Goal: Transaction & Acquisition: Purchase product/service

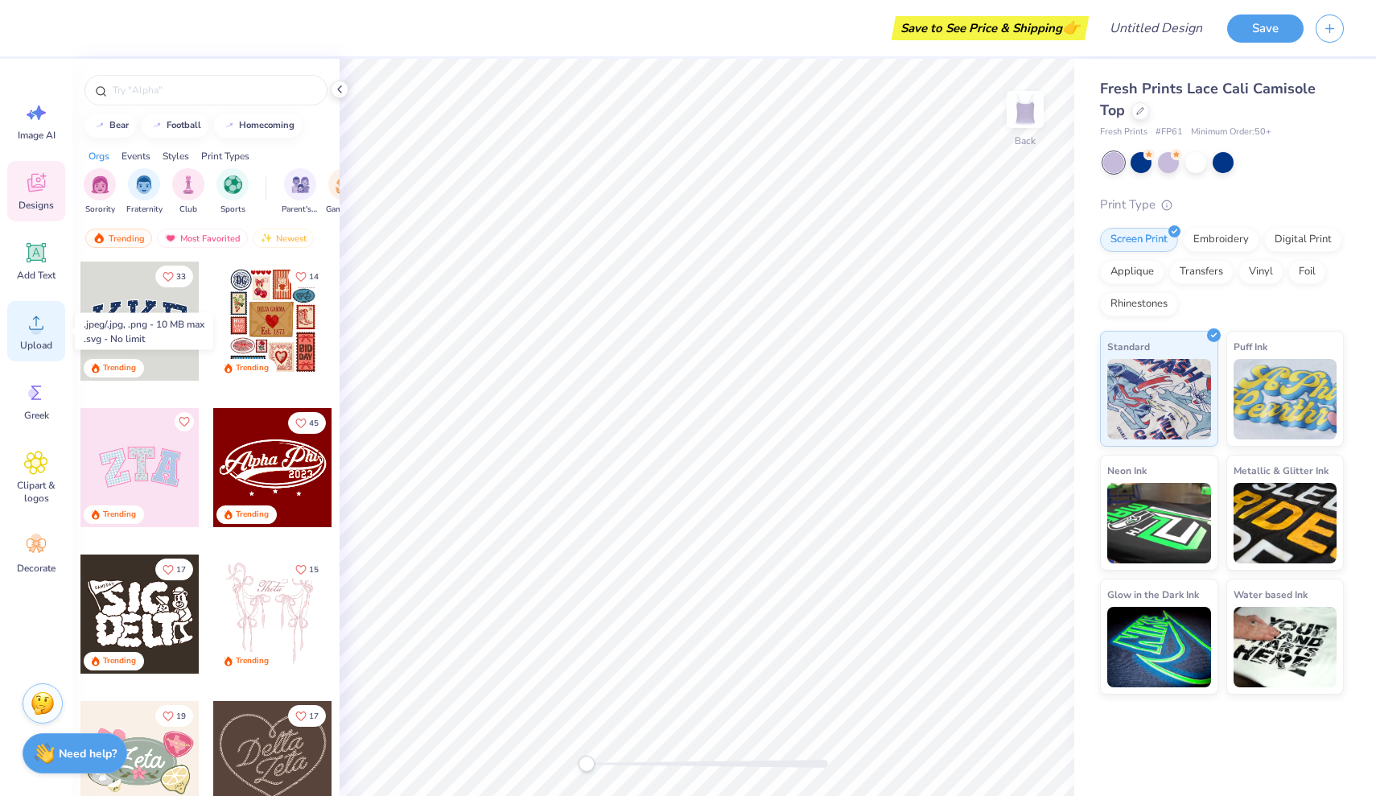
click at [34, 333] on circle at bounding box center [36, 328] width 11 height 11
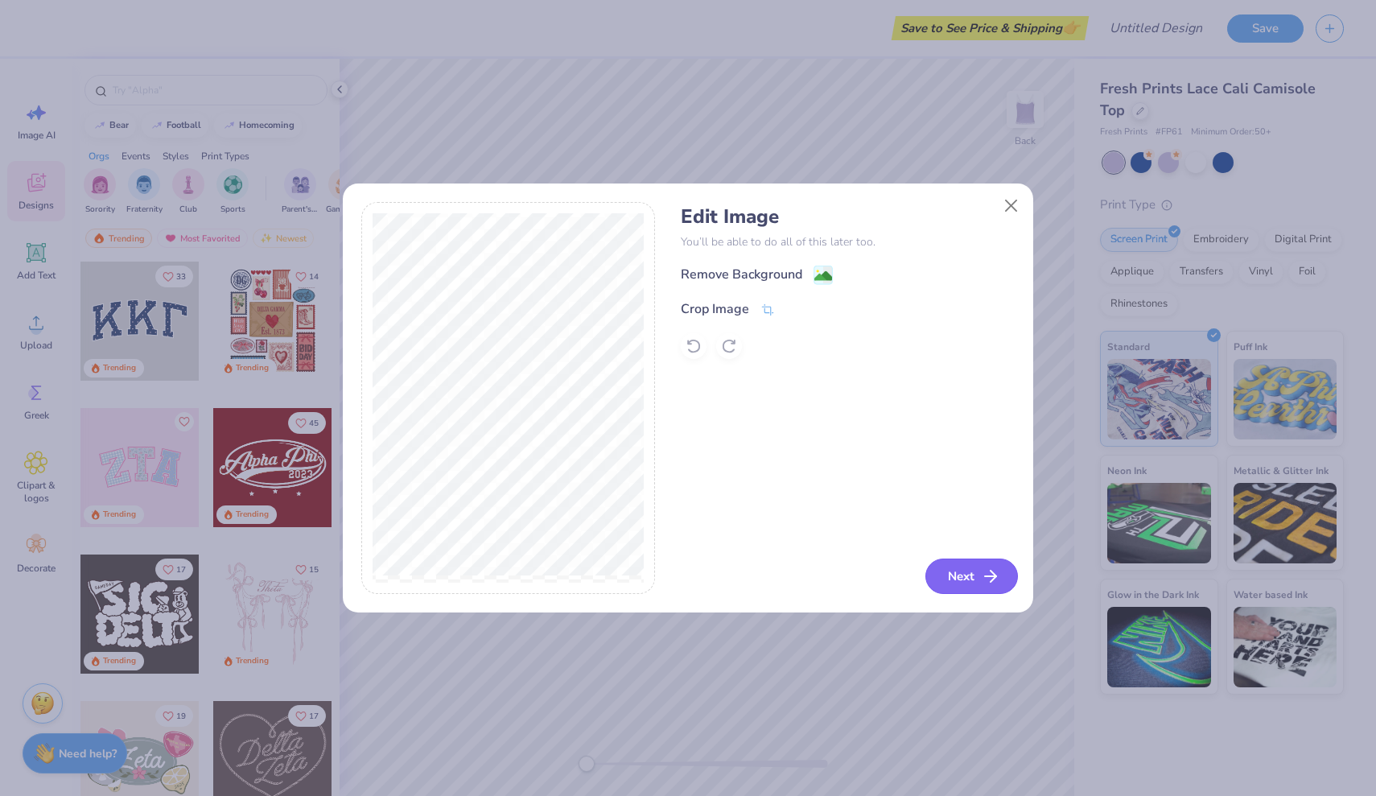
click at [970, 579] on button "Next" at bounding box center [971, 575] width 93 height 35
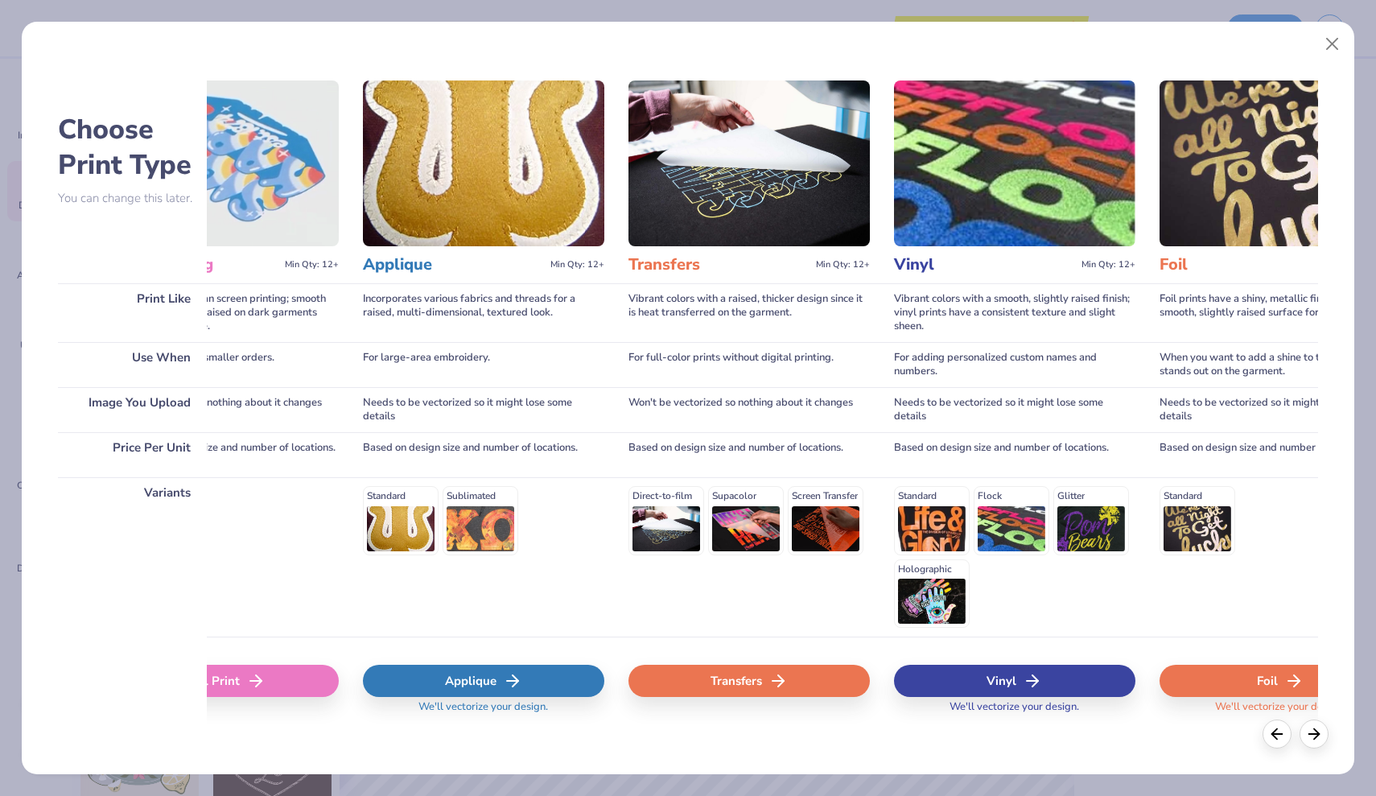
scroll to position [0, 776]
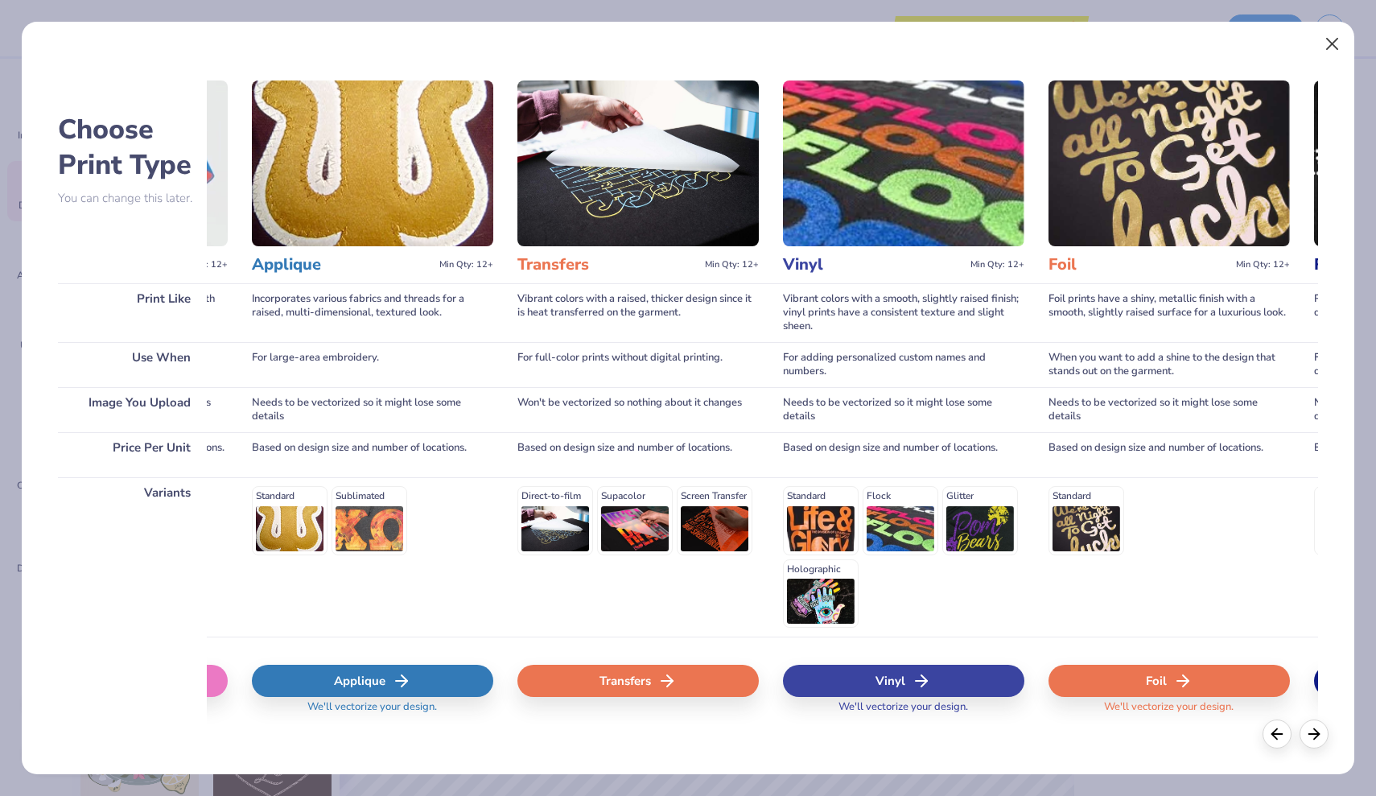
click at [1334, 43] on button "Close" at bounding box center [1332, 44] width 31 height 31
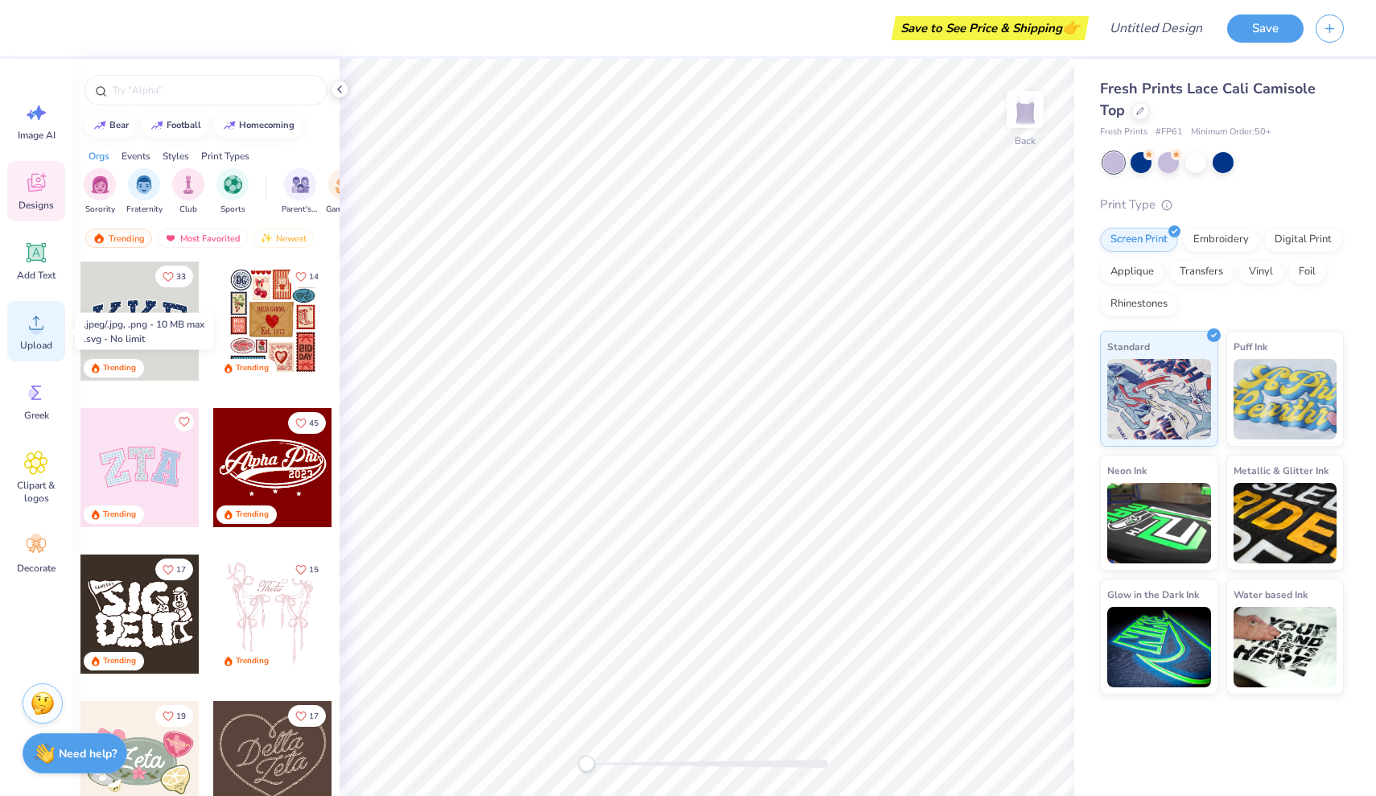
click at [46, 339] on span "Upload" at bounding box center [36, 345] width 32 height 13
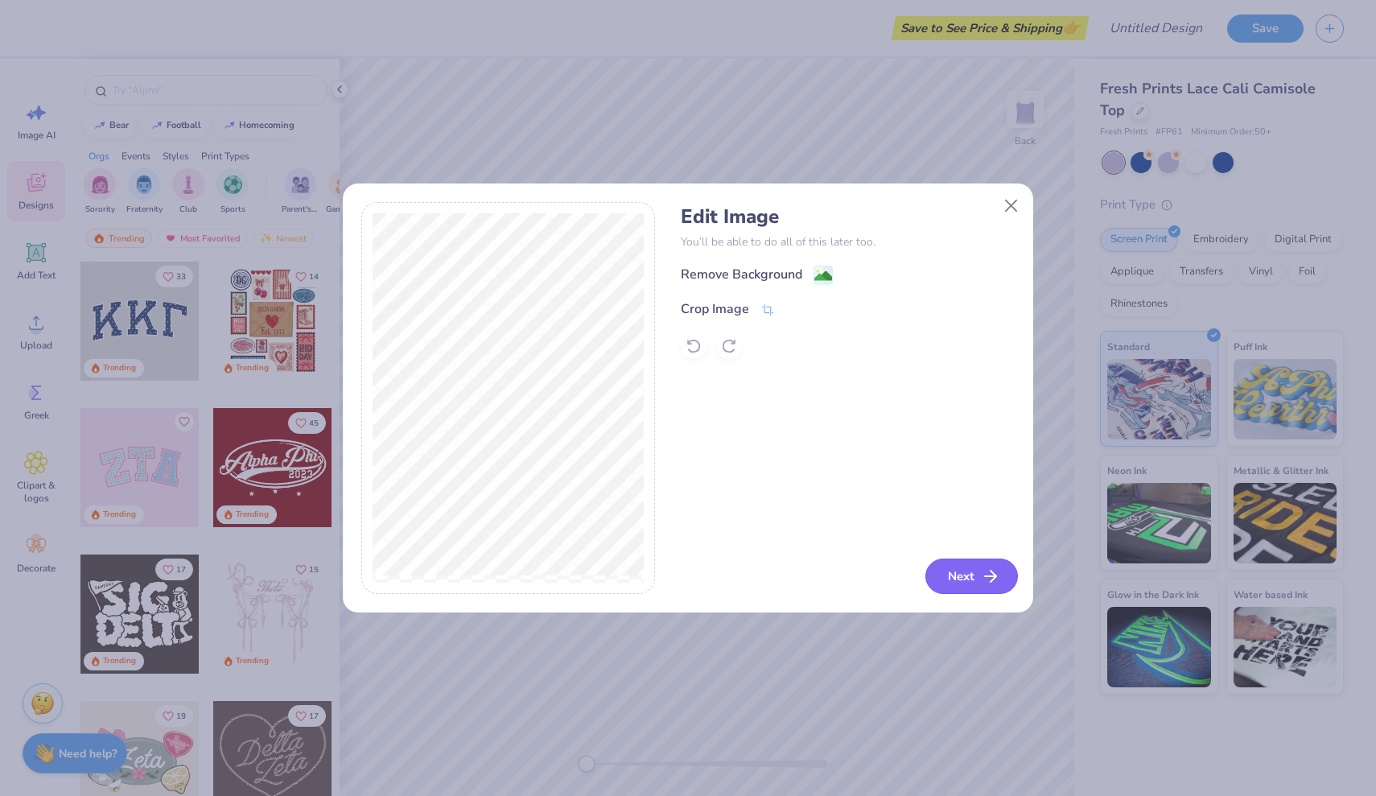
click at [946, 587] on button "Next" at bounding box center [971, 575] width 93 height 35
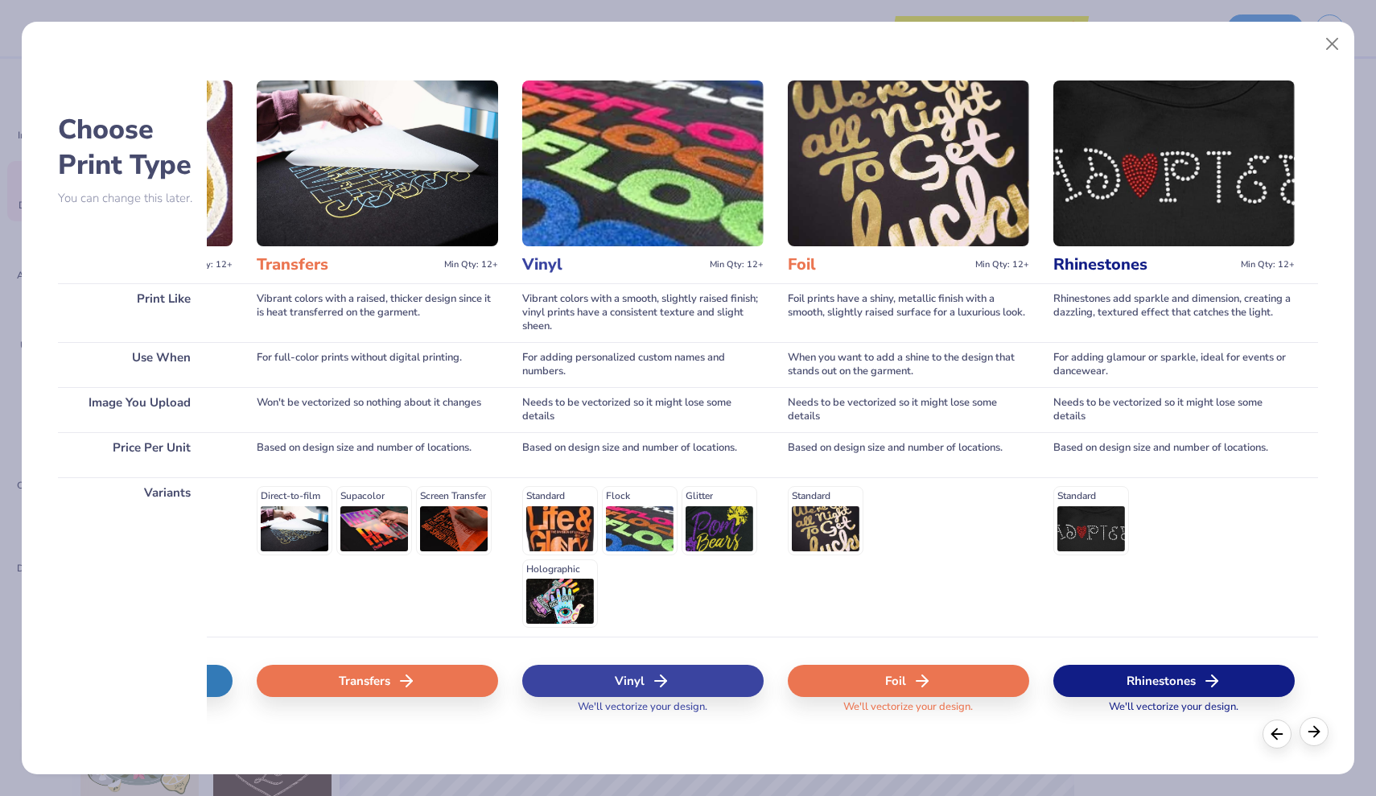
scroll to position [0, 1036]
click at [1313, 729] on icon at bounding box center [1314, 732] width 18 height 18
click at [1319, 731] on polyline at bounding box center [1316, 731] width 5 height 10
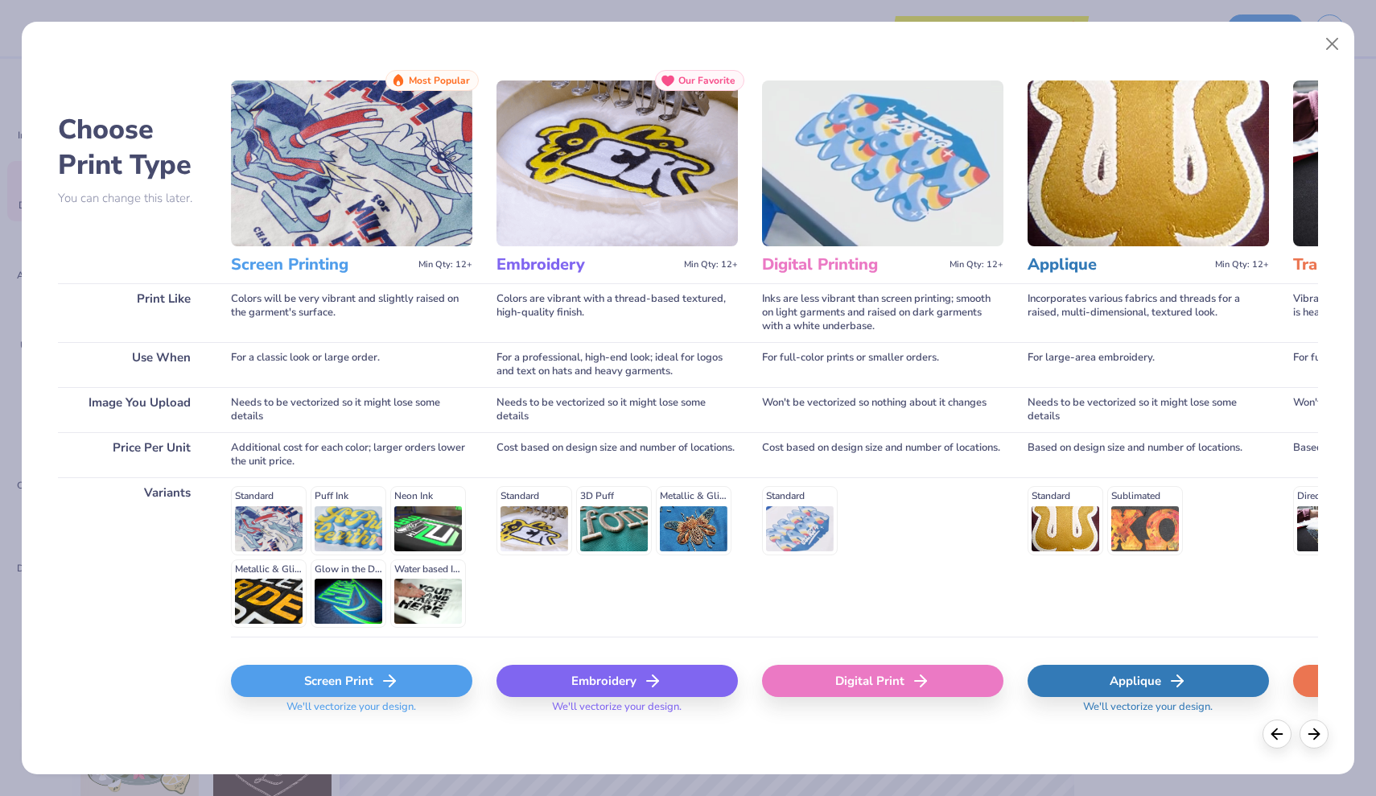
scroll to position [0, 0]
click at [385, 681] on line at bounding box center [389, 681] width 11 height 0
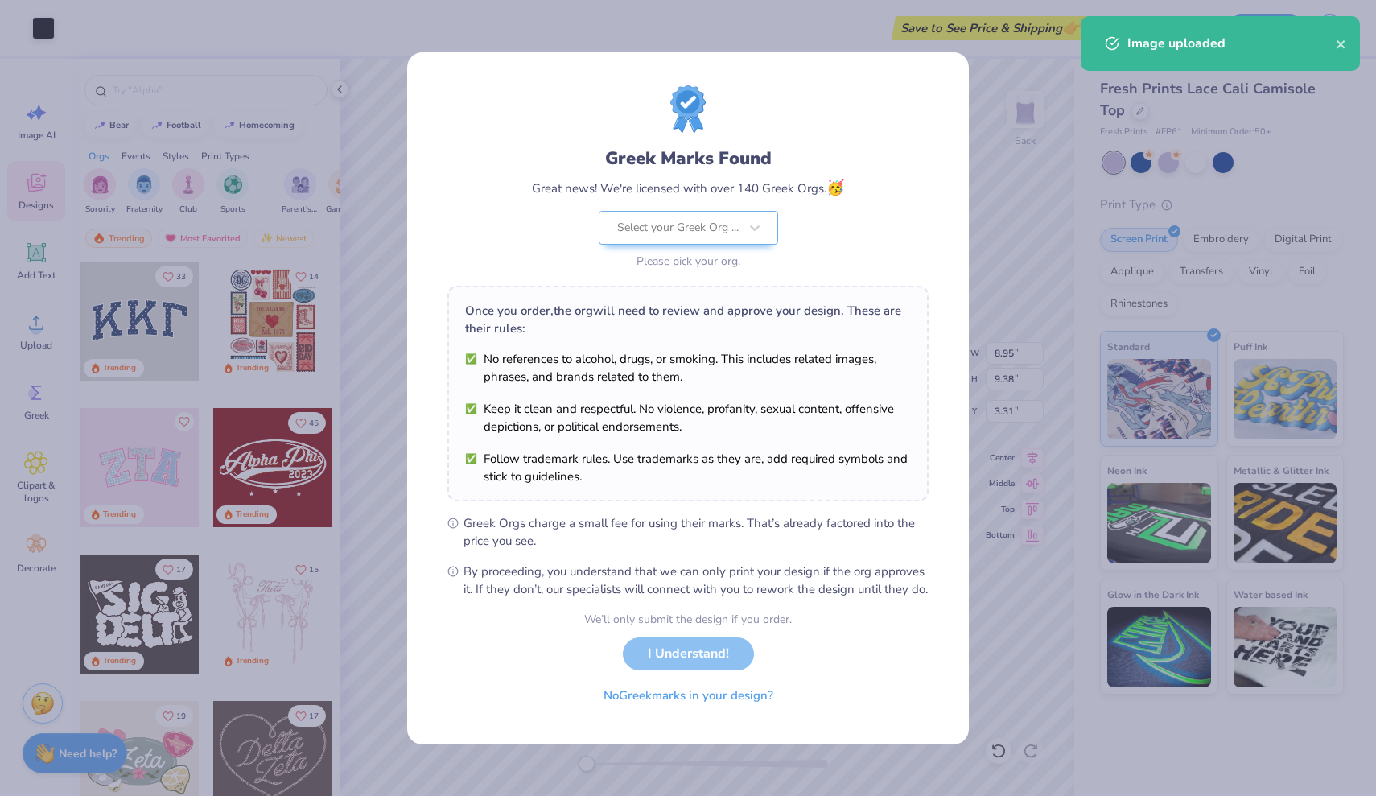
click at [752, 475] on div "Greek Marks Found Great news! We're licensed with over 140 Greek Orgs. 🥳 Select…" at bounding box center [687, 340] width 481 height 513
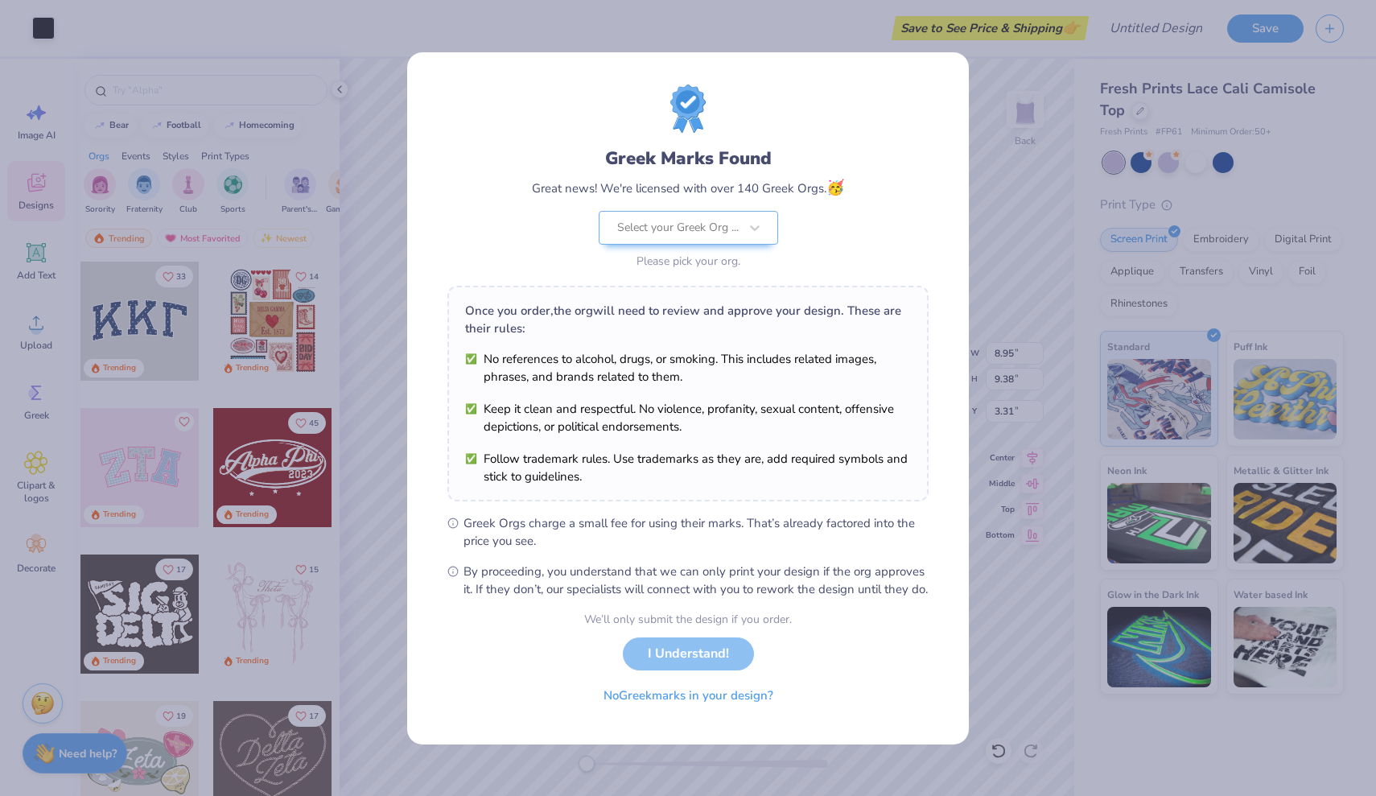
click at [660, 662] on div "We’ll only submit the design if you order. I Understand! No Greek marks in your…" at bounding box center [688, 661] width 208 height 101
click at [734, 211] on div "Select your Greek Org ..." at bounding box center [688, 228] width 179 height 34
click at [987, 552] on div "Greek Marks Found Great news! We're licensed with over 140 Greek Orgs. 🥳 Select…" at bounding box center [688, 398] width 1376 height 796
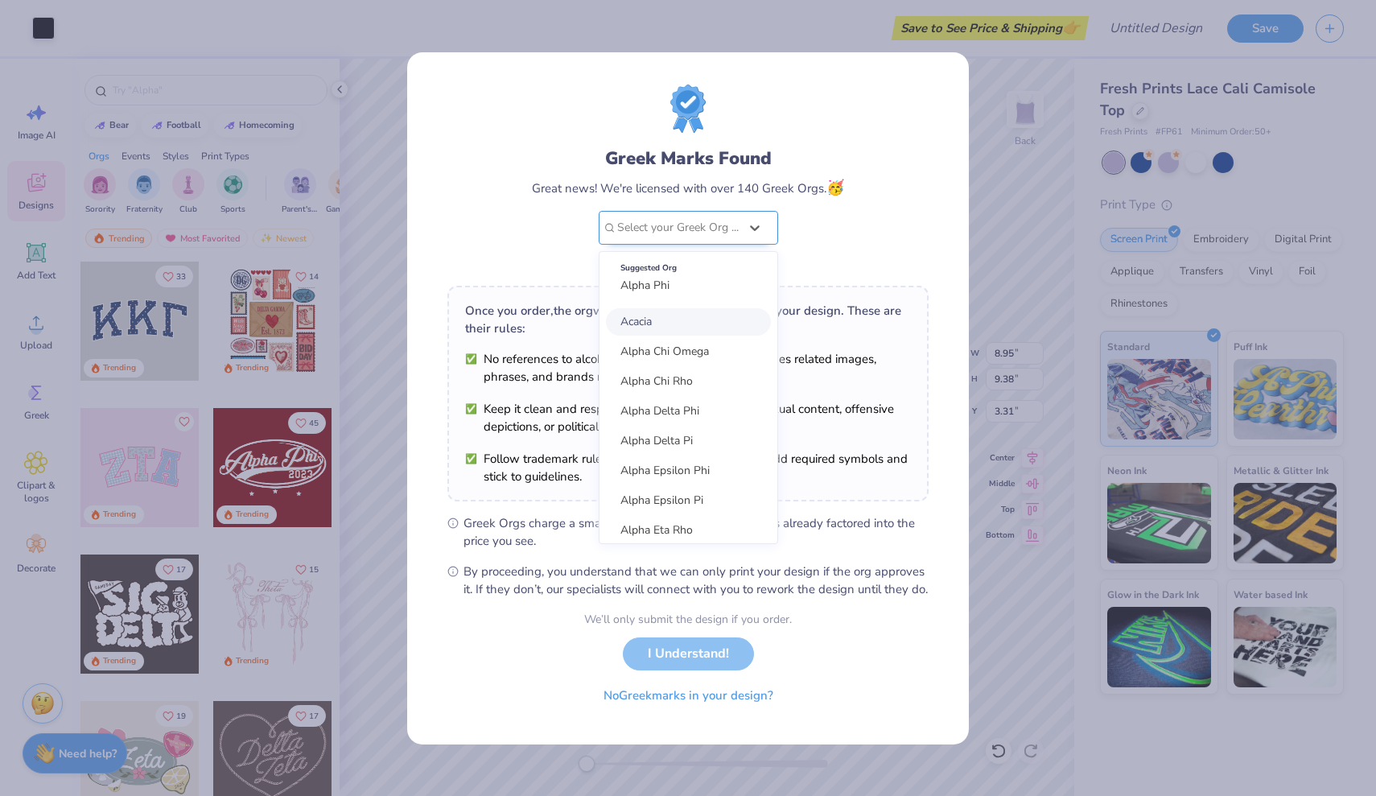
click at [723, 219] on div "Select your Greek Org ..." at bounding box center [678, 228] width 122 height 18
click at [688, 433] on span "Alpha Delta Pi" at bounding box center [656, 440] width 72 height 15
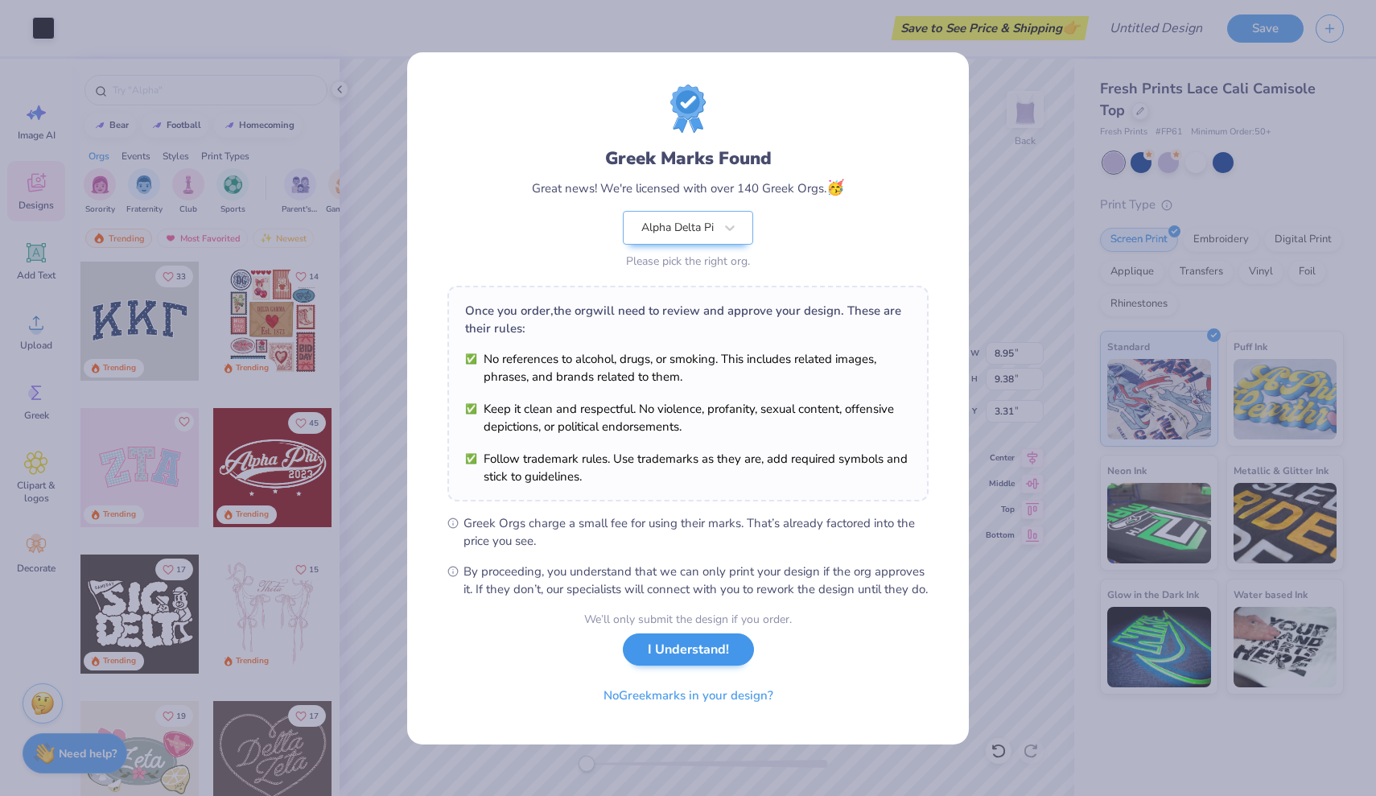
click at [703, 664] on button "I Understand!" at bounding box center [688, 649] width 131 height 33
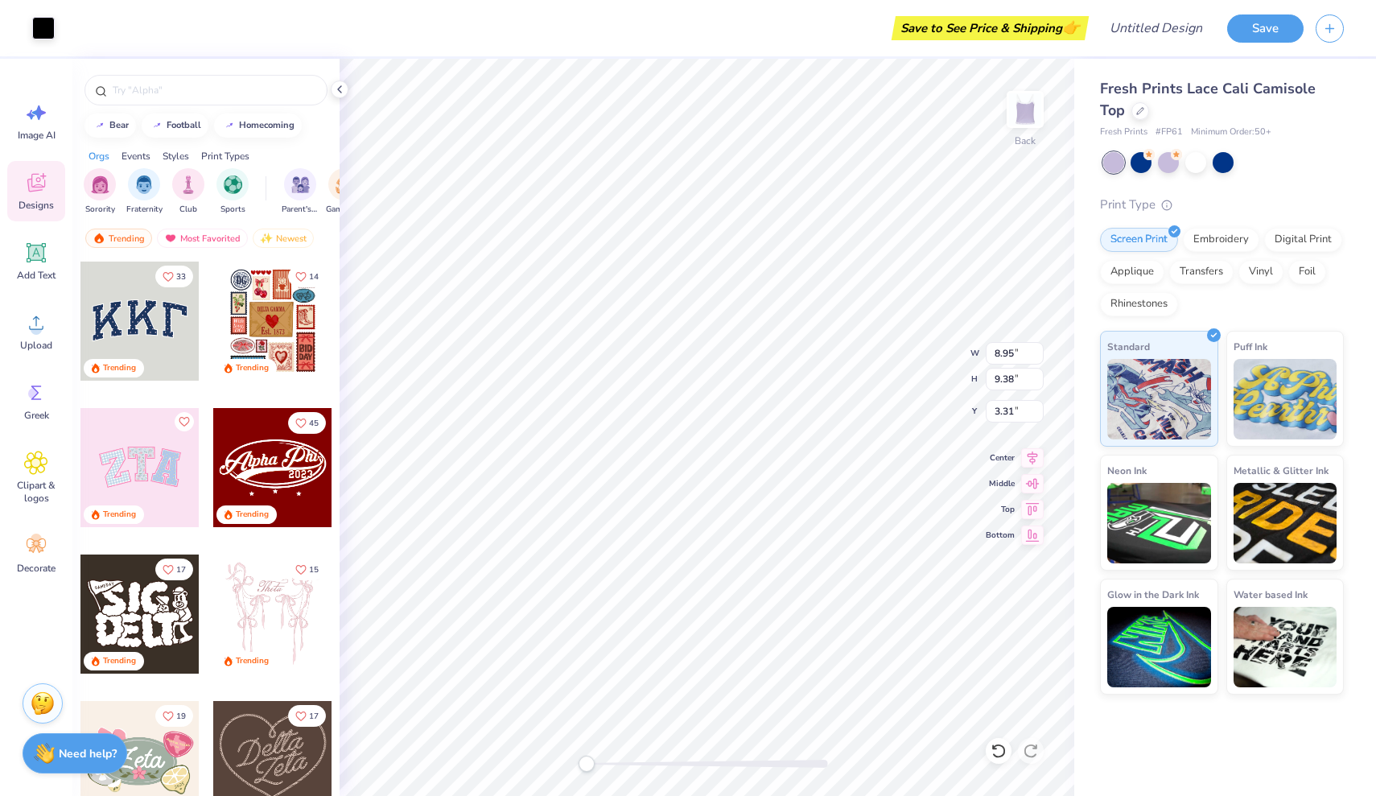
type input "8.01"
type input "8.39"
click at [1230, 162] on div at bounding box center [1223, 160] width 21 height 21
type input "3.03"
click at [1132, 163] on div at bounding box center [1141, 160] width 21 height 21
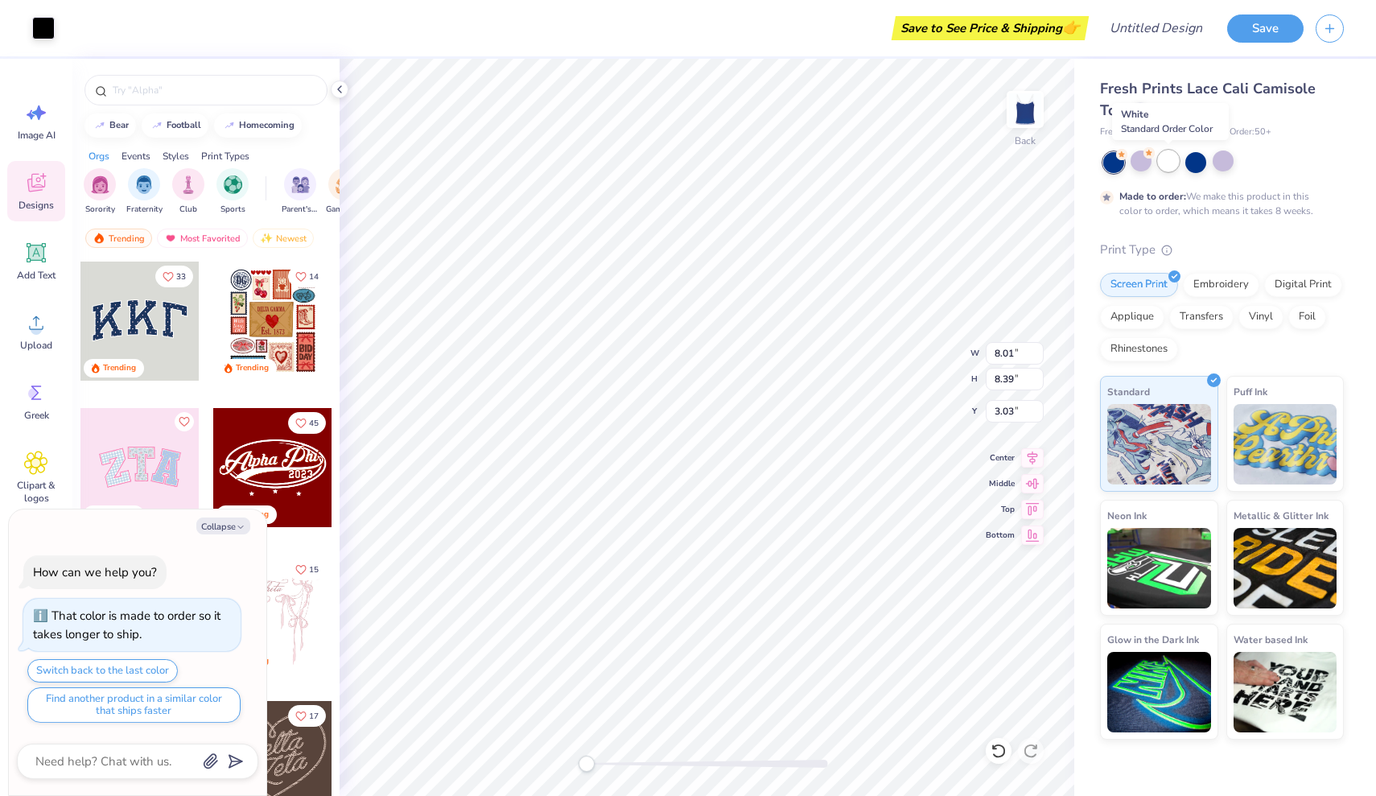
click at [1168, 167] on div at bounding box center [1168, 160] width 21 height 21
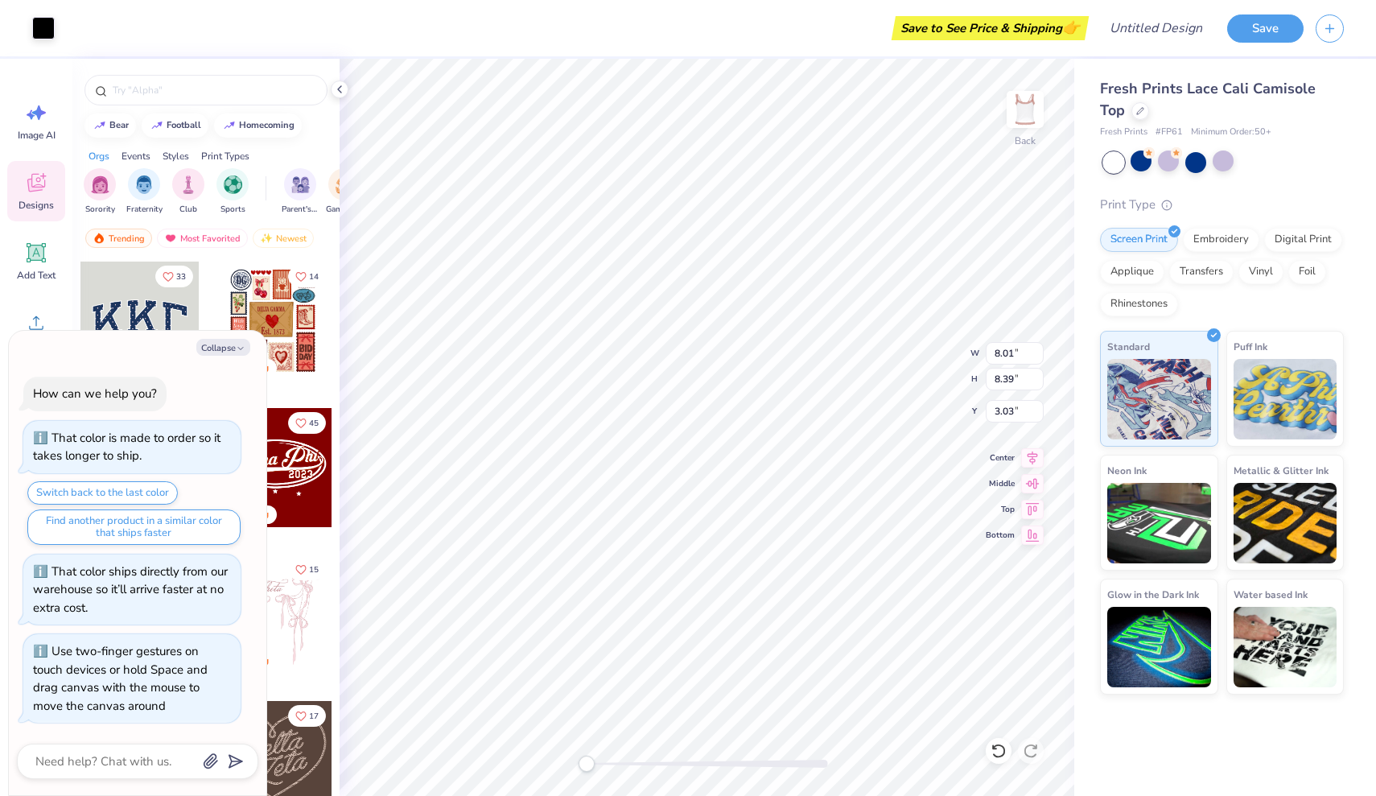
click at [530, 765] on div "Back W 8.01 8.01 " H 8.39 8.39 " Y 3.03 3.03 " Center [GEOGRAPHIC_DATA]" at bounding box center [707, 427] width 735 height 737
click at [1221, 161] on div at bounding box center [1223, 160] width 21 height 21
click at [1200, 159] on div at bounding box center [1195, 160] width 21 height 21
click at [1224, 161] on div at bounding box center [1223, 160] width 21 height 21
click at [1203, 163] on div at bounding box center [1195, 160] width 21 height 21
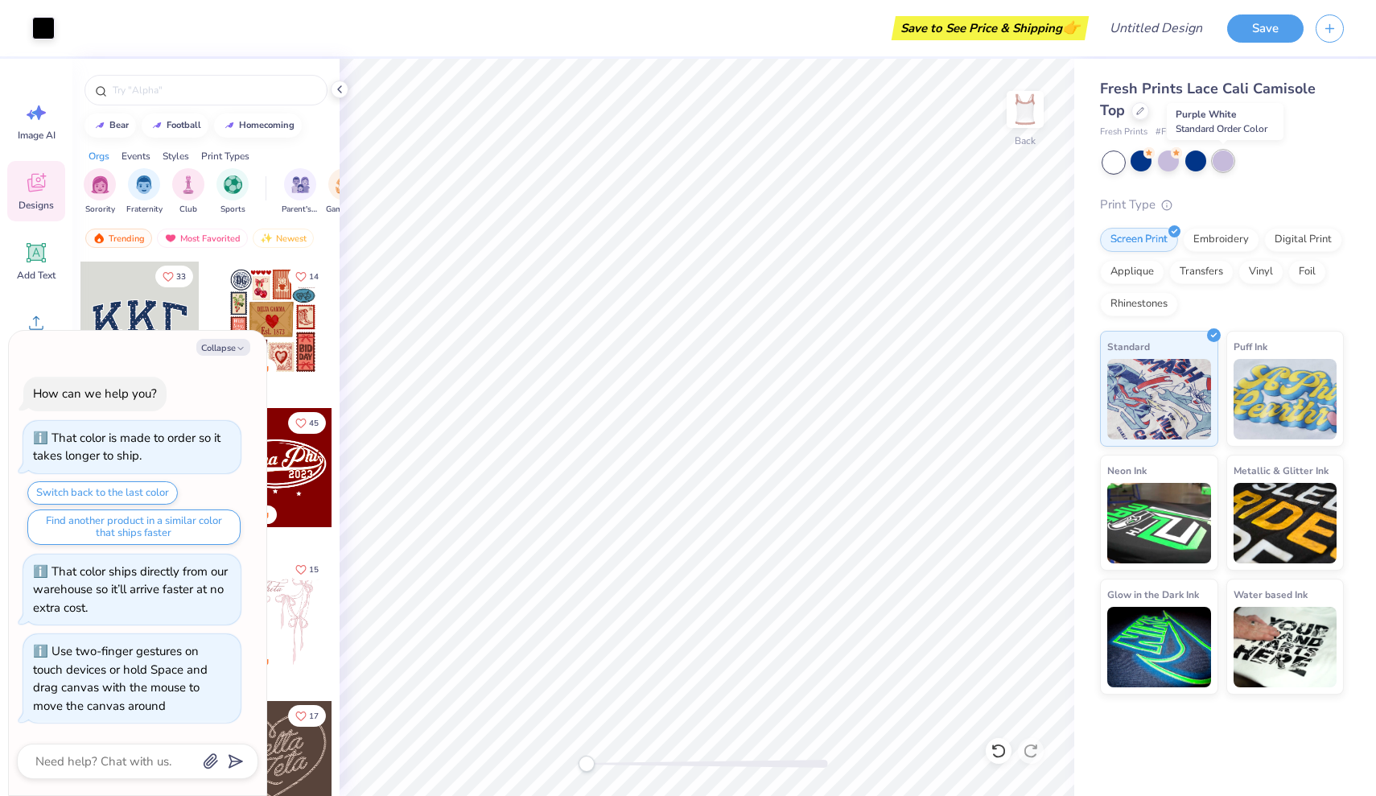
click at [1218, 162] on div at bounding box center [1223, 160] width 21 height 21
click at [1144, 159] on div at bounding box center [1141, 160] width 21 height 21
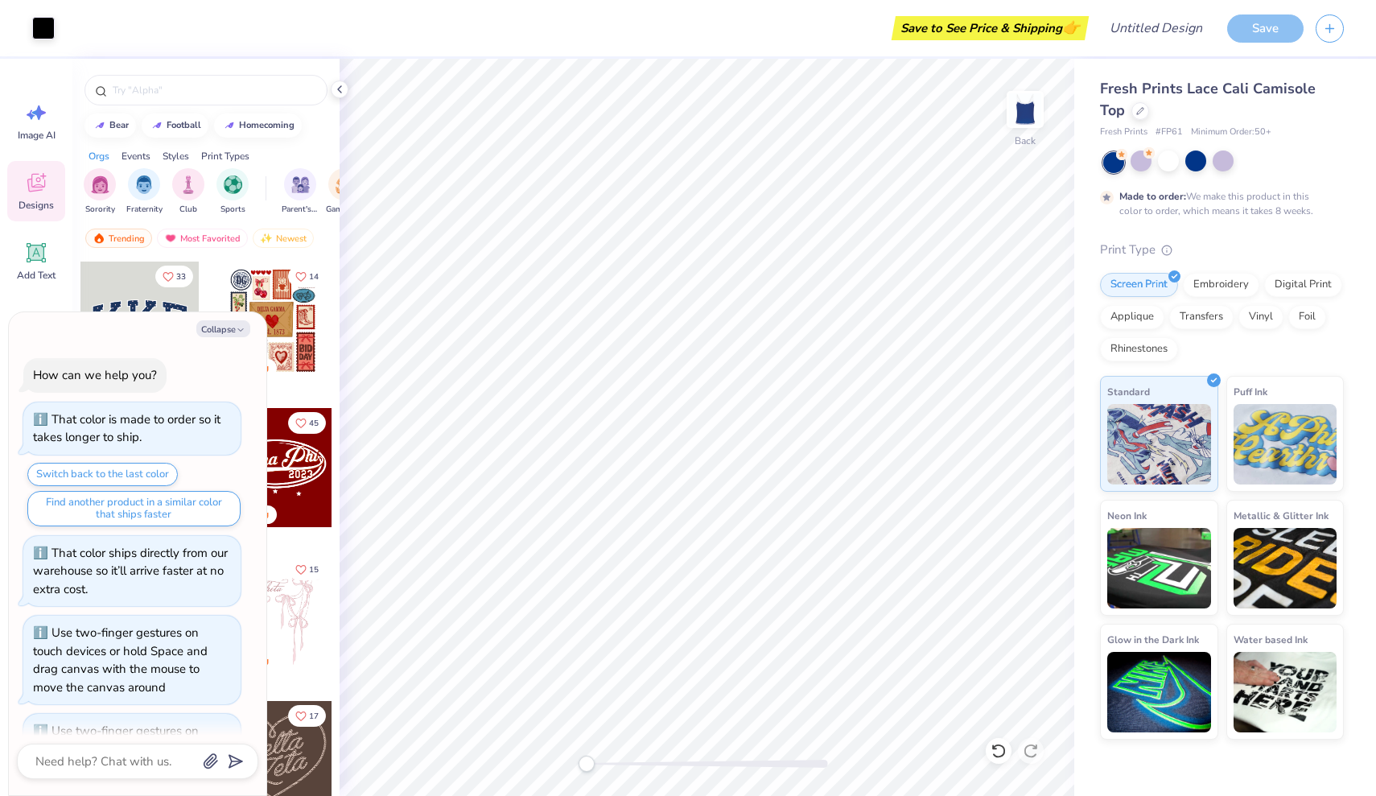
scroll to position [207, 0]
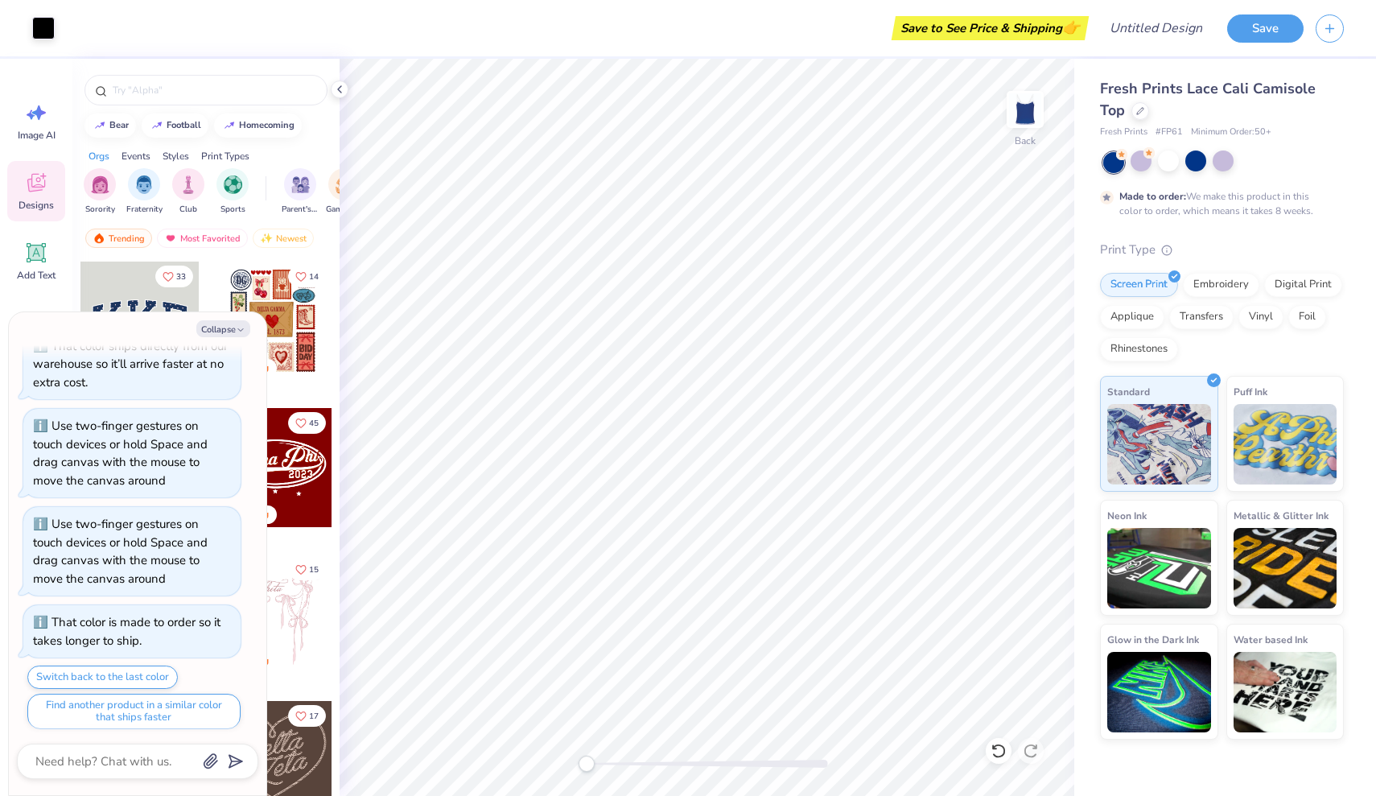
type textarea "x"
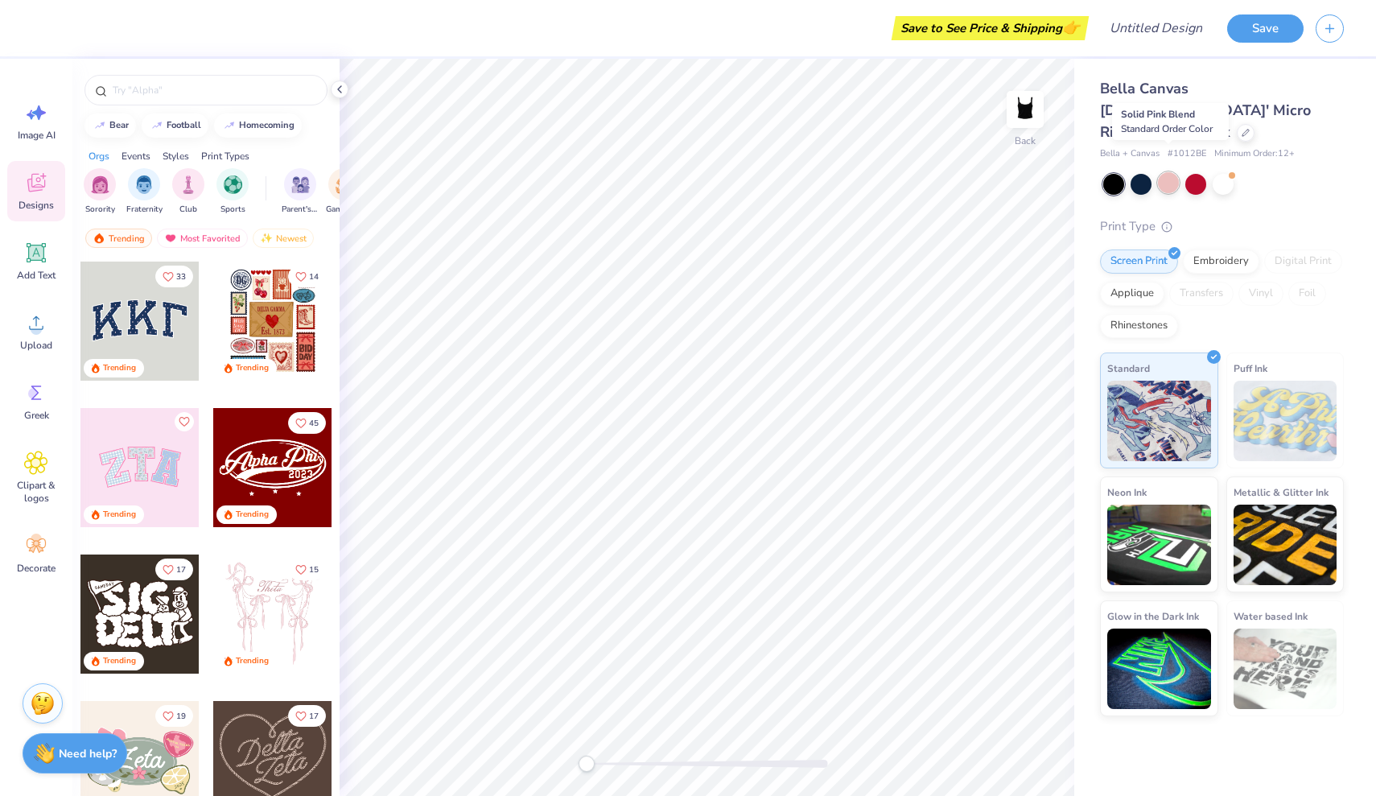
click at [1167, 172] on div at bounding box center [1168, 182] width 21 height 21
click at [1199, 172] on div at bounding box center [1195, 182] width 21 height 21
click at [1140, 172] on div at bounding box center [1141, 182] width 21 height 21
click at [1135, 172] on div at bounding box center [1141, 182] width 21 height 21
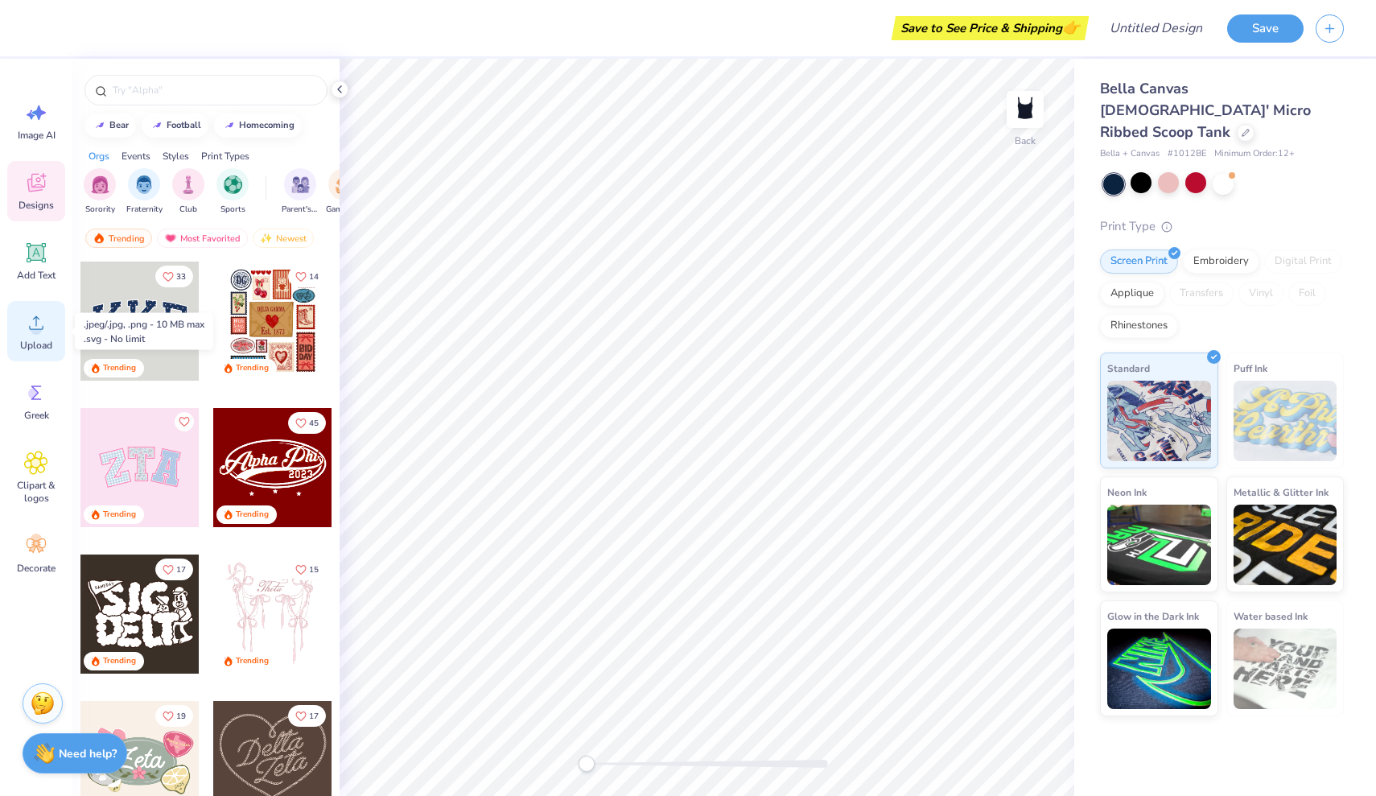
click at [43, 335] on div "Upload" at bounding box center [36, 331] width 58 height 60
click at [1219, 172] on div at bounding box center [1223, 182] width 21 height 21
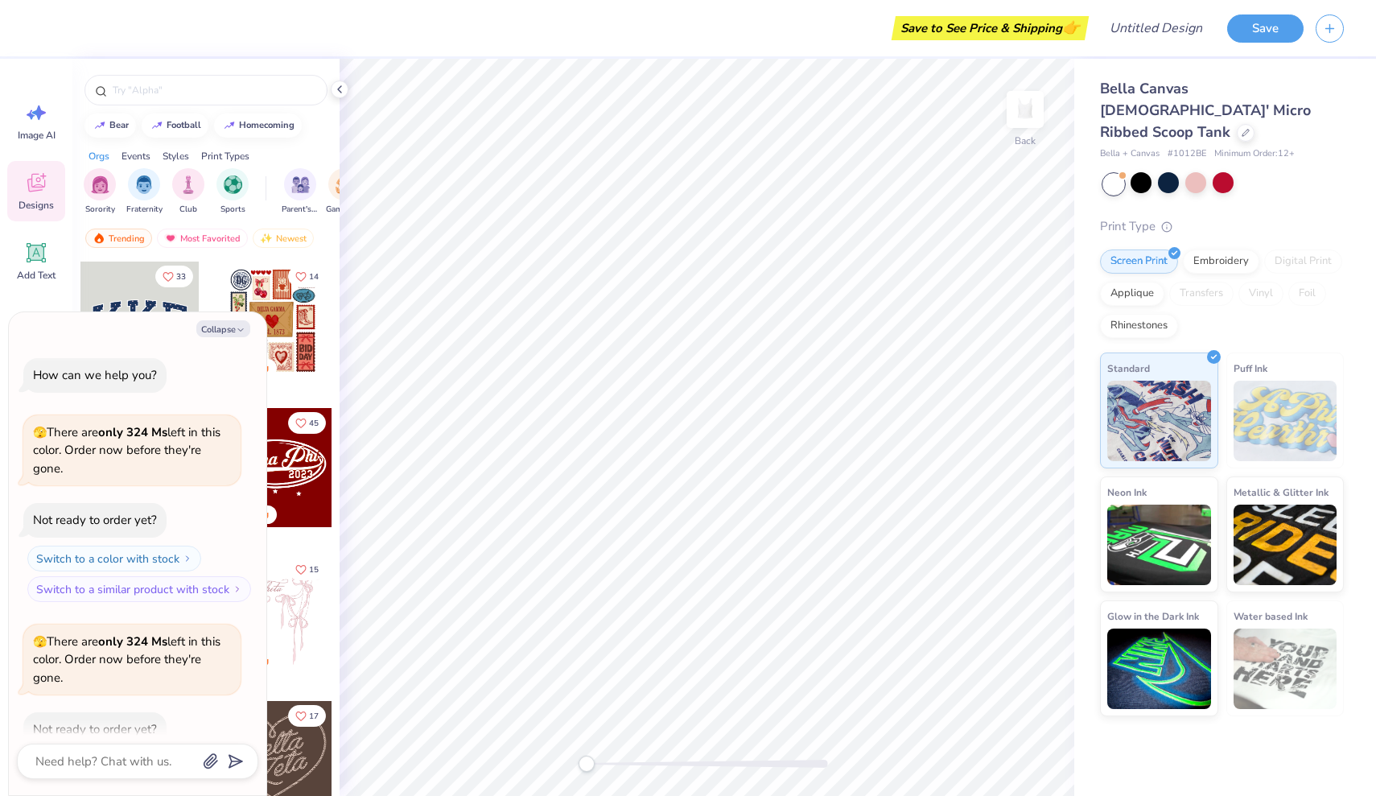
scroll to position [84, 0]
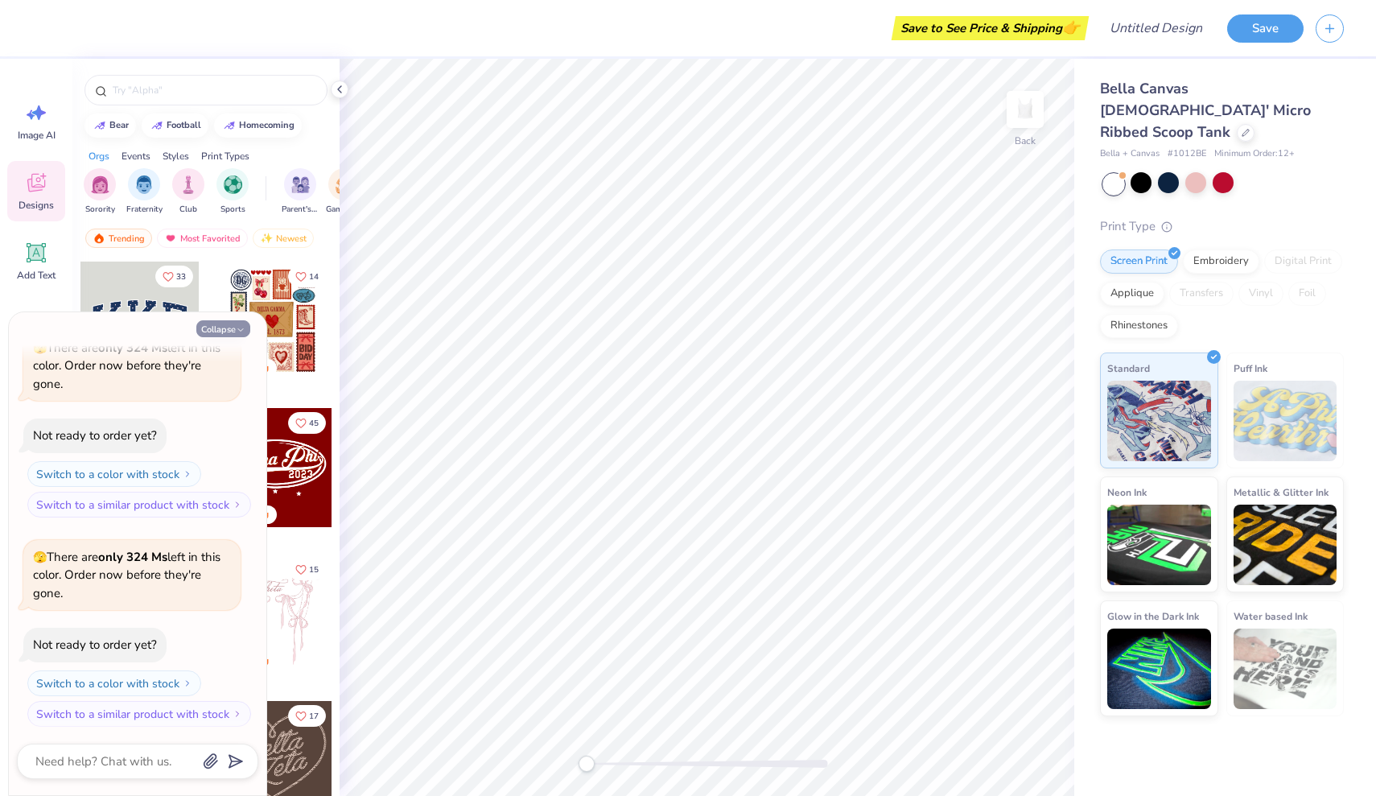
click at [221, 325] on button "Collapse" at bounding box center [223, 328] width 54 height 17
type textarea "x"
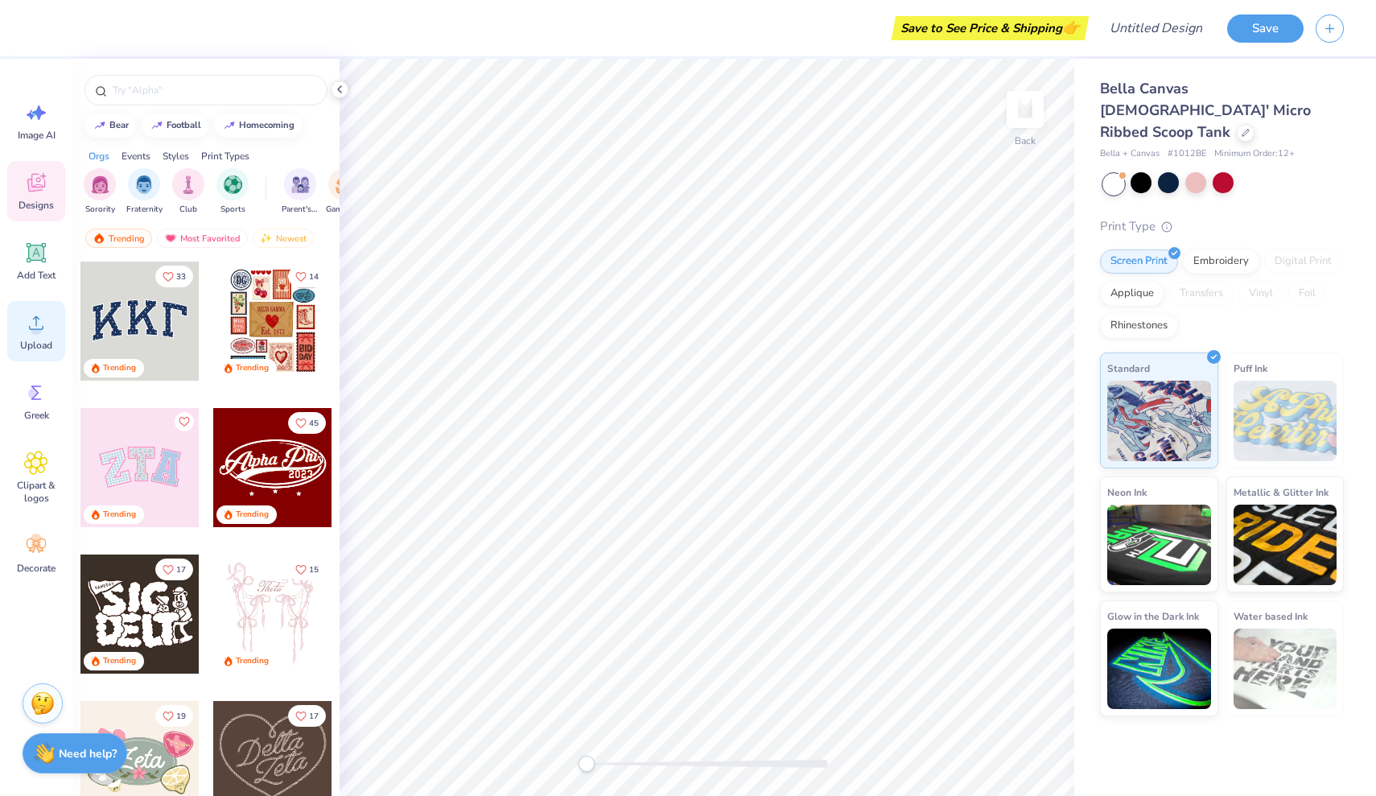
click at [40, 329] on icon at bounding box center [36, 323] width 14 height 14
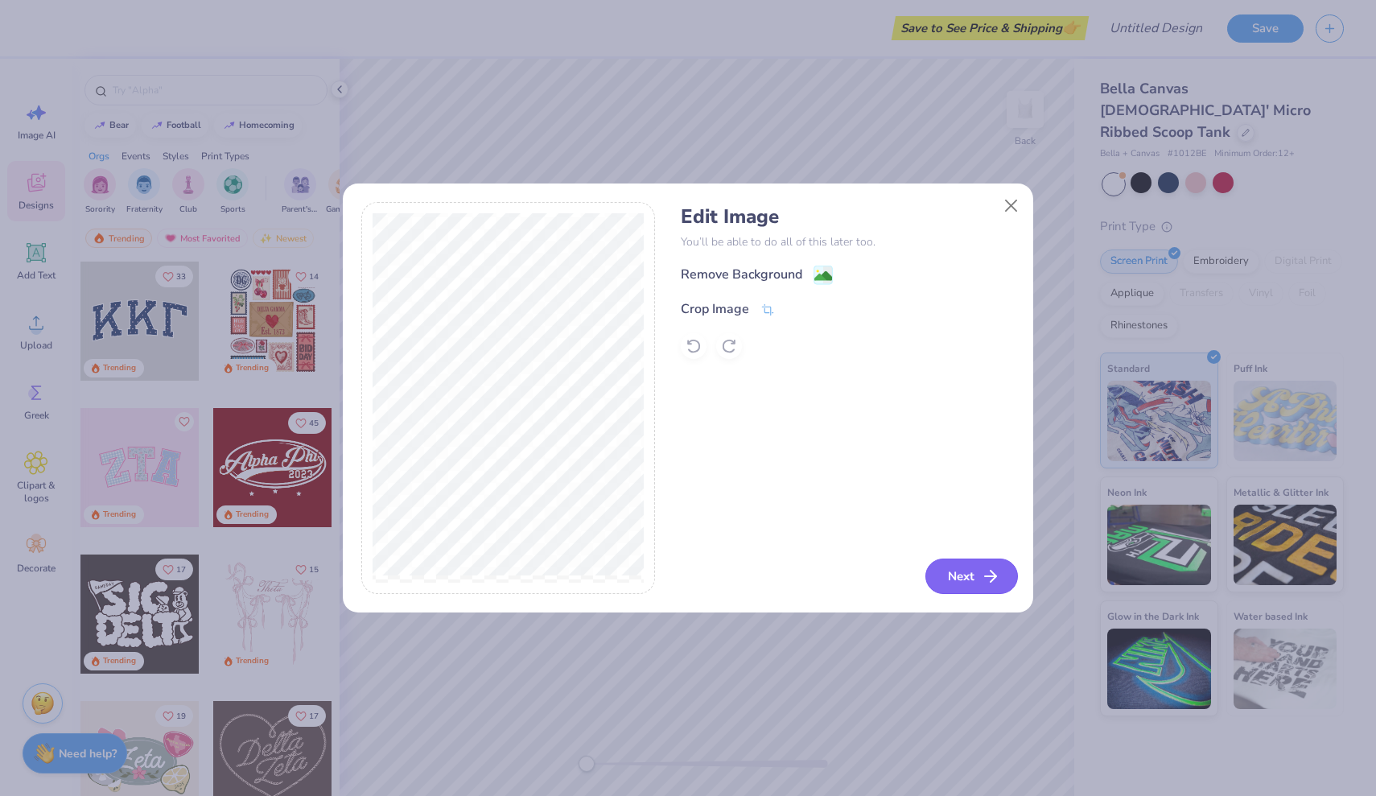
click at [977, 567] on button "Next" at bounding box center [971, 575] width 93 height 35
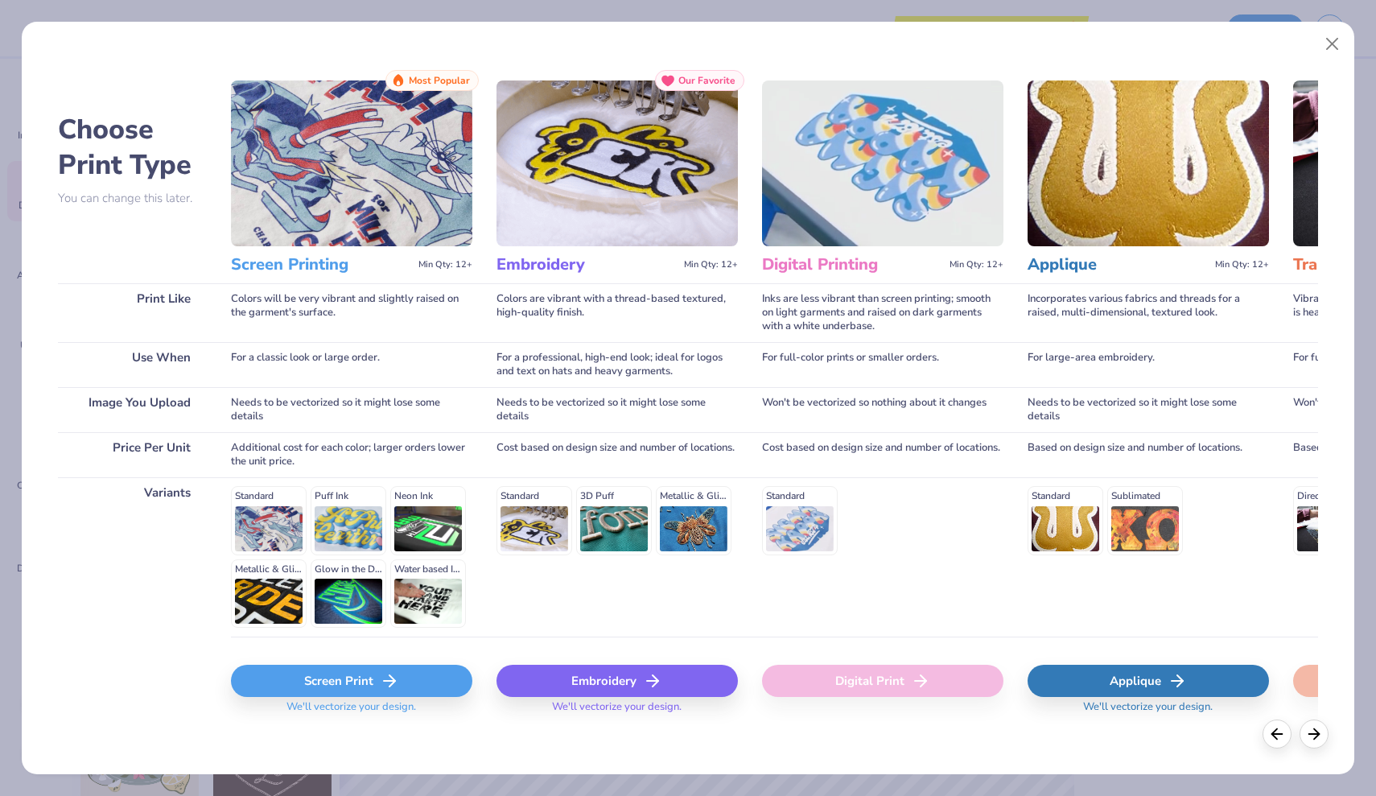
click at [397, 674] on icon at bounding box center [389, 680] width 19 height 19
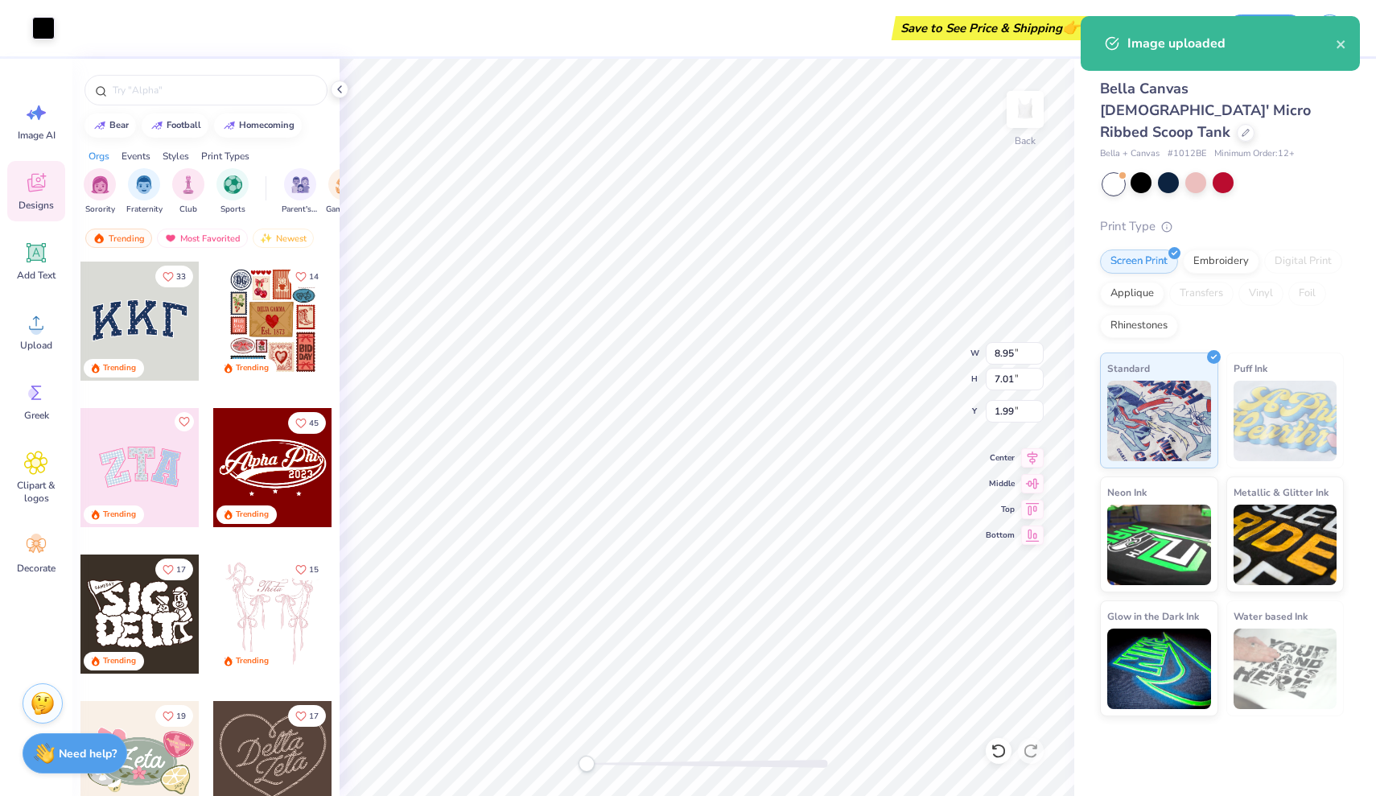
click at [756, 417] on body "Art colors Save to See Price & Shipping 👉 Design Title Save Image AI Designs Ad…" at bounding box center [688, 398] width 1376 height 796
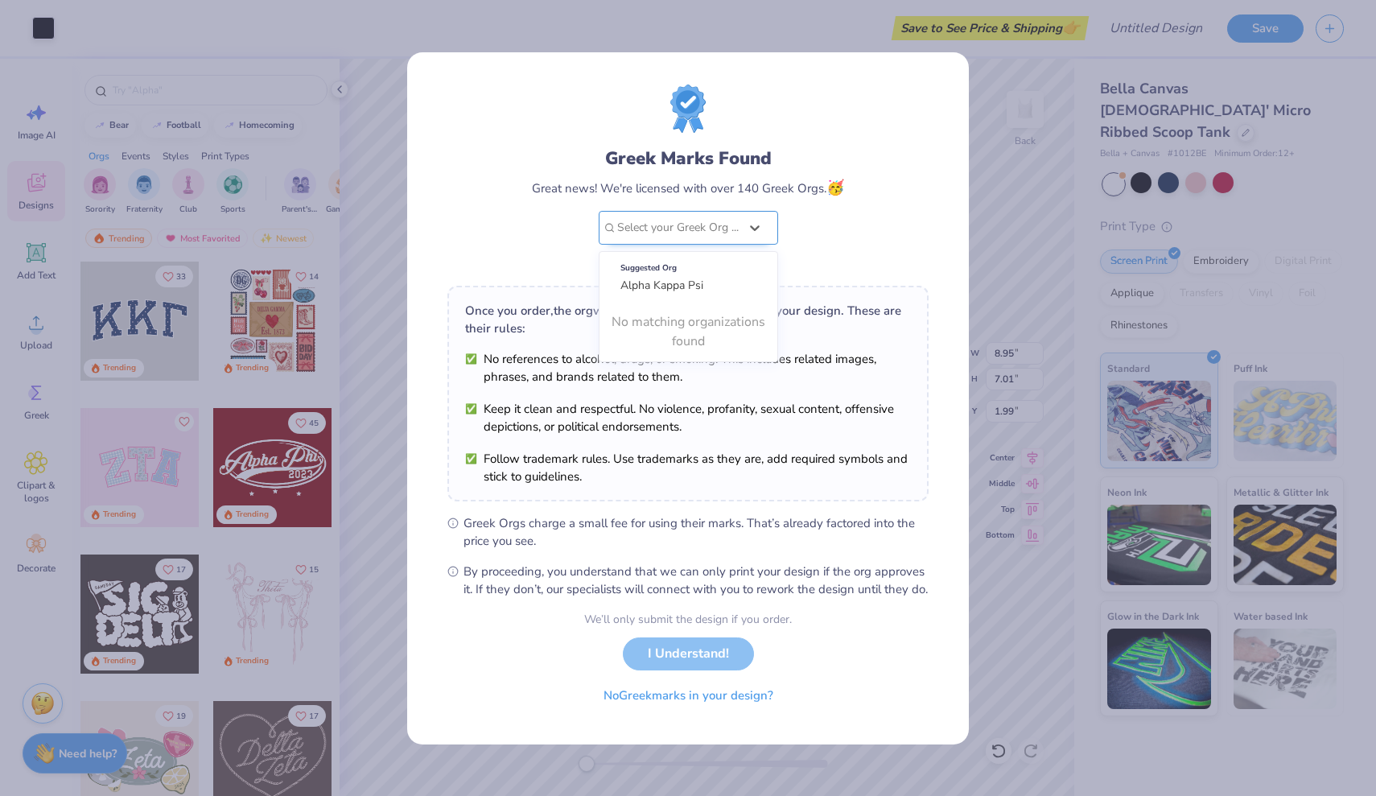
click at [713, 219] on div "Select your Greek Org ..." at bounding box center [678, 228] width 122 height 18
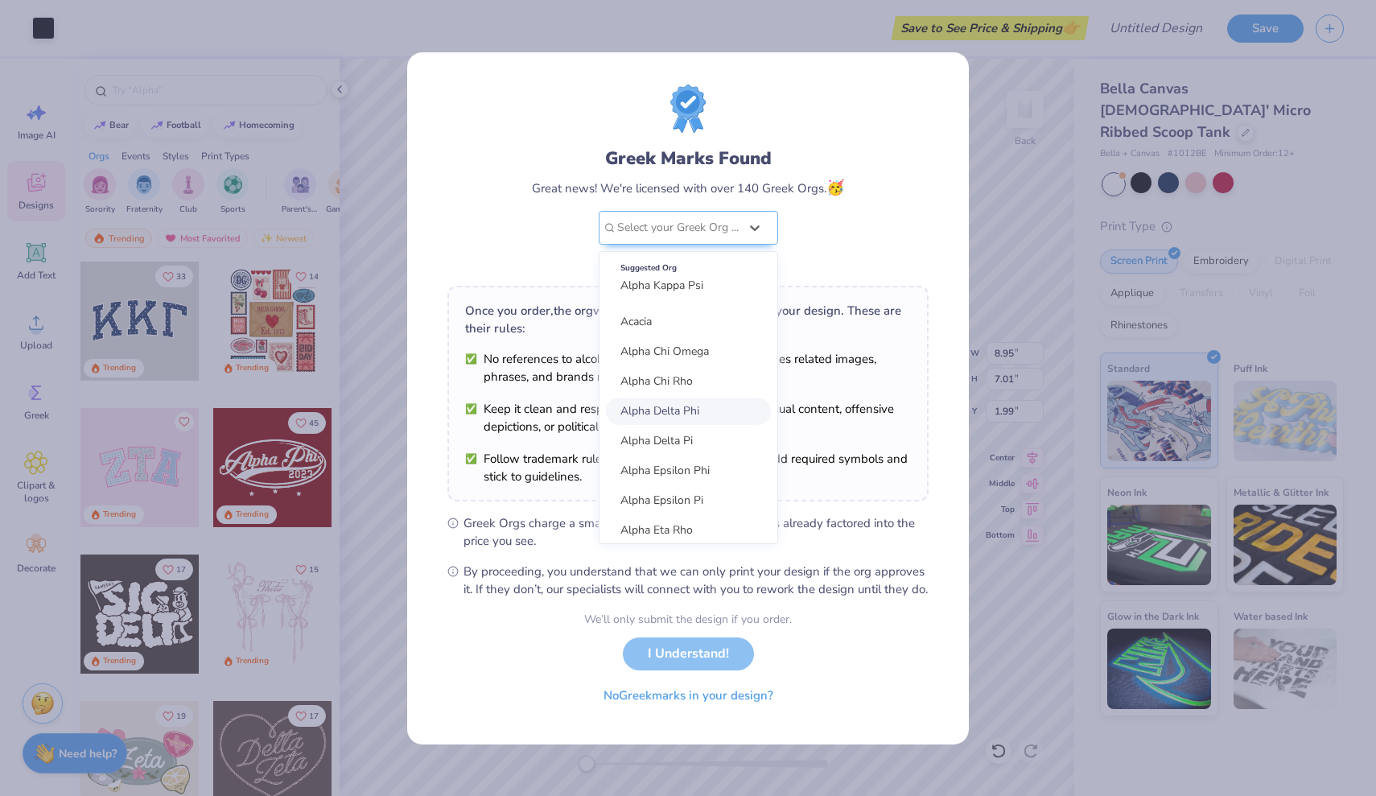
click at [707, 398] on div "Alpha Delta Phi" at bounding box center [688, 411] width 165 height 27
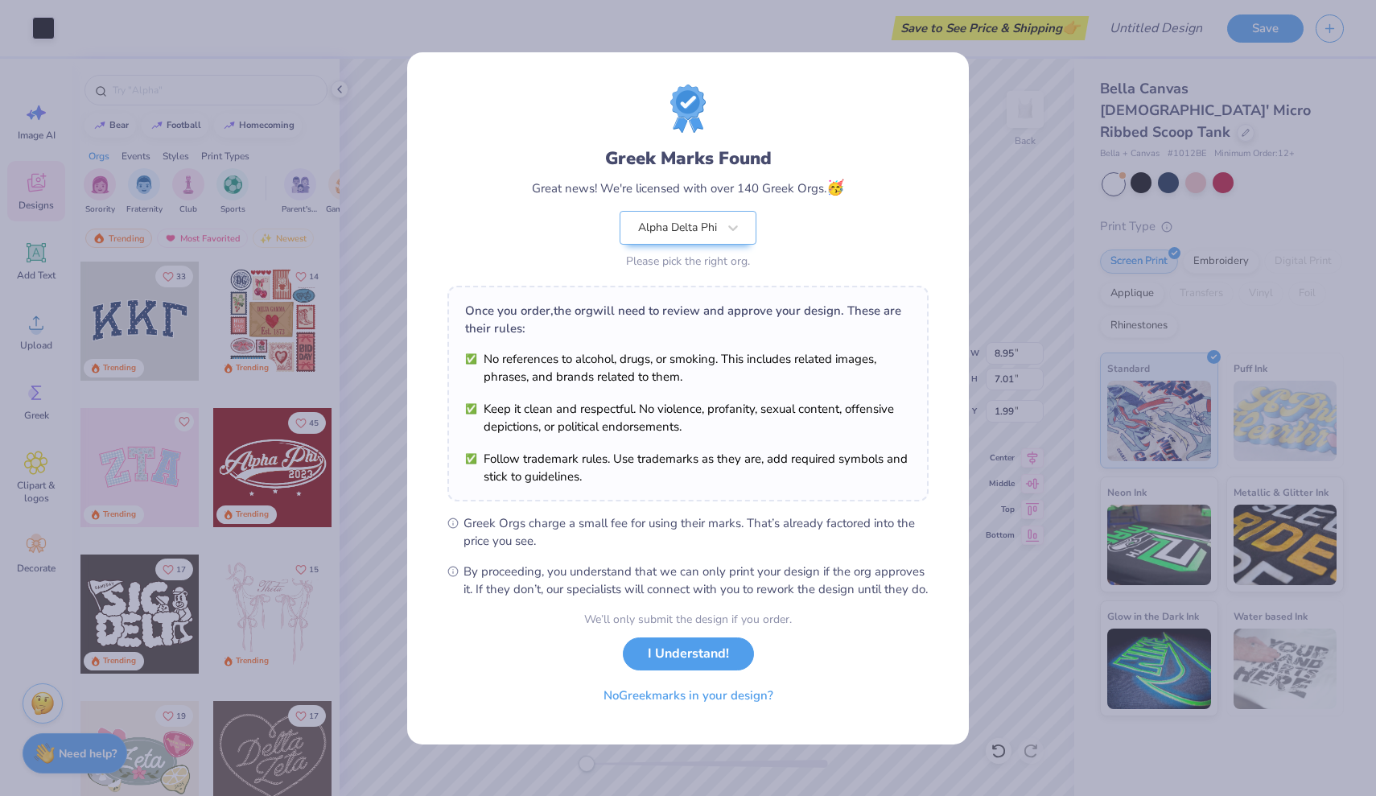
click at [714, 670] on button "I Understand!" at bounding box center [688, 653] width 131 height 33
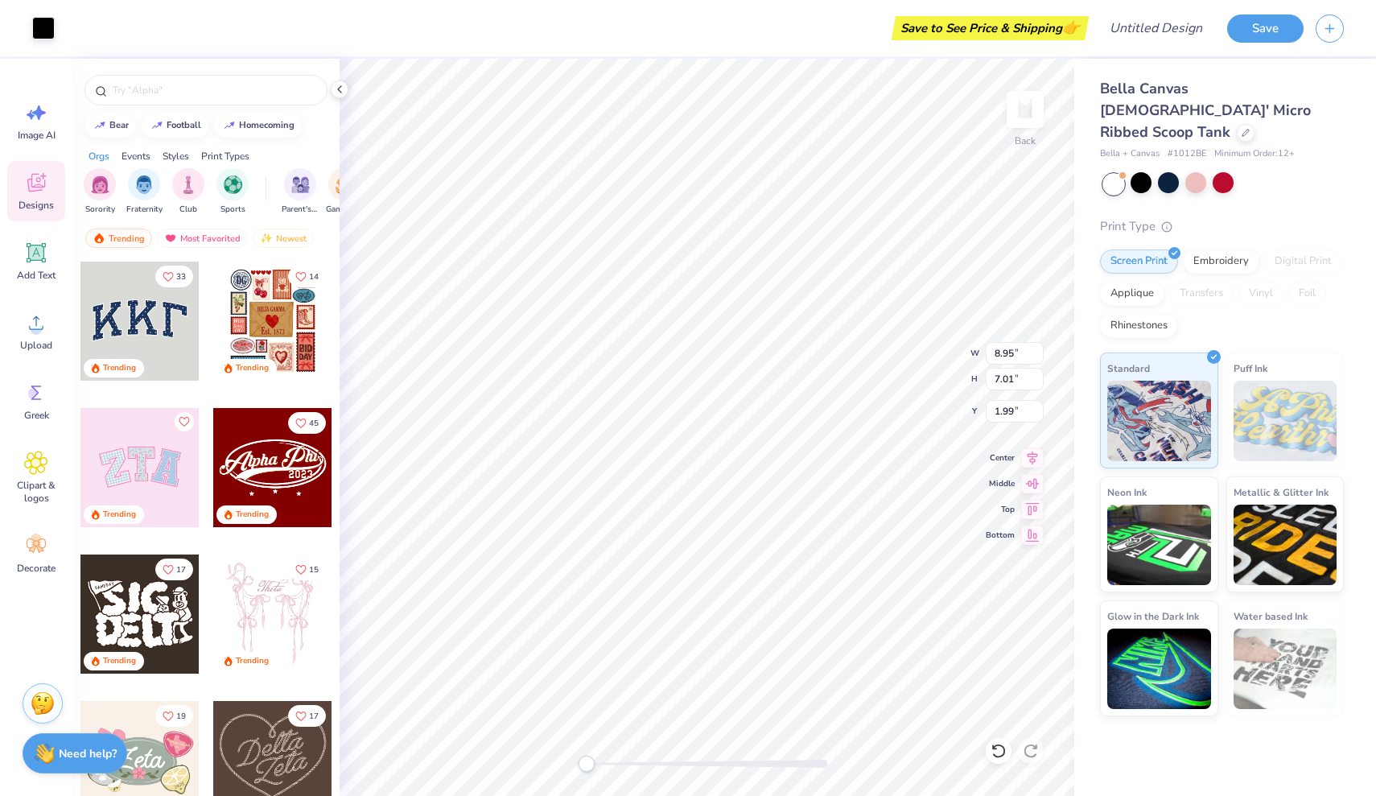
type input "7.67"
type input "6.00"
type input "1.51"
click at [1163, 172] on div at bounding box center [1168, 182] width 21 height 21
click at [1193, 172] on div at bounding box center [1195, 182] width 21 height 21
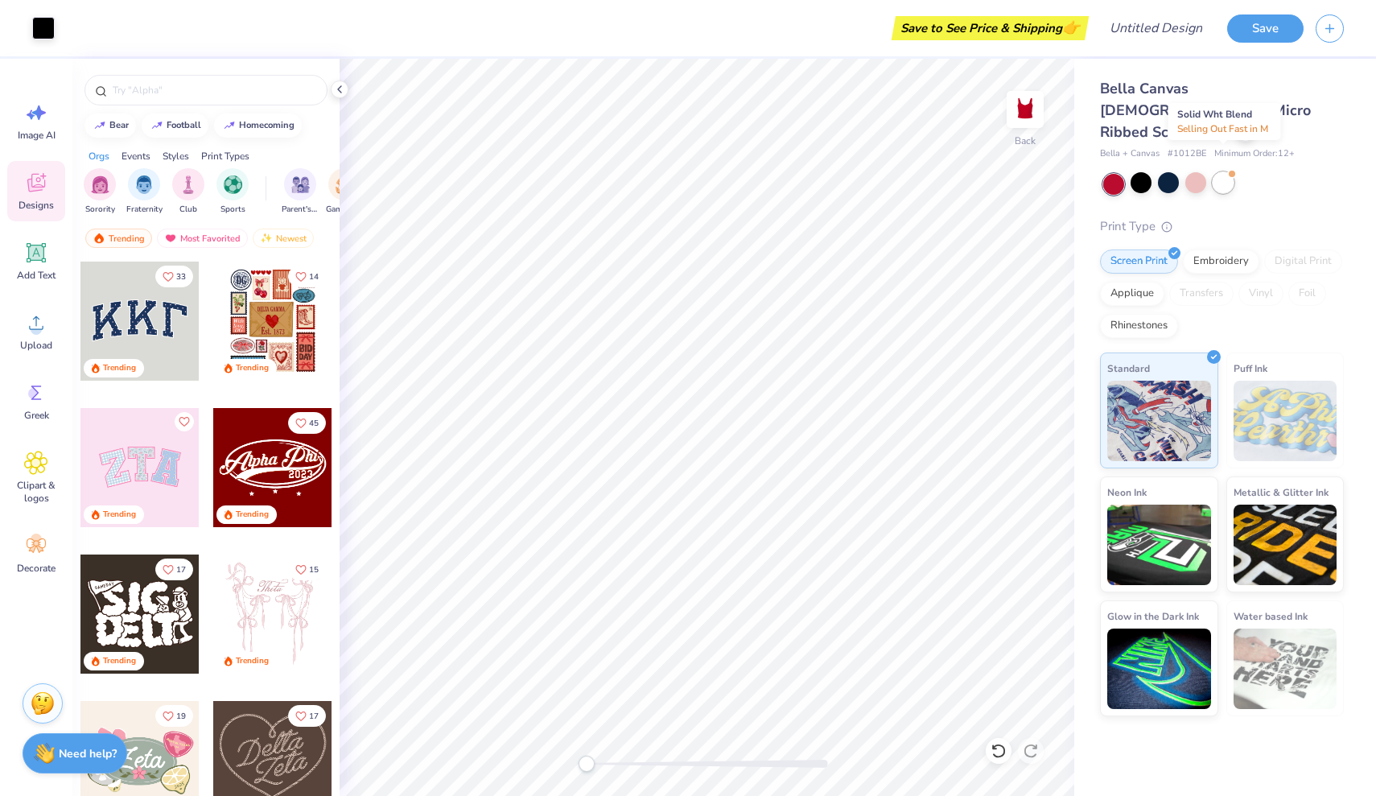
click at [1230, 172] on div at bounding box center [1223, 182] width 21 height 21
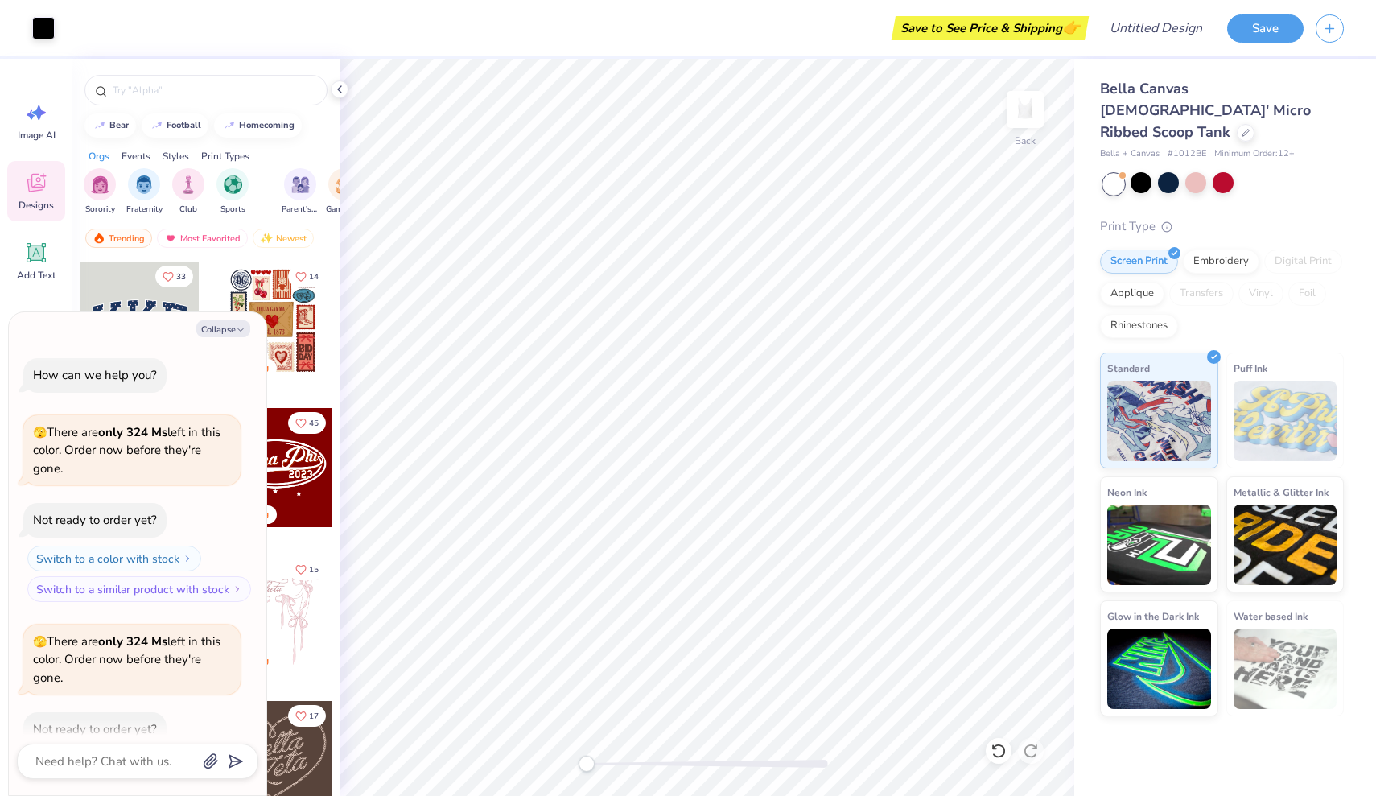
scroll to position [292, 0]
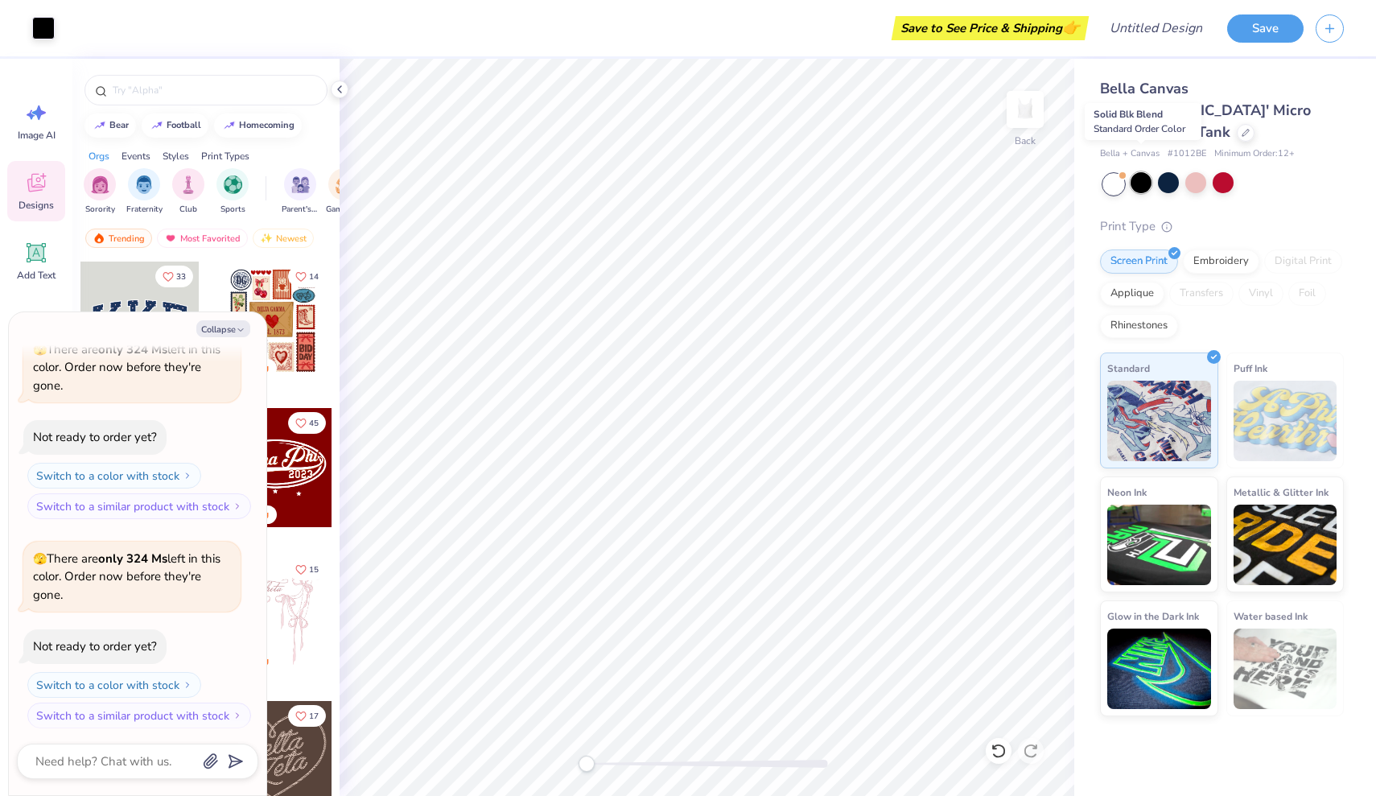
click at [1148, 172] on div at bounding box center [1141, 182] width 21 height 21
click at [1171, 172] on div at bounding box center [1168, 182] width 21 height 21
click at [1142, 172] on div at bounding box center [1141, 182] width 21 height 21
click at [1163, 172] on div at bounding box center [1168, 182] width 21 height 21
click at [1189, 172] on div at bounding box center [1195, 182] width 21 height 21
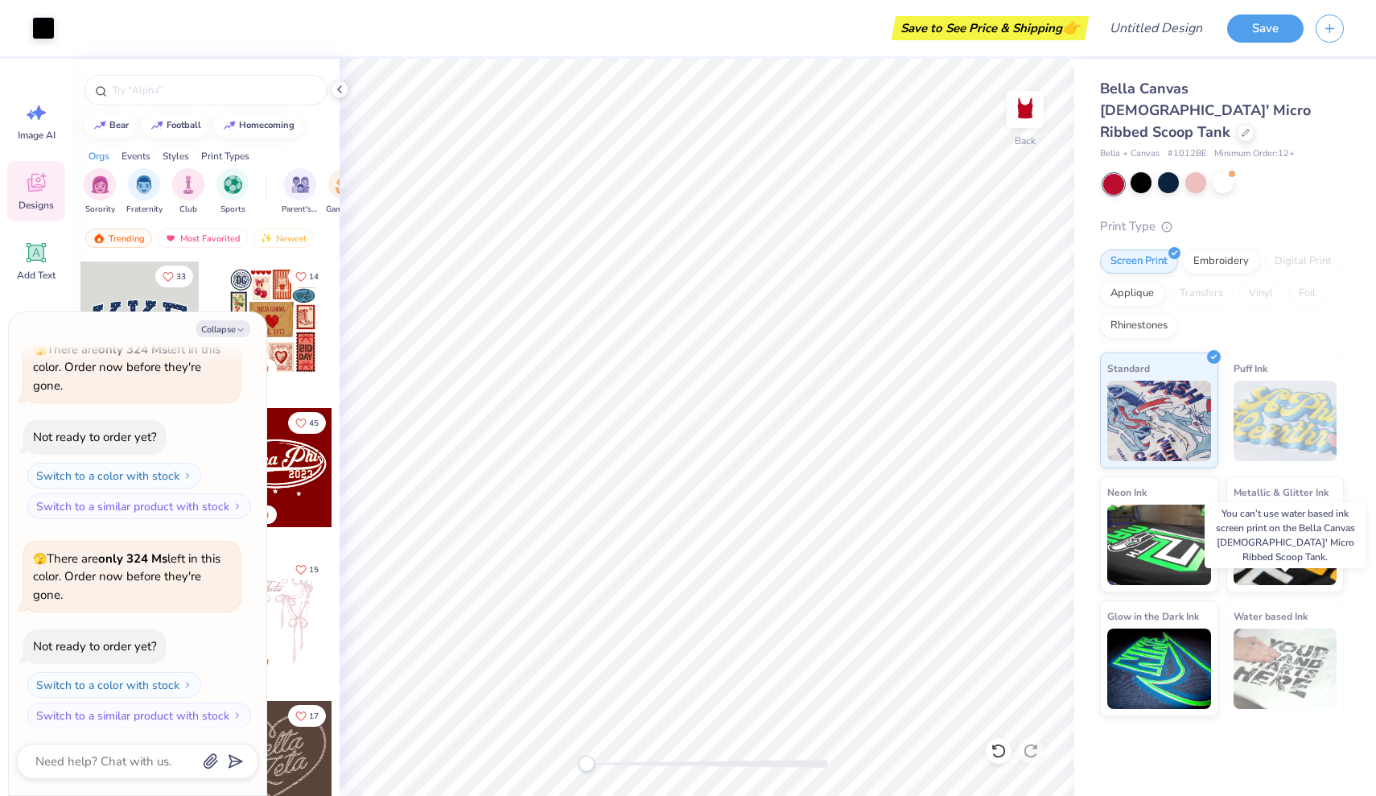
click at [1273, 645] on img at bounding box center [1286, 668] width 104 height 80
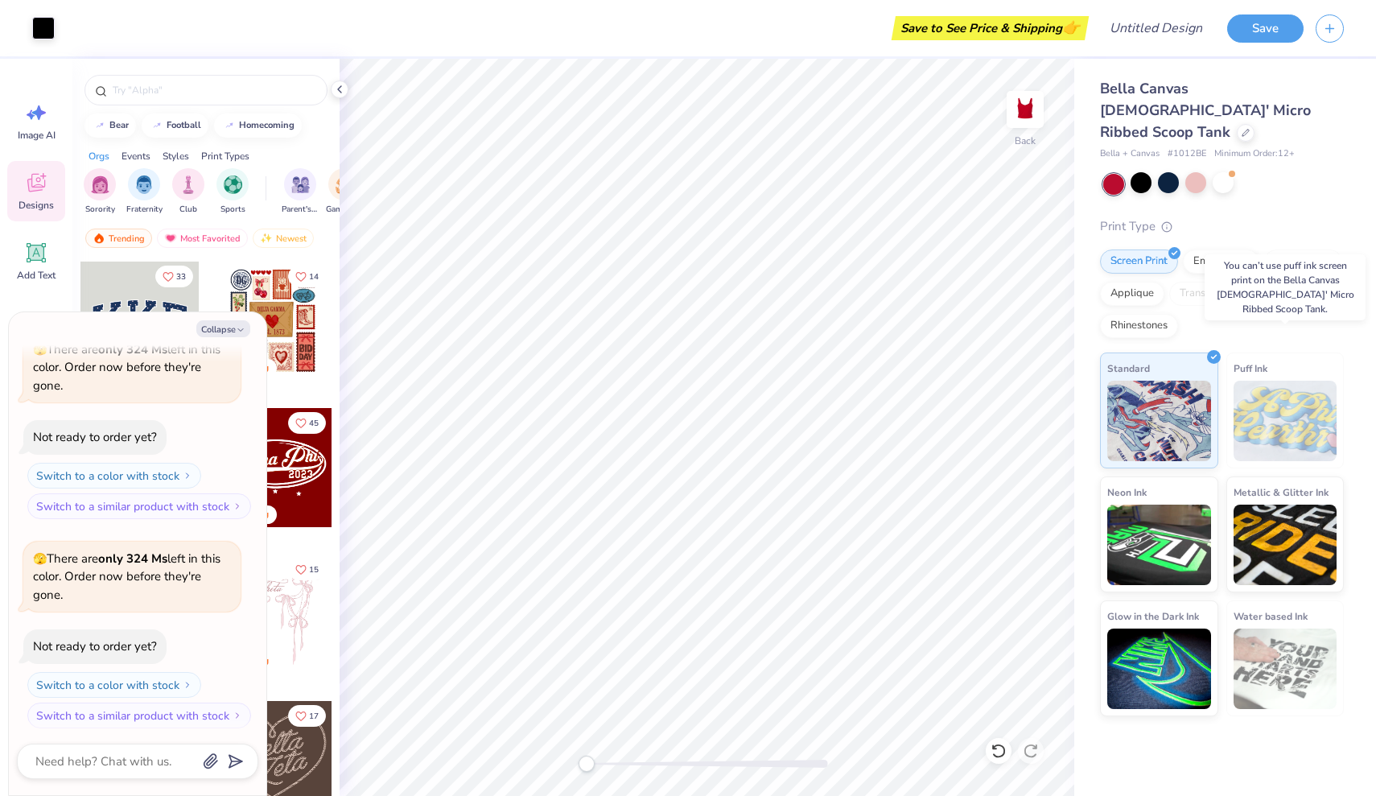
click at [1261, 360] on span "Puff Ink" at bounding box center [1251, 368] width 34 height 17
click at [1219, 247] on div "Embroidery" at bounding box center [1221, 259] width 76 height 24
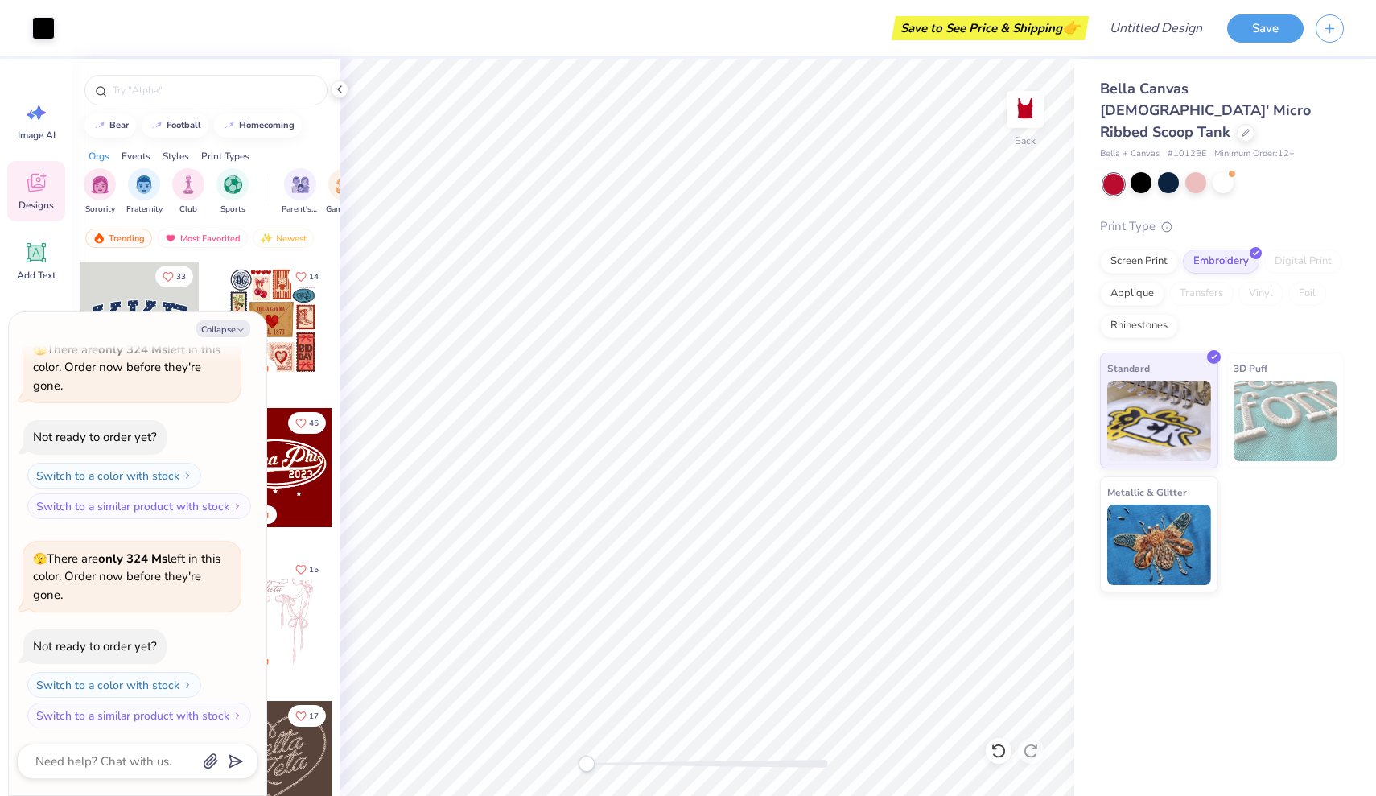
click at [1249, 381] on img at bounding box center [1286, 421] width 104 height 80
click at [1131, 279] on div "Applique" at bounding box center [1132, 291] width 64 height 24
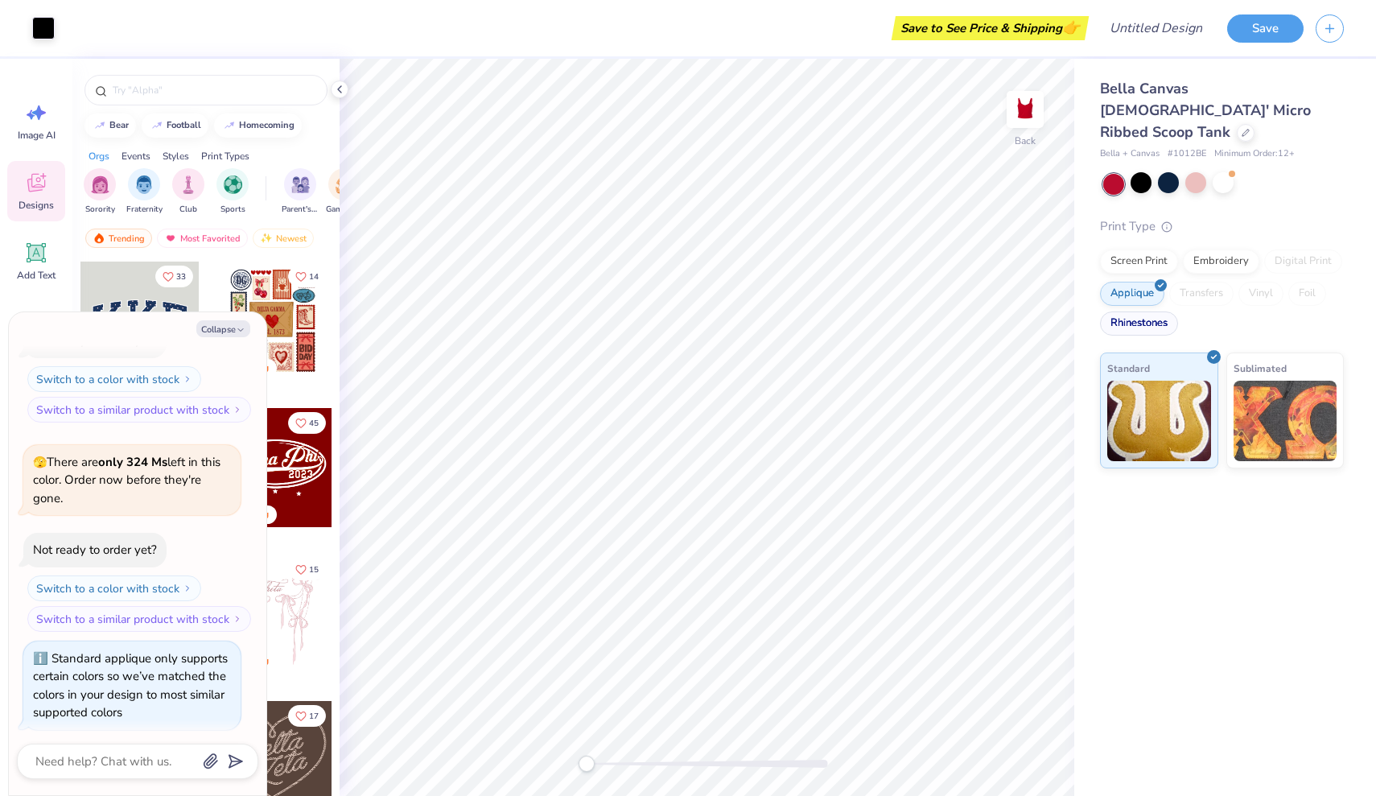
click at [1131, 311] on div "Rhinestones" at bounding box center [1139, 323] width 78 height 24
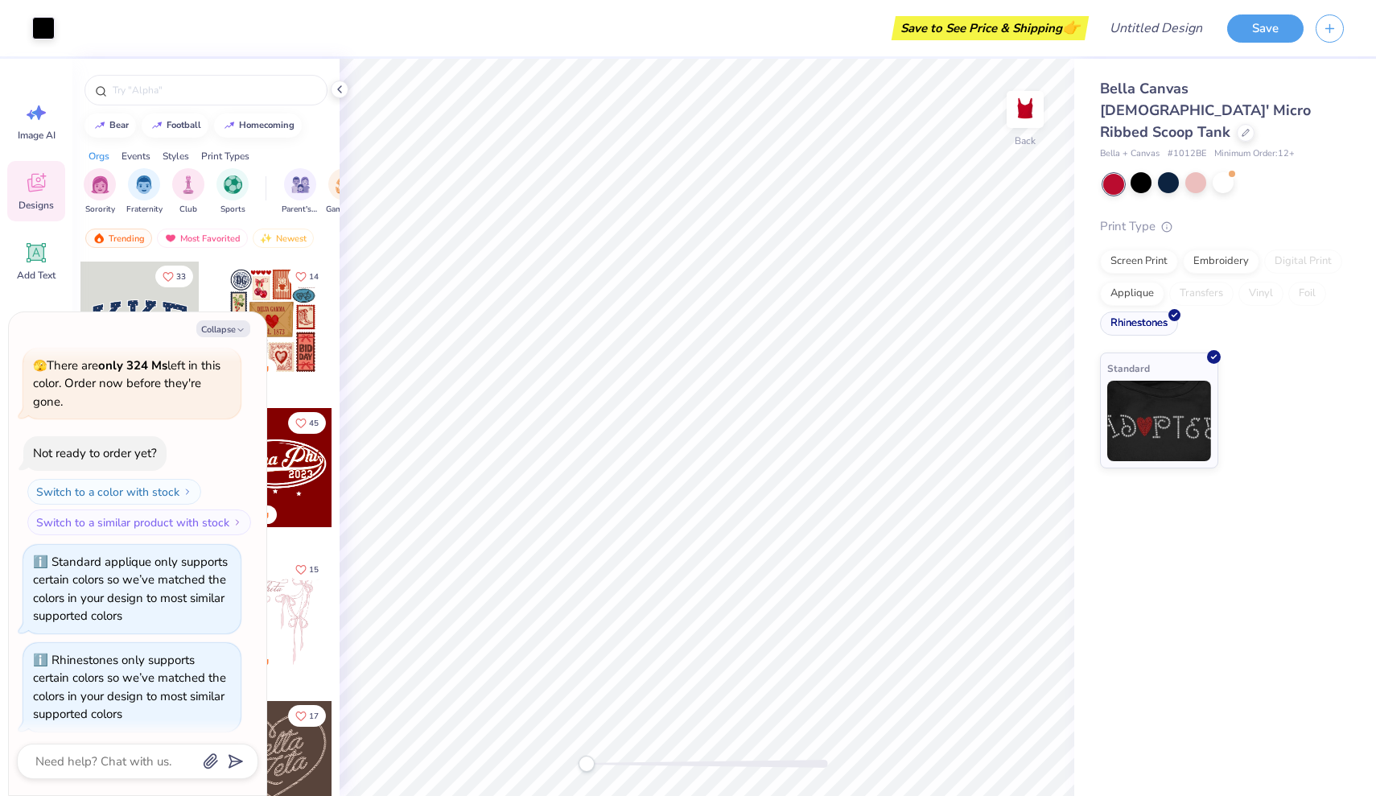
click at [1140, 311] on div "Rhinestones" at bounding box center [1139, 323] width 78 height 24
click at [1134, 279] on div "Applique" at bounding box center [1132, 291] width 64 height 24
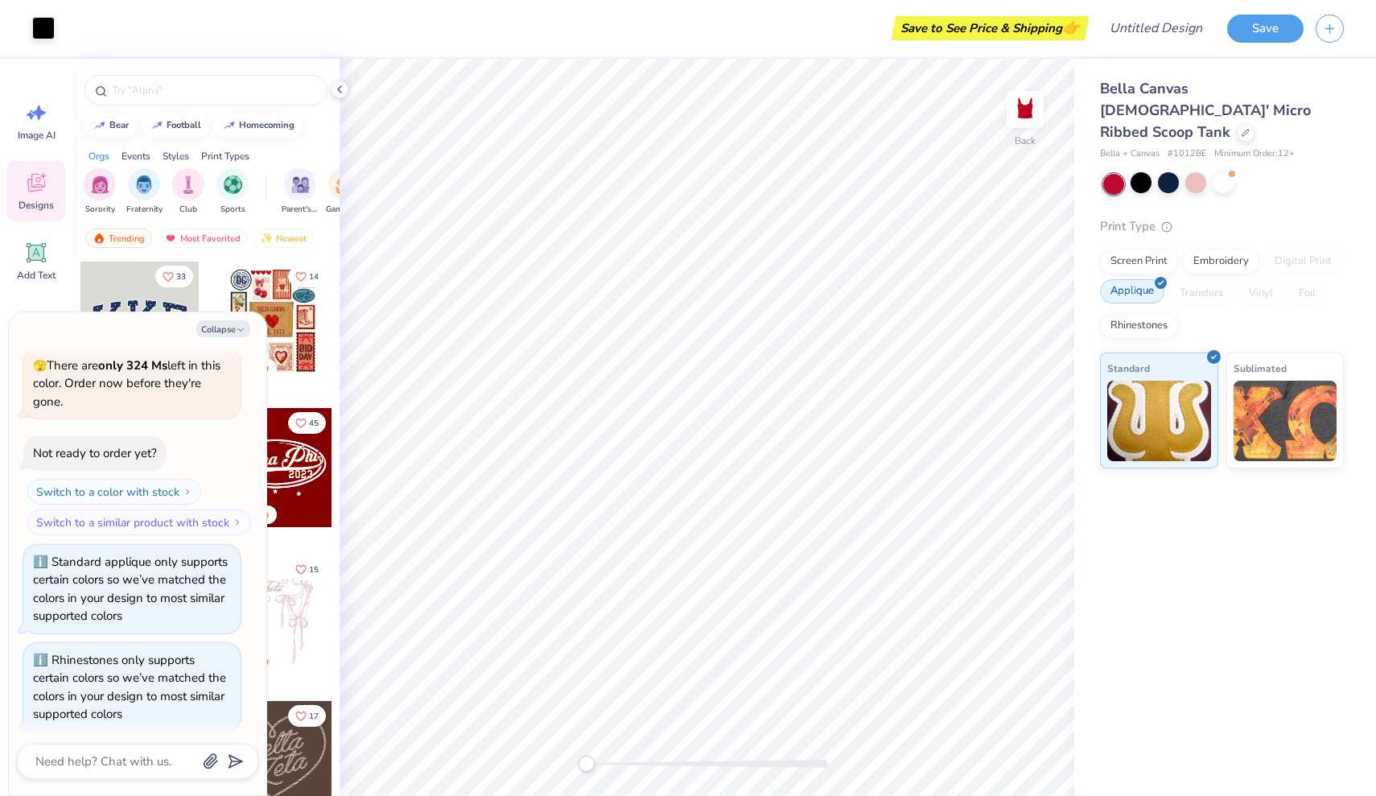
scroll to position [582, 0]
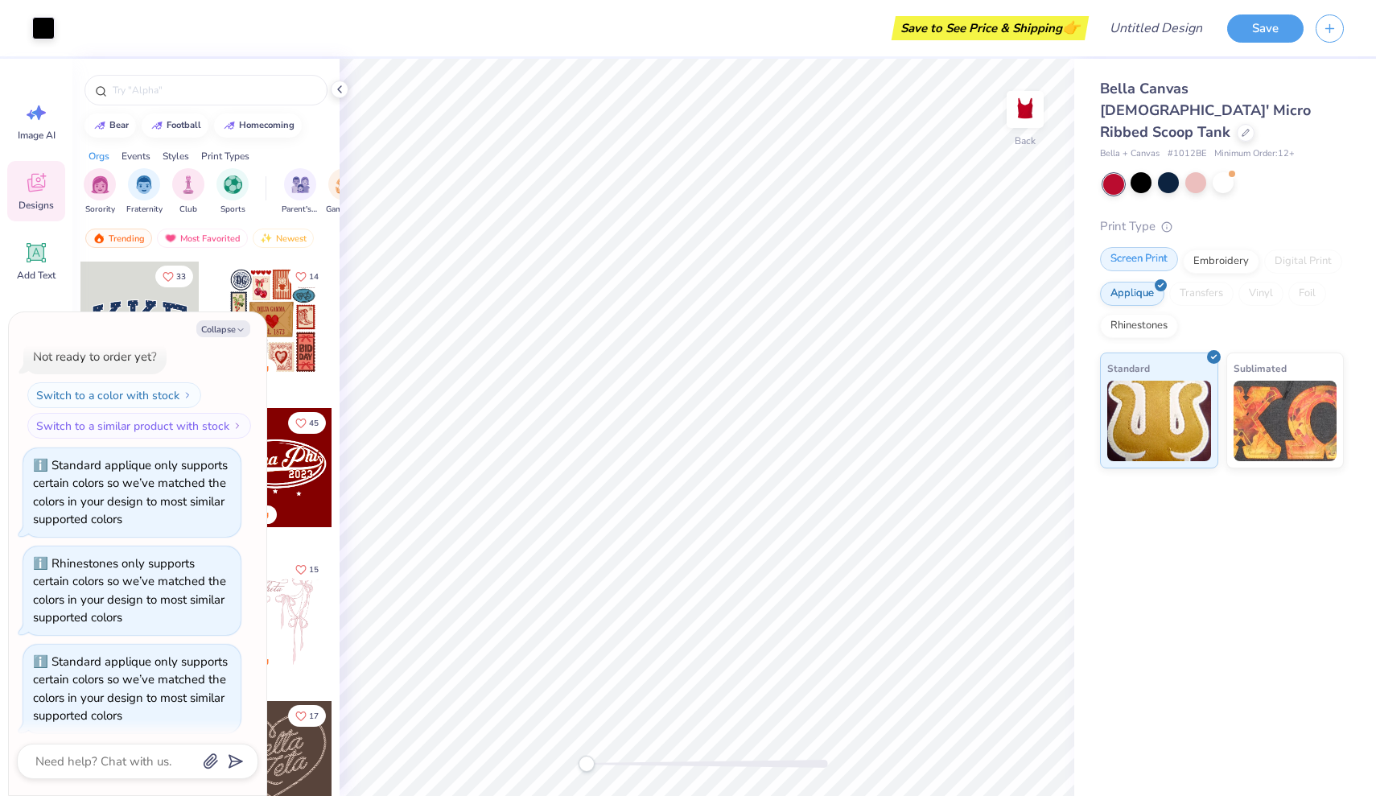
click at [1134, 247] on div "Screen Print" at bounding box center [1139, 259] width 78 height 24
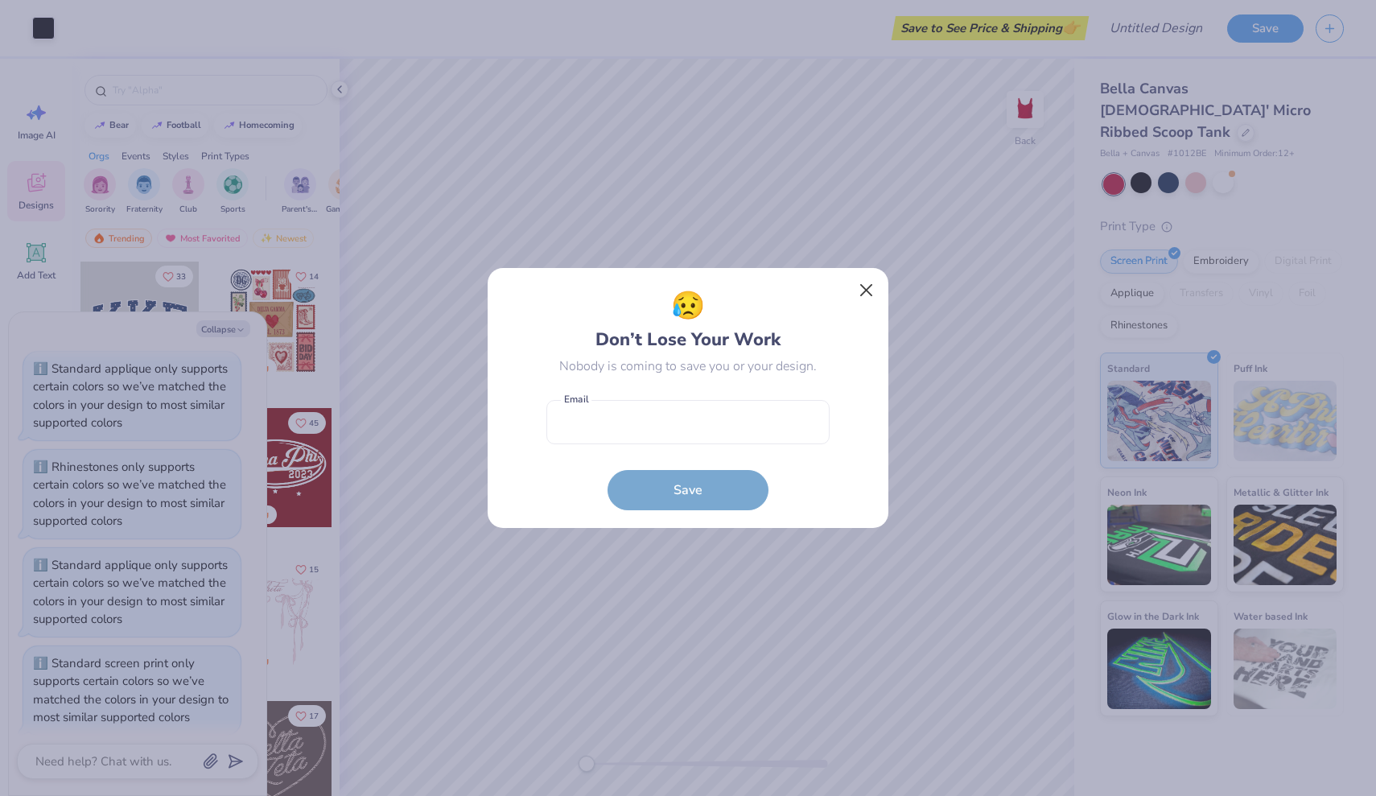
click at [866, 288] on button "Close" at bounding box center [866, 290] width 31 height 31
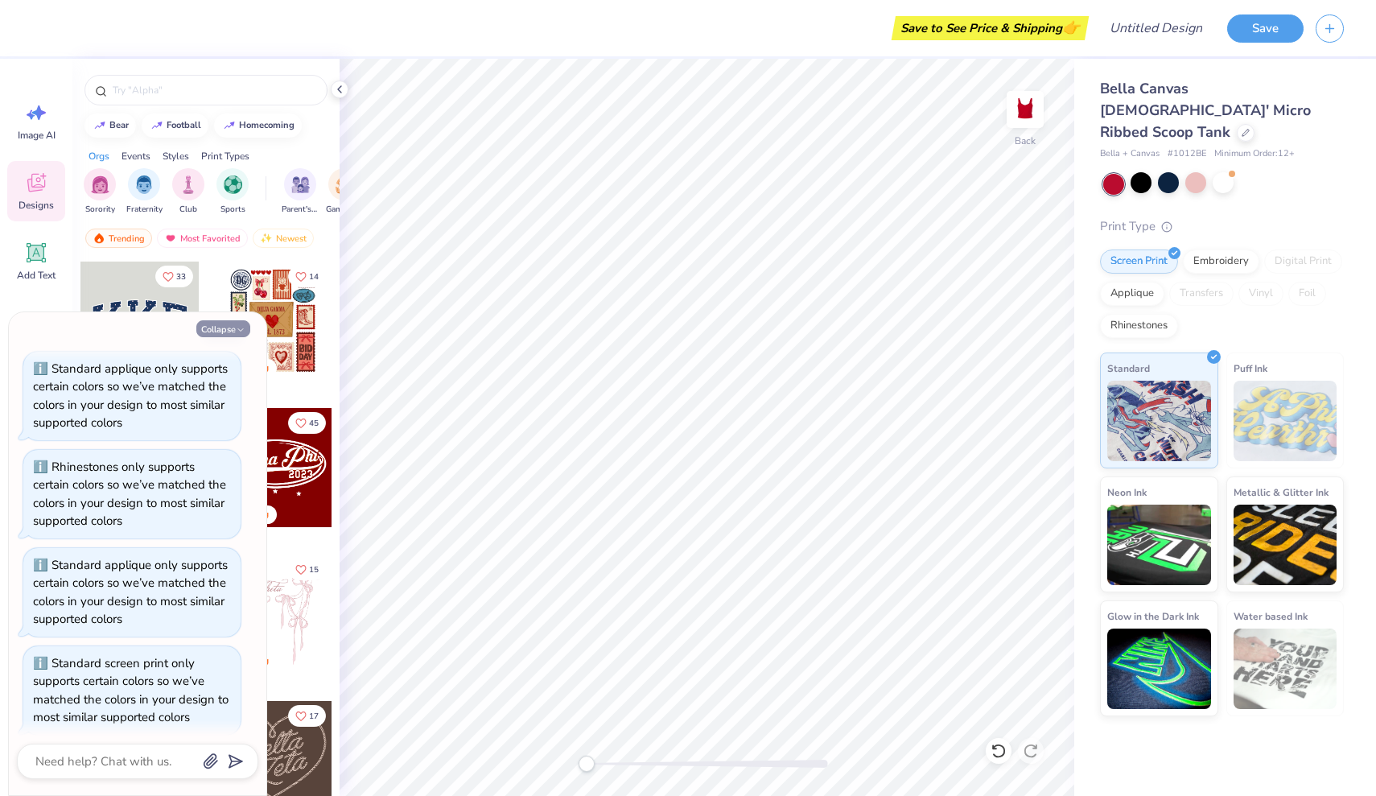
click at [221, 328] on button "Collapse" at bounding box center [223, 328] width 54 height 17
type textarea "x"
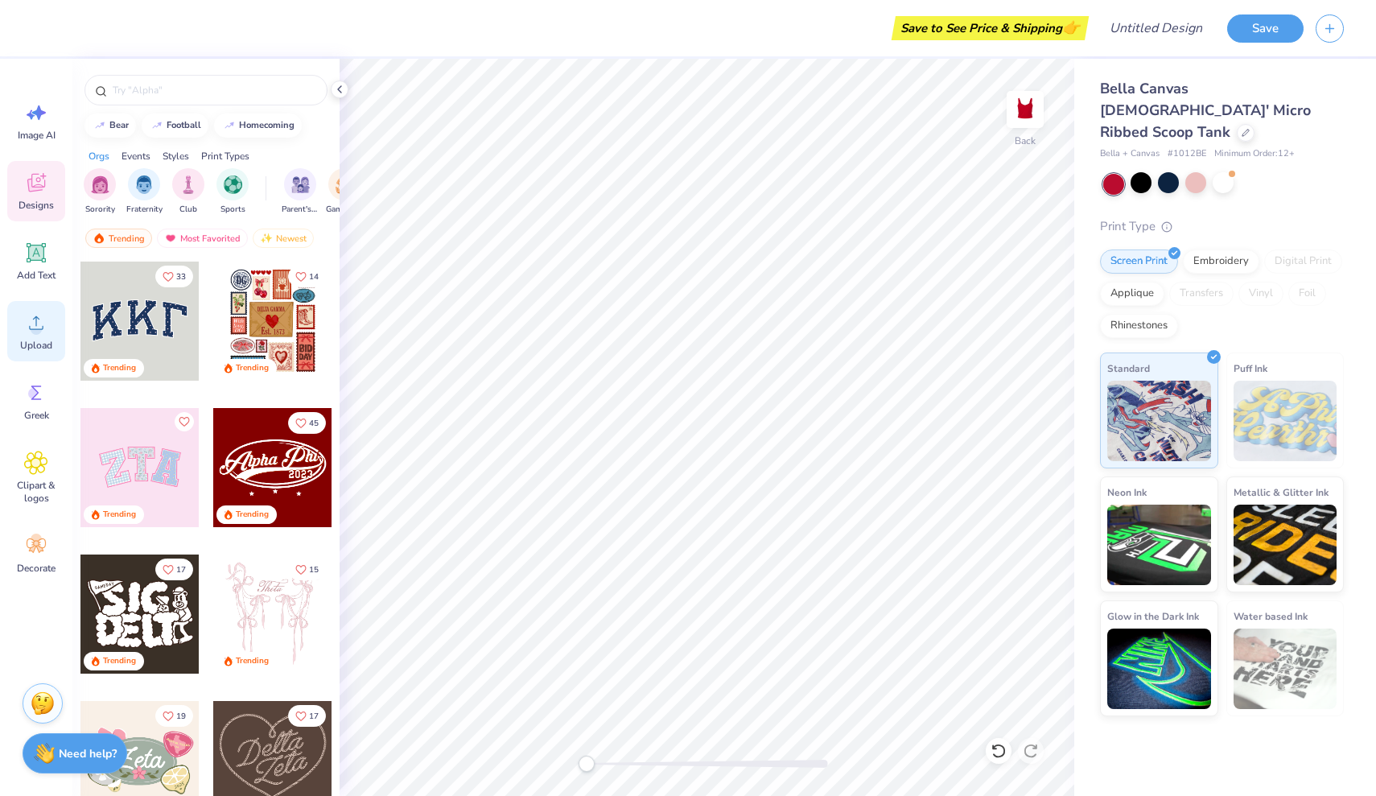
click at [40, 344] on span "Upload" at bounding box center [36, 345] width 32 height 13
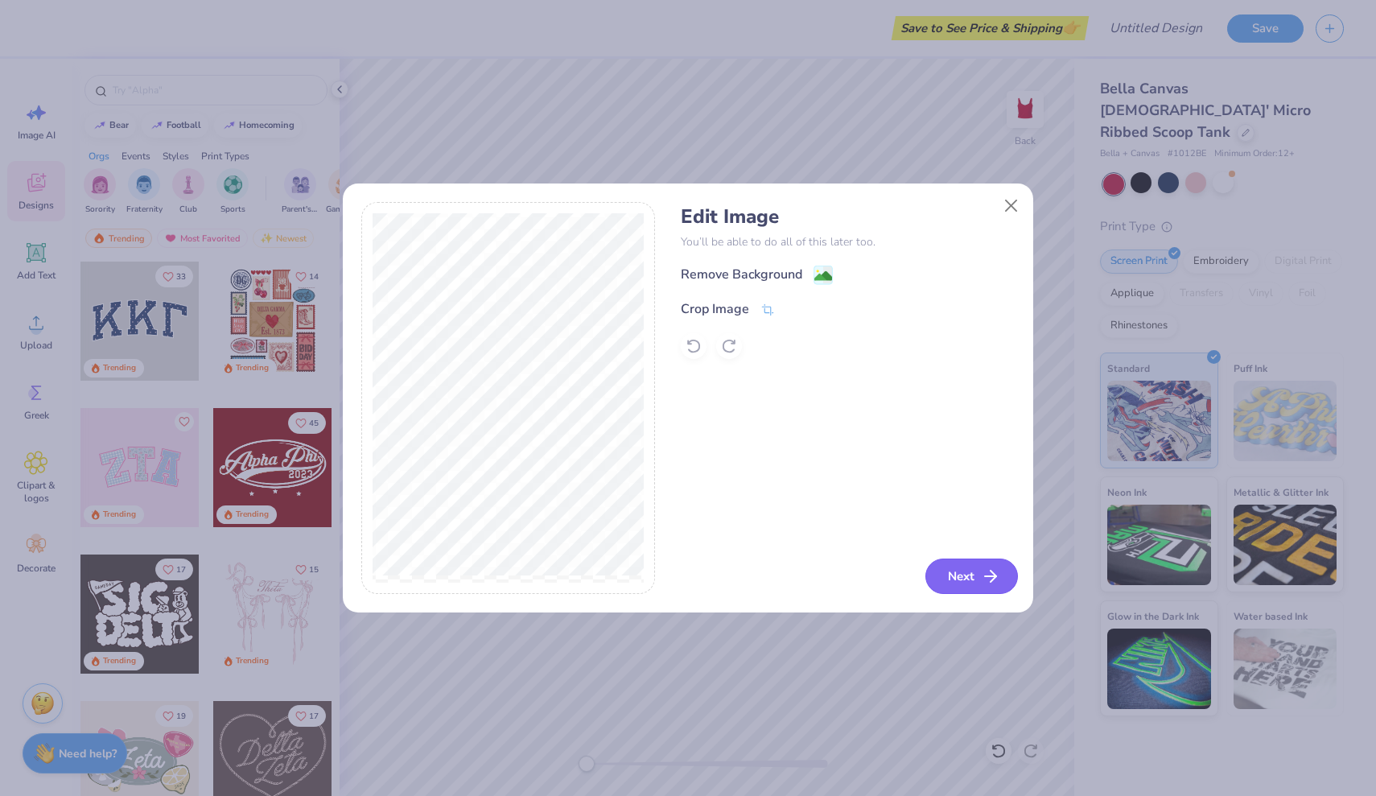
click at [969, 579] on button "Next" at bounding box center [971, 575] width 93 height 35
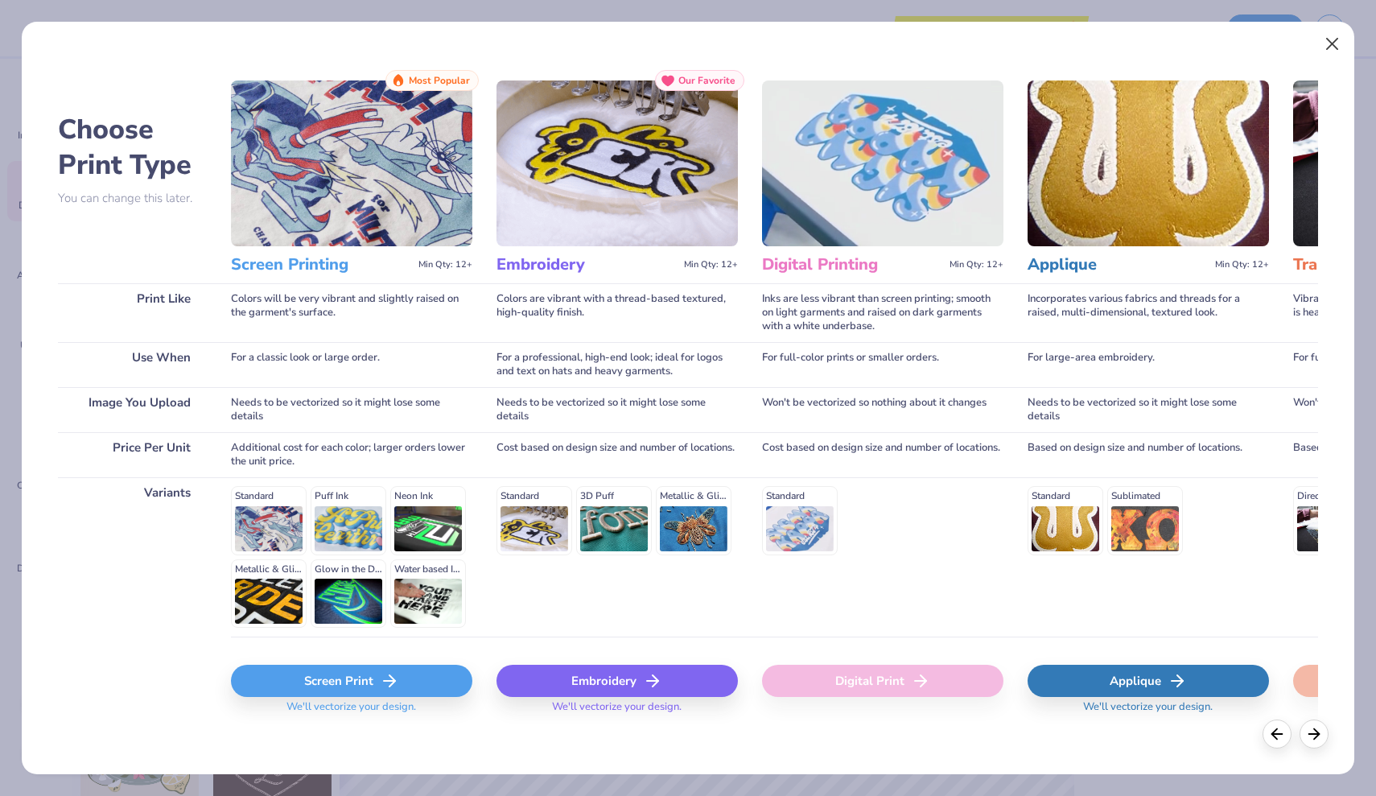
click at [1329, 49] on button "Close" at bounding box center [1332, 44] width 31 height 31
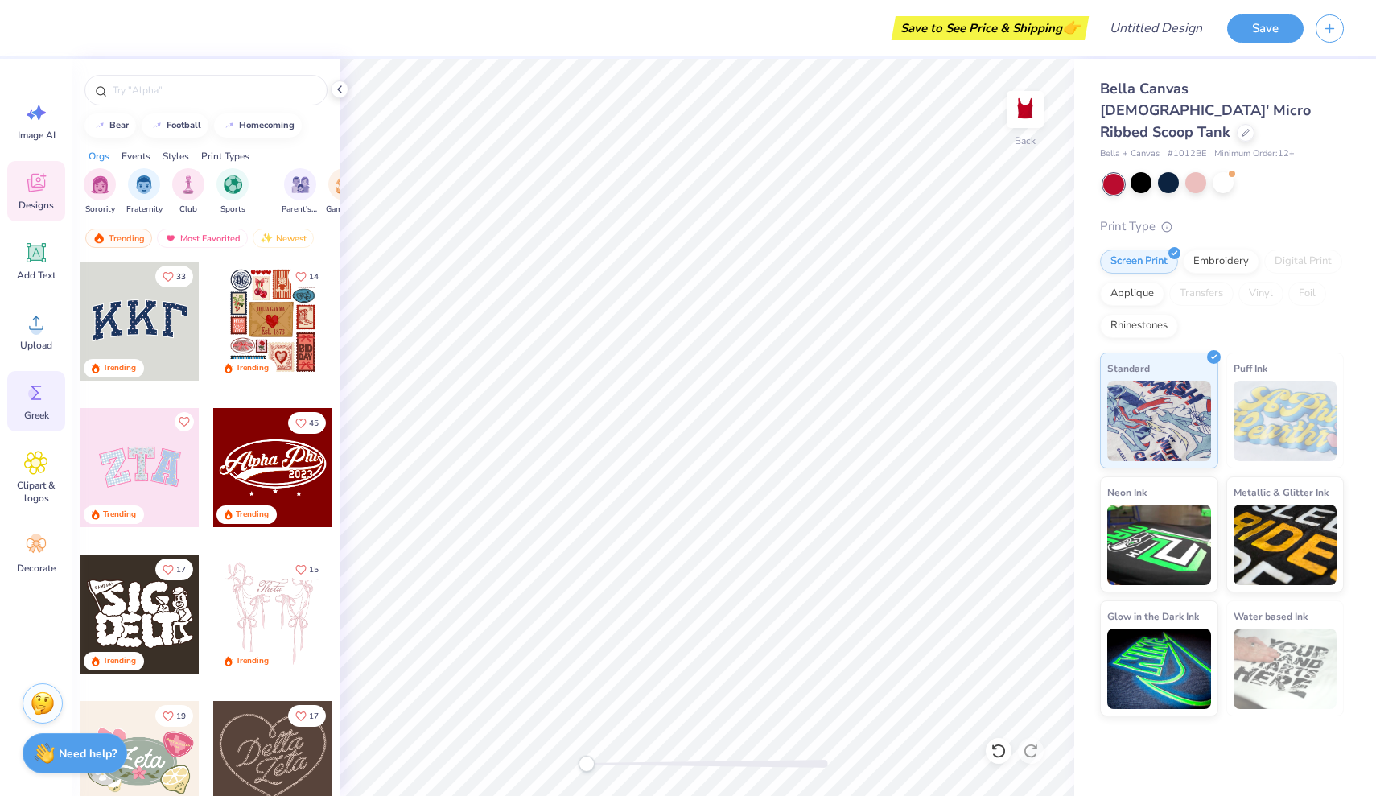
click at [27, 399] on icon at bounding box center [36, 393] width 24 height 24
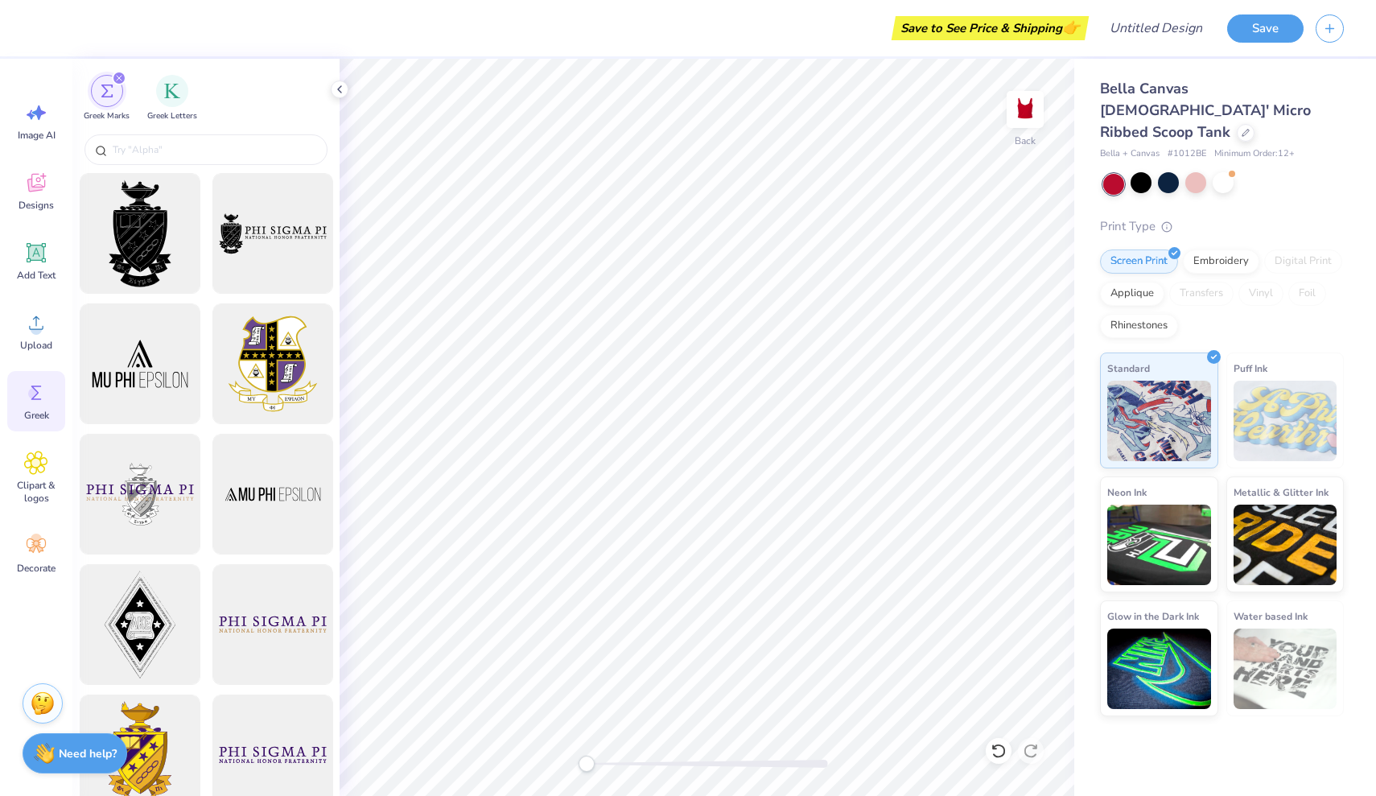
click at [43, 296] on div "Image AI Designs Add Text Upload Greek Clipart & logos Decorate" at bounding box center [36, 337] width 58 height 493
click at [43, 322] on icon at bounding box center [36, 323] width 24 height 24
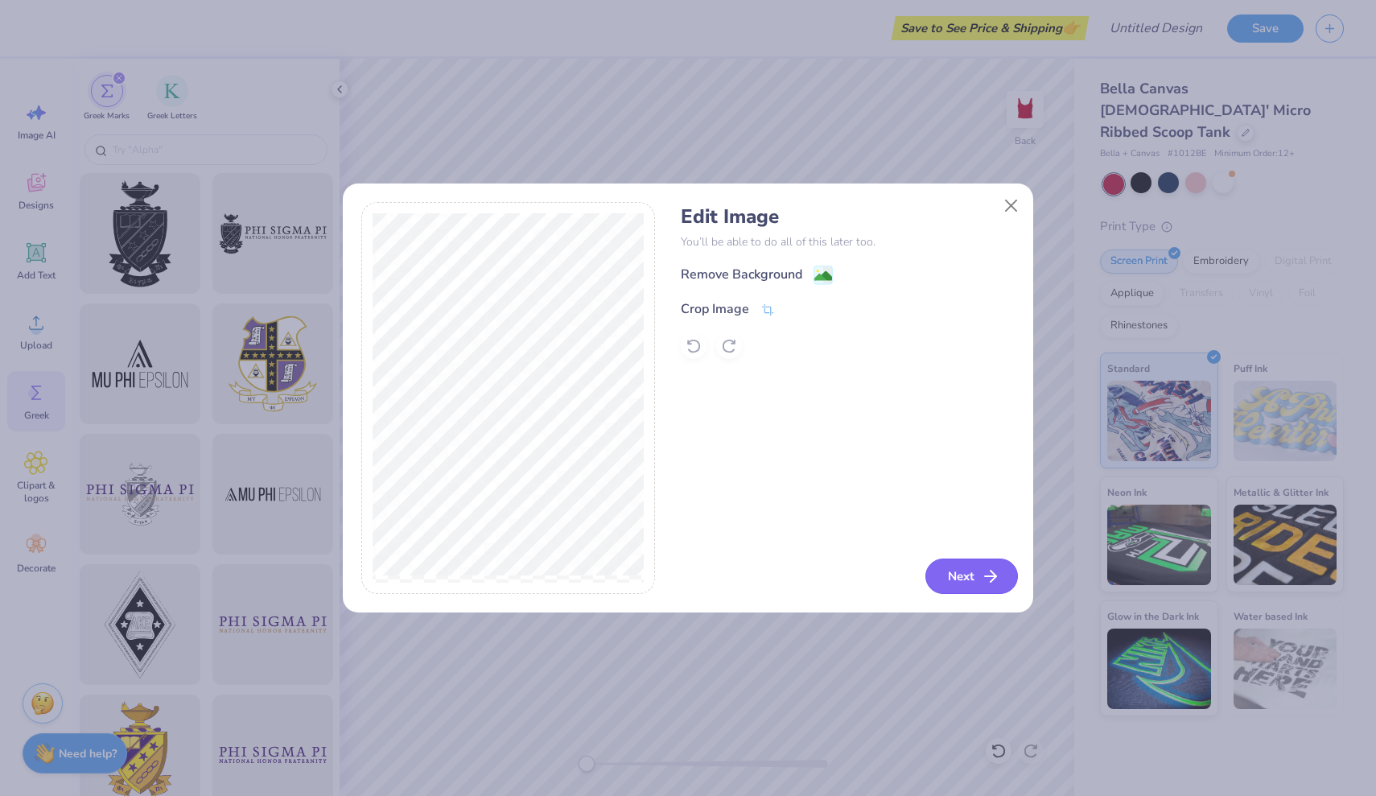
click at [962, 581] on button "Next" at bounding box center [971, 575] width 93 height 35
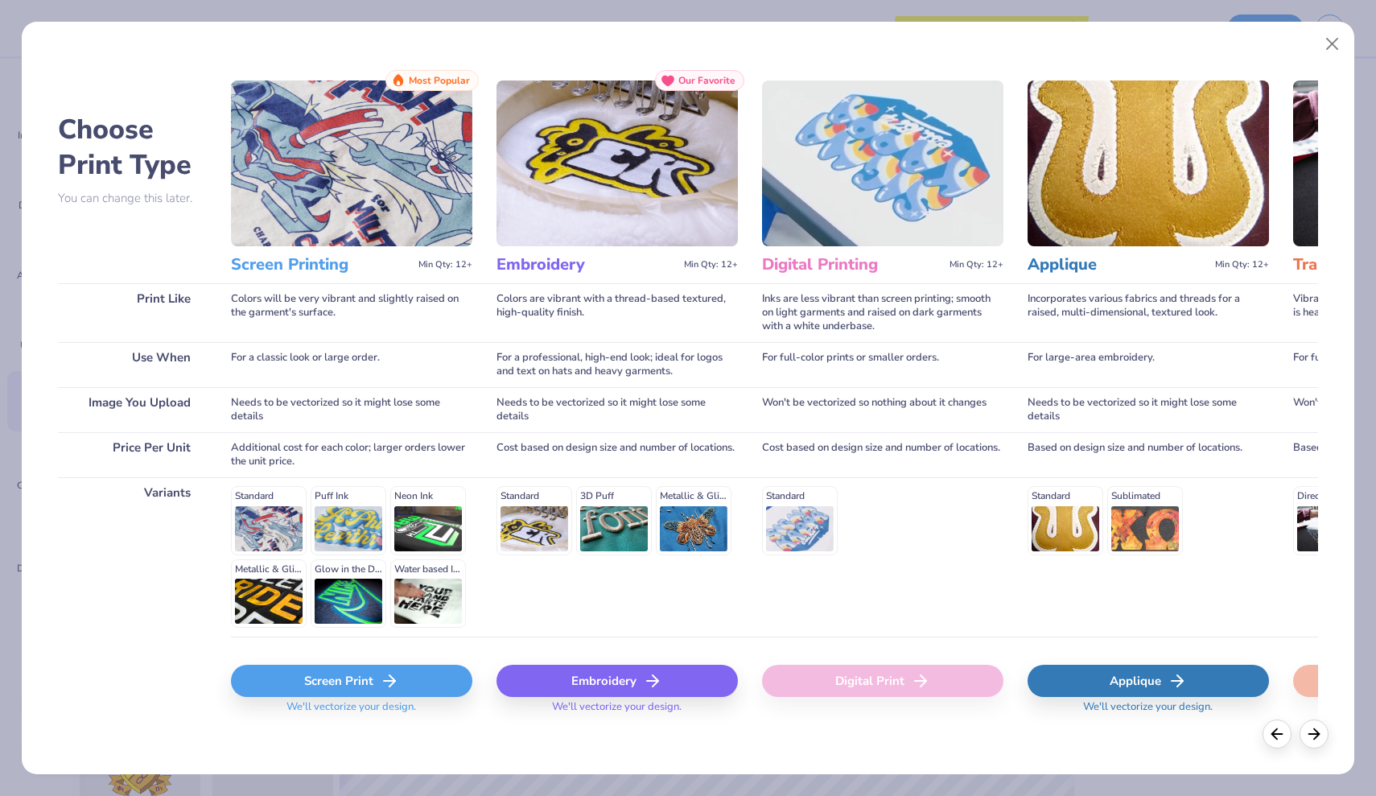
click at [410, 678] on div "Screen Print" at bounding box center [351, 681] width 241 height 32
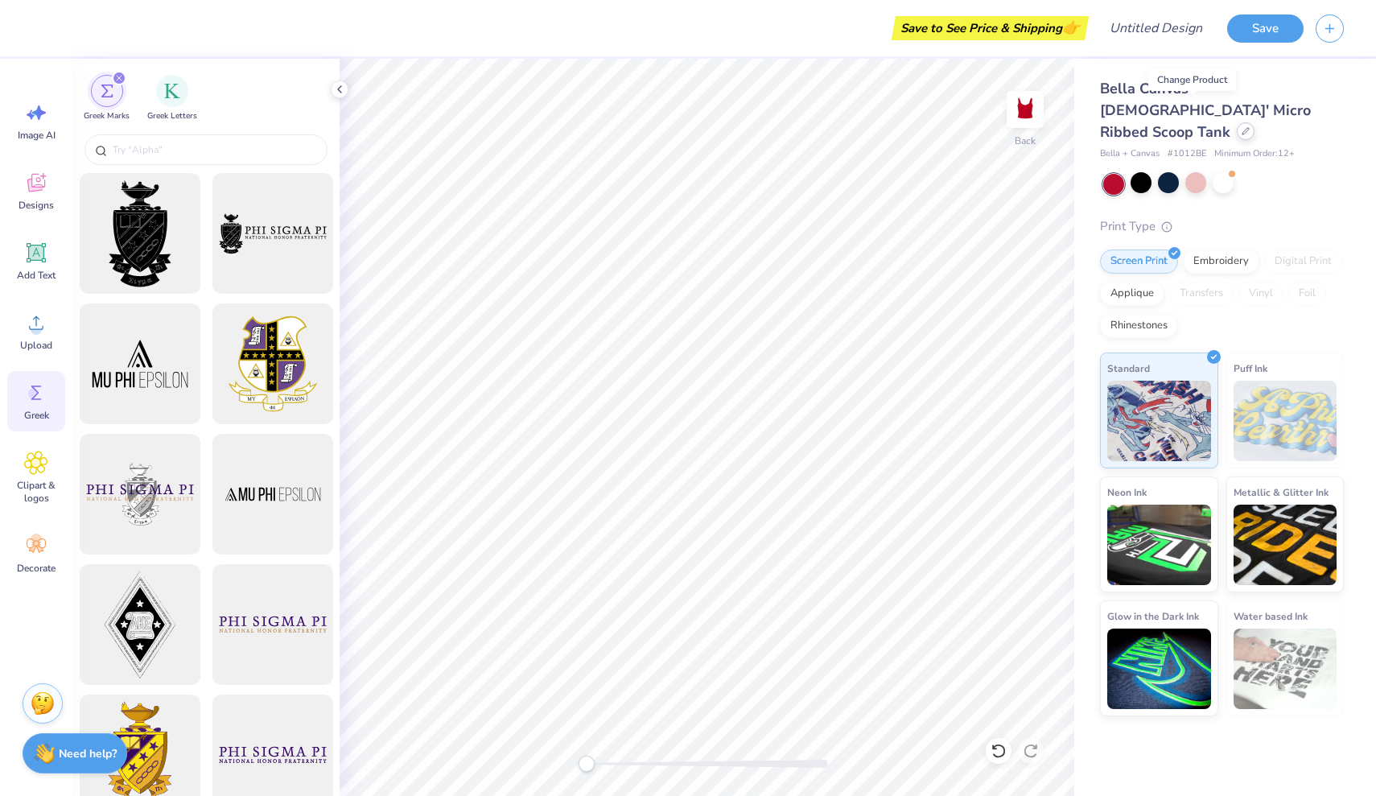
click at [1237, 122] on div at bounding box center [1246, 131] width 18 height 18
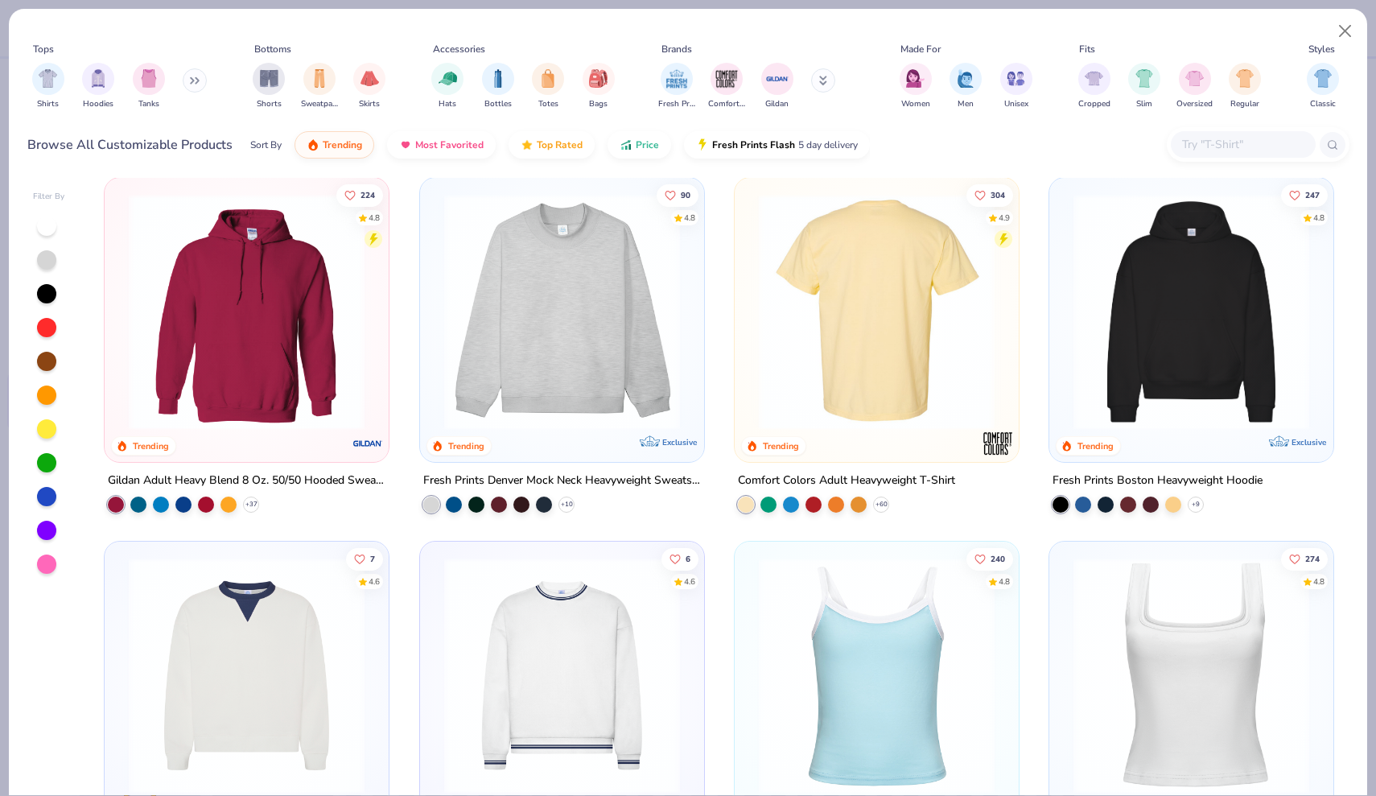
scroll to position [21, 0]
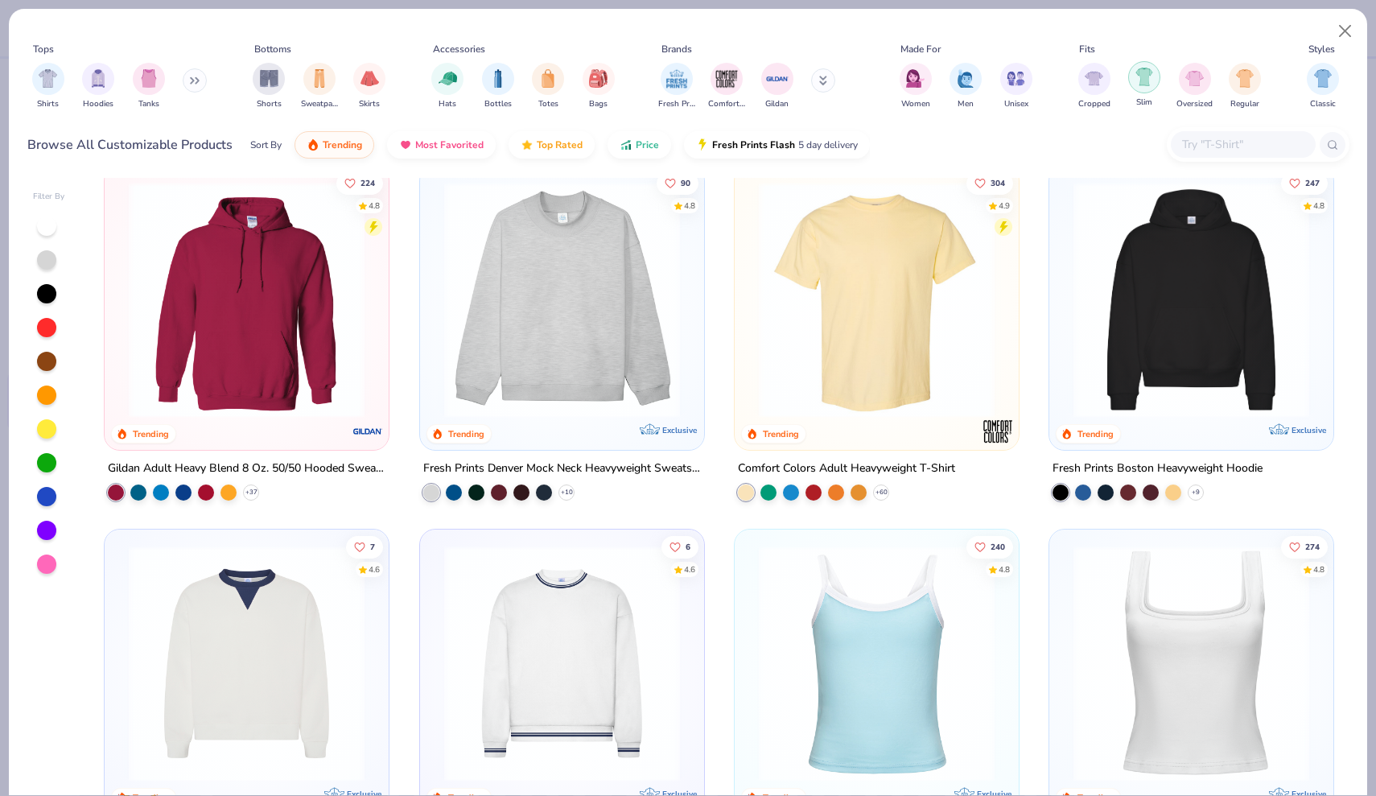
click at [1149, 80] on img "filter for Slim" at bounding box center [1144, 77] width 18 height 19
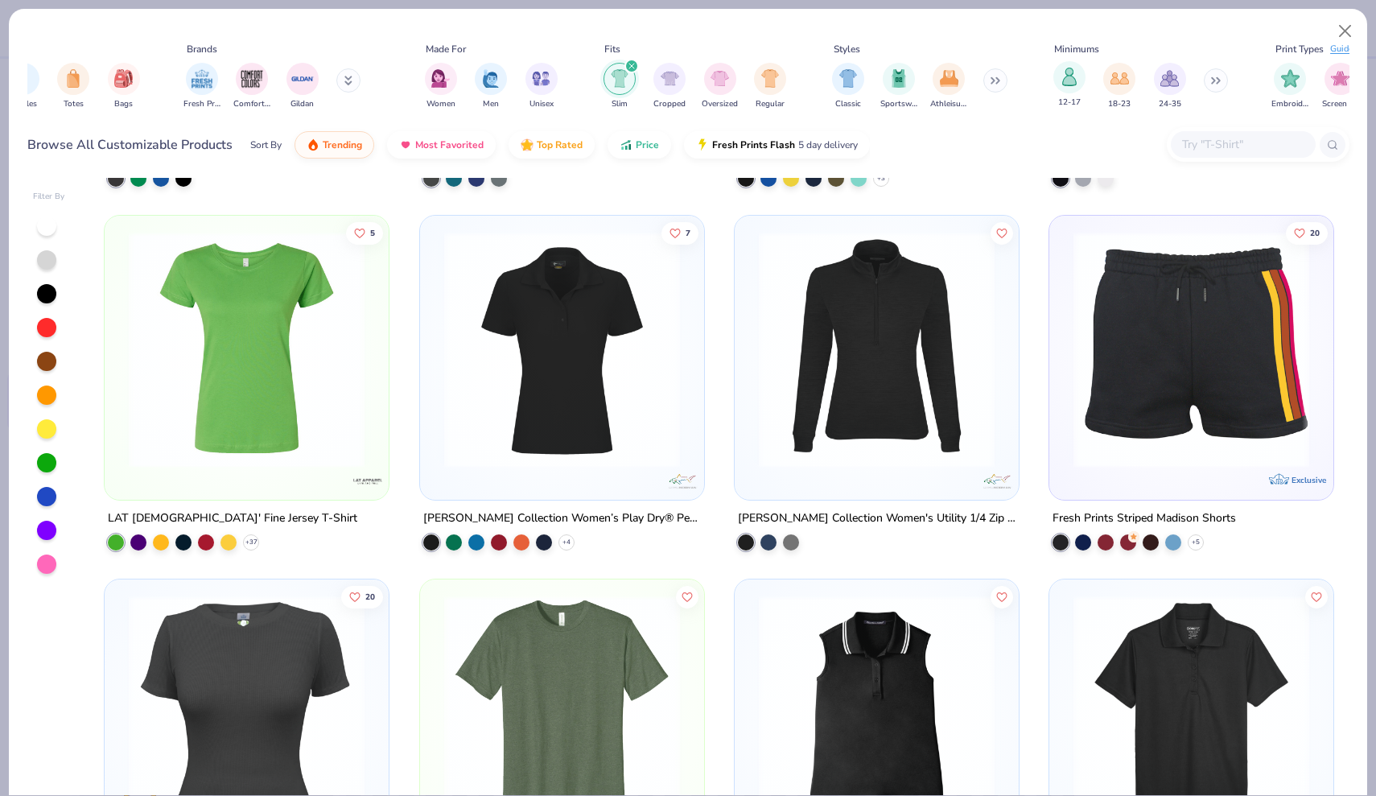
scroll to position [0, 478]
click at [1119, 79] on img "filter for 18-23" at bounding box center [1116, 77] width 19 height 19
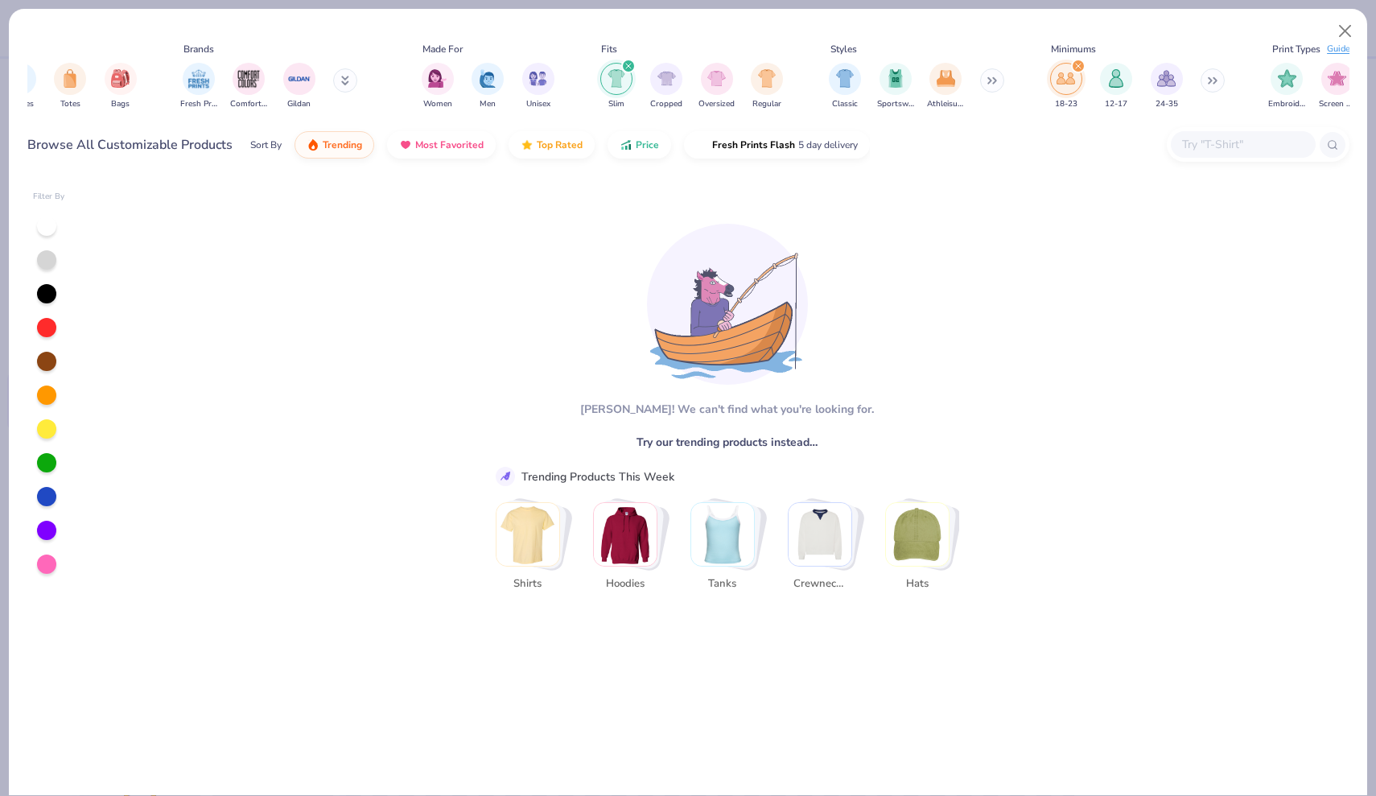
click at [1078, 64] on icon "filter for 18-23" at bounding box center [1078, 66] width 6 height 6
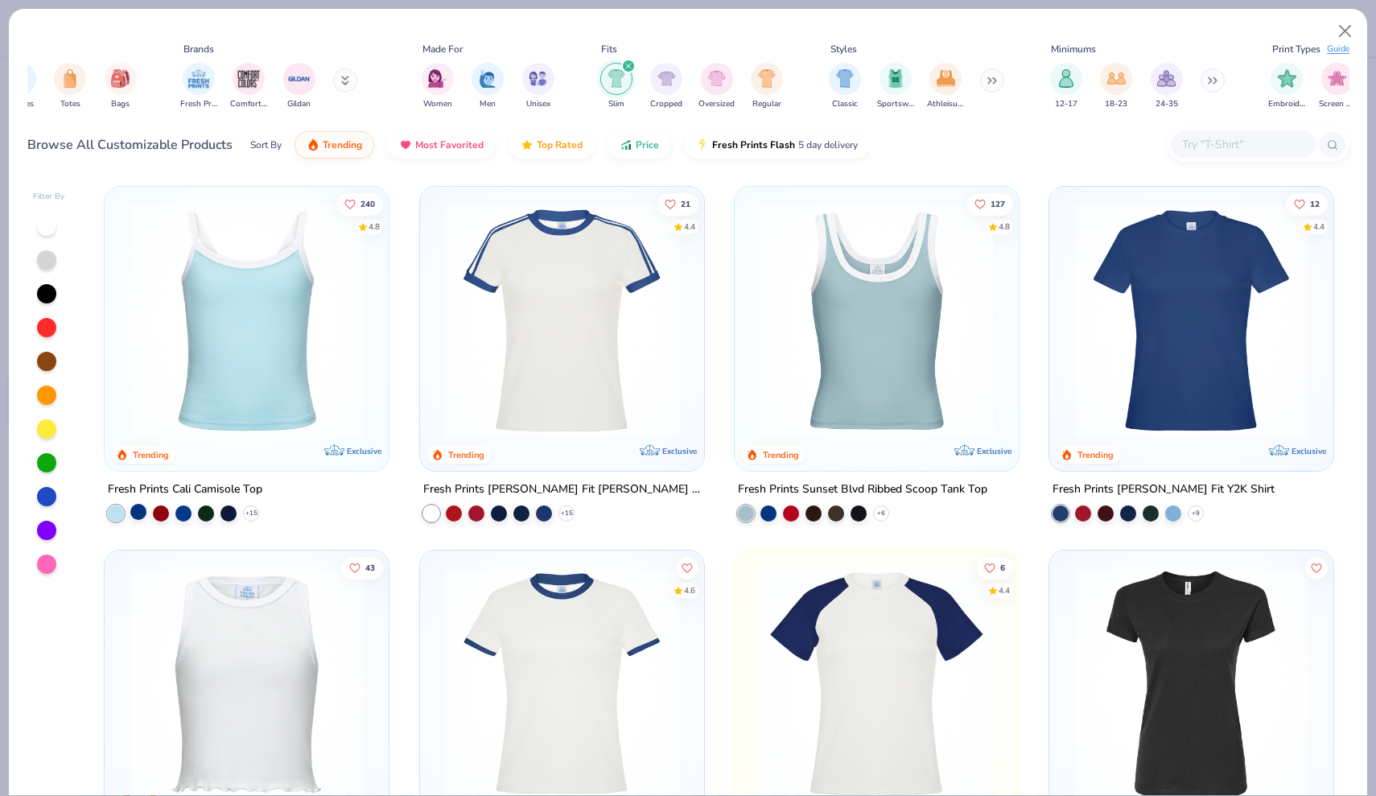
click at [138, 509] on div at bounding box center [138, 512] width 16 height 16
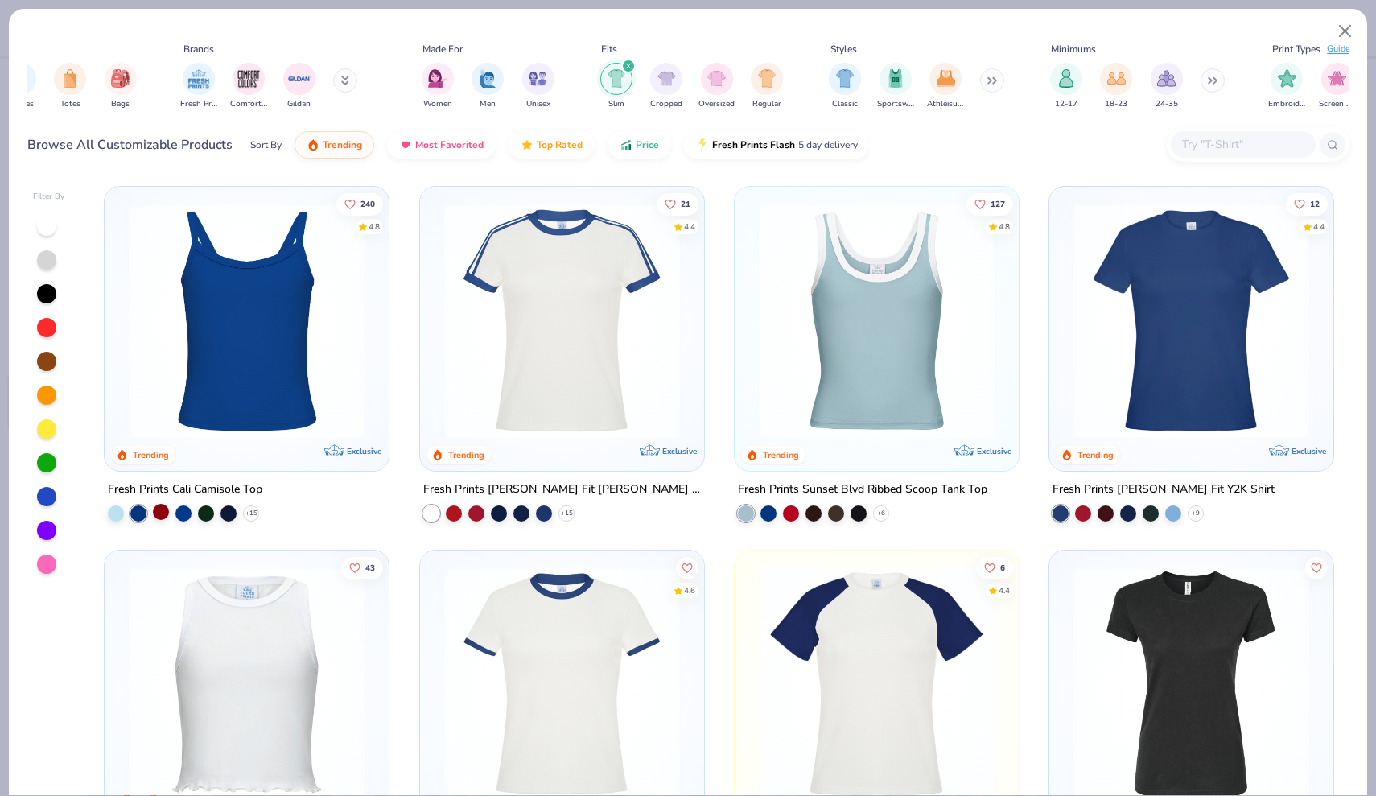
click at [162, 505] on div at bounding box center [161, 512] width 16 height 16
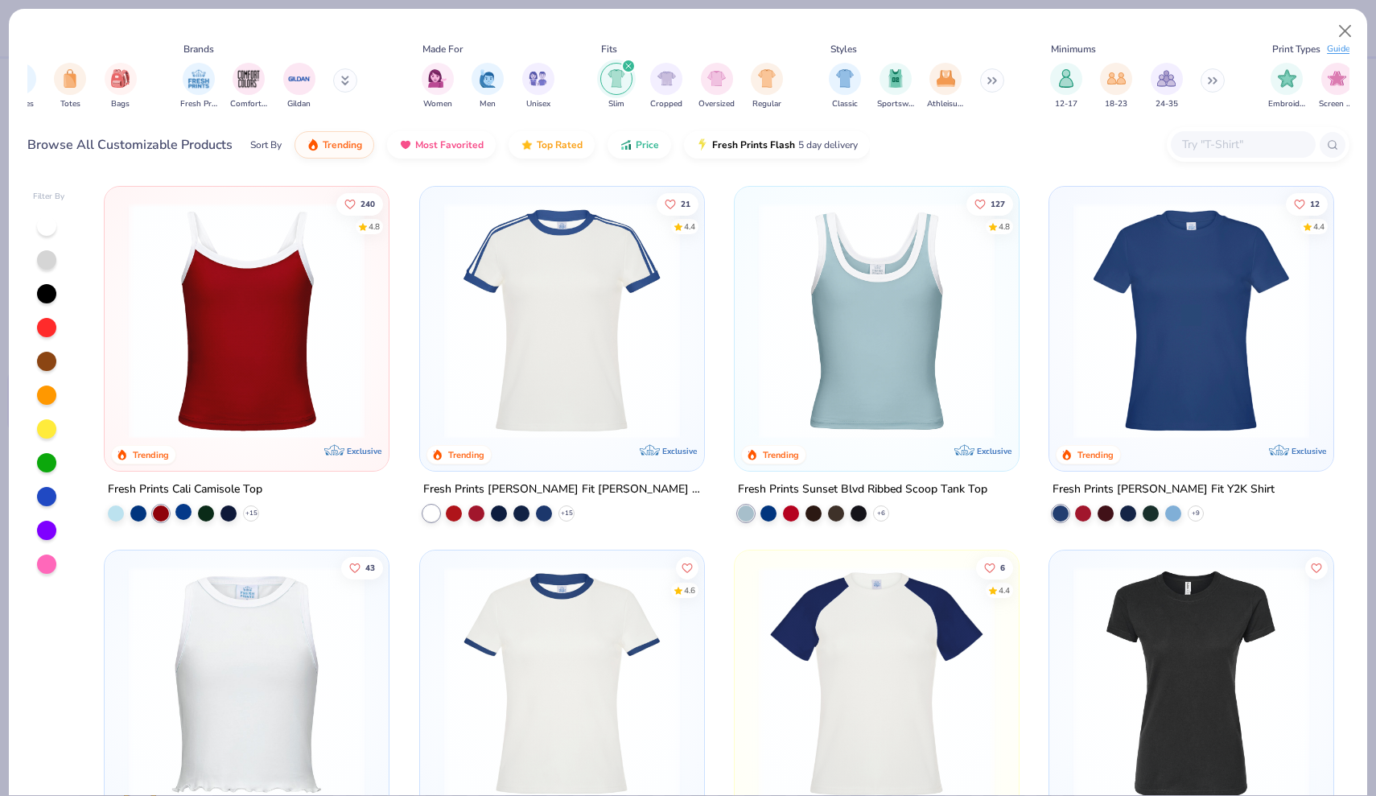
click at [192, 505] on div at bounding box center [183, 512] width 16 height 16
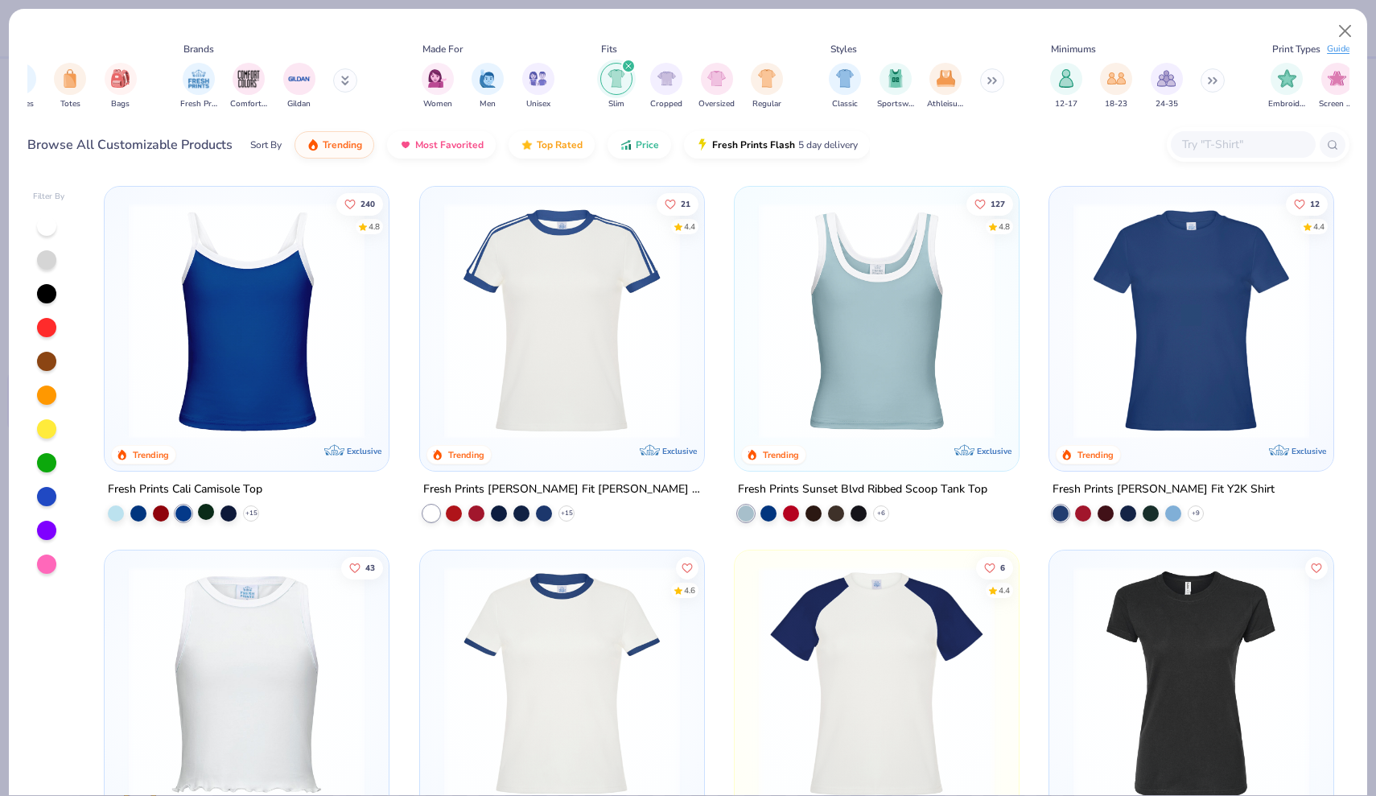
click at [208, 509] on div at bounding box center [206, 512] width 16 height 16
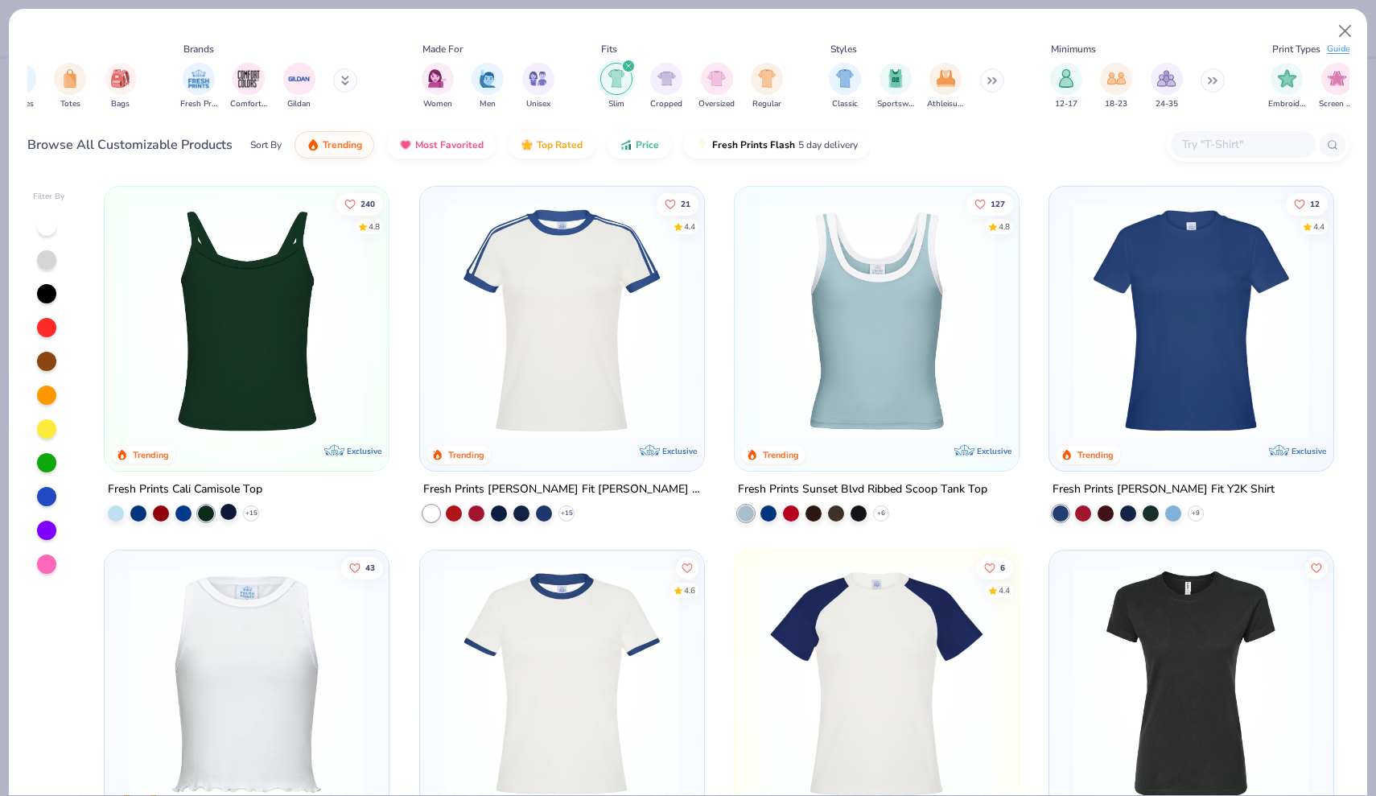
click at [228, 508] on div at bounding box center [228, 512] width 16 height 16
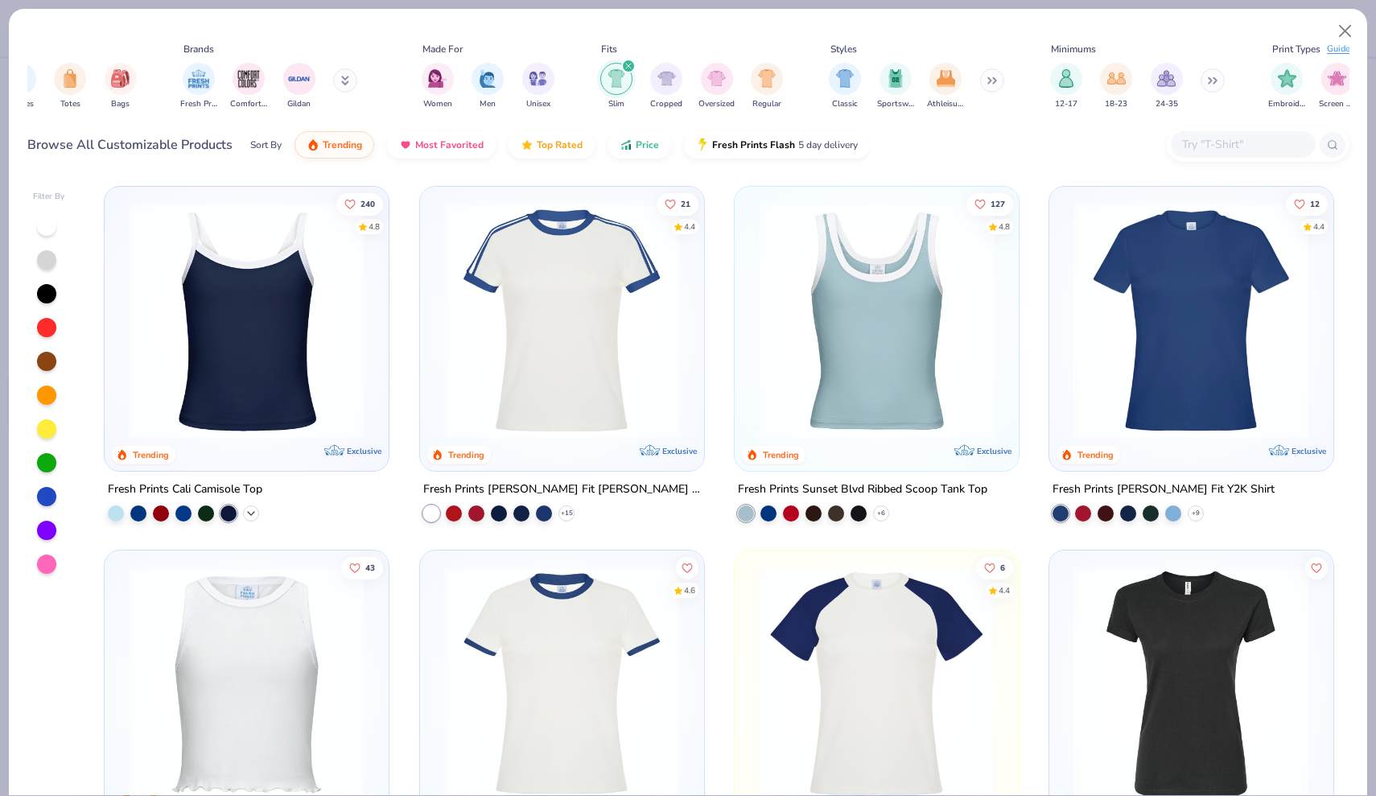
click at [244, 507] on div "+ 15" at bounding box center [183, 513] width 151 height 16
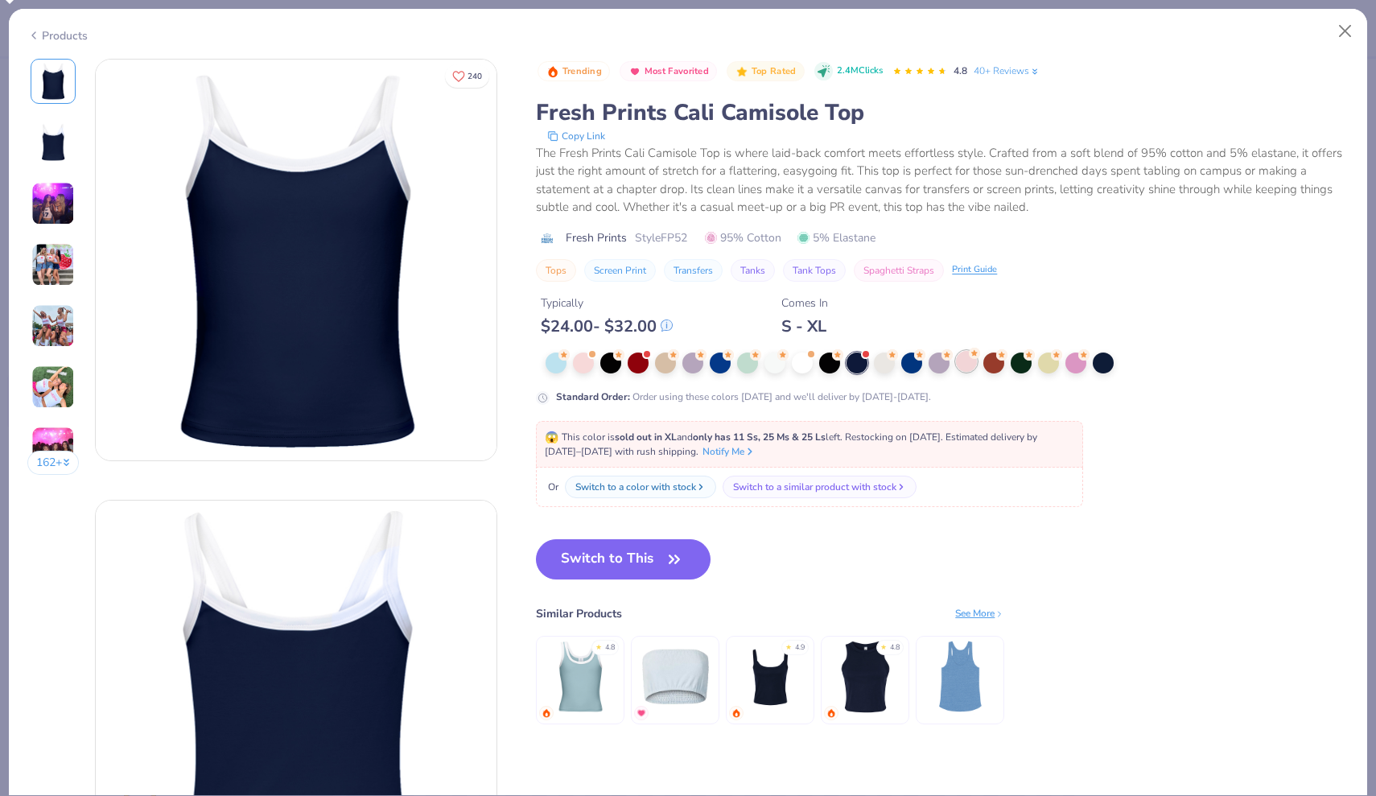
click at [966, 368] on div at bounding box center [966, 361] width 21 height 21
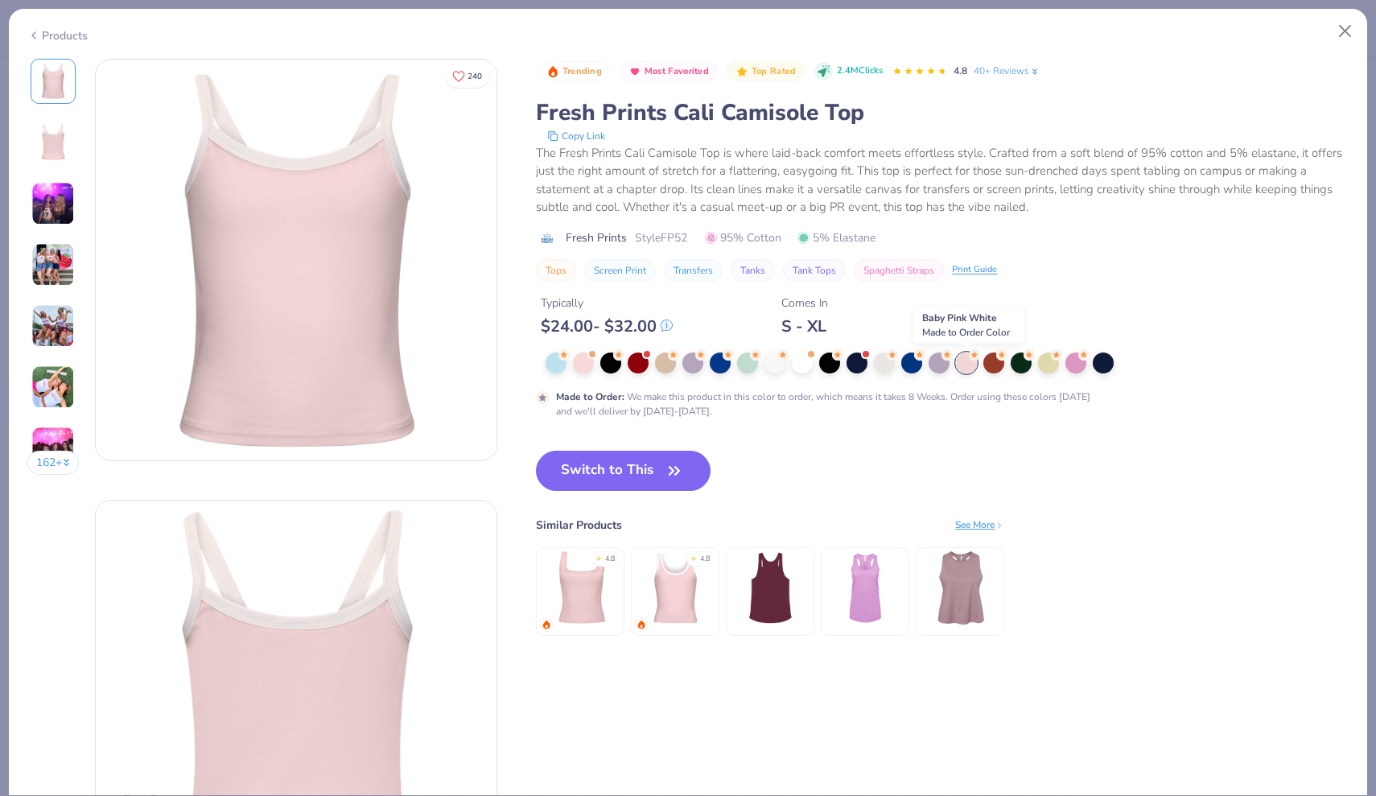
click at [966, 363] on div at bounding box center [966, 362] width 21 height 21
click at [931, 363] on div at bounding box center [939, 361] width 21 height 21
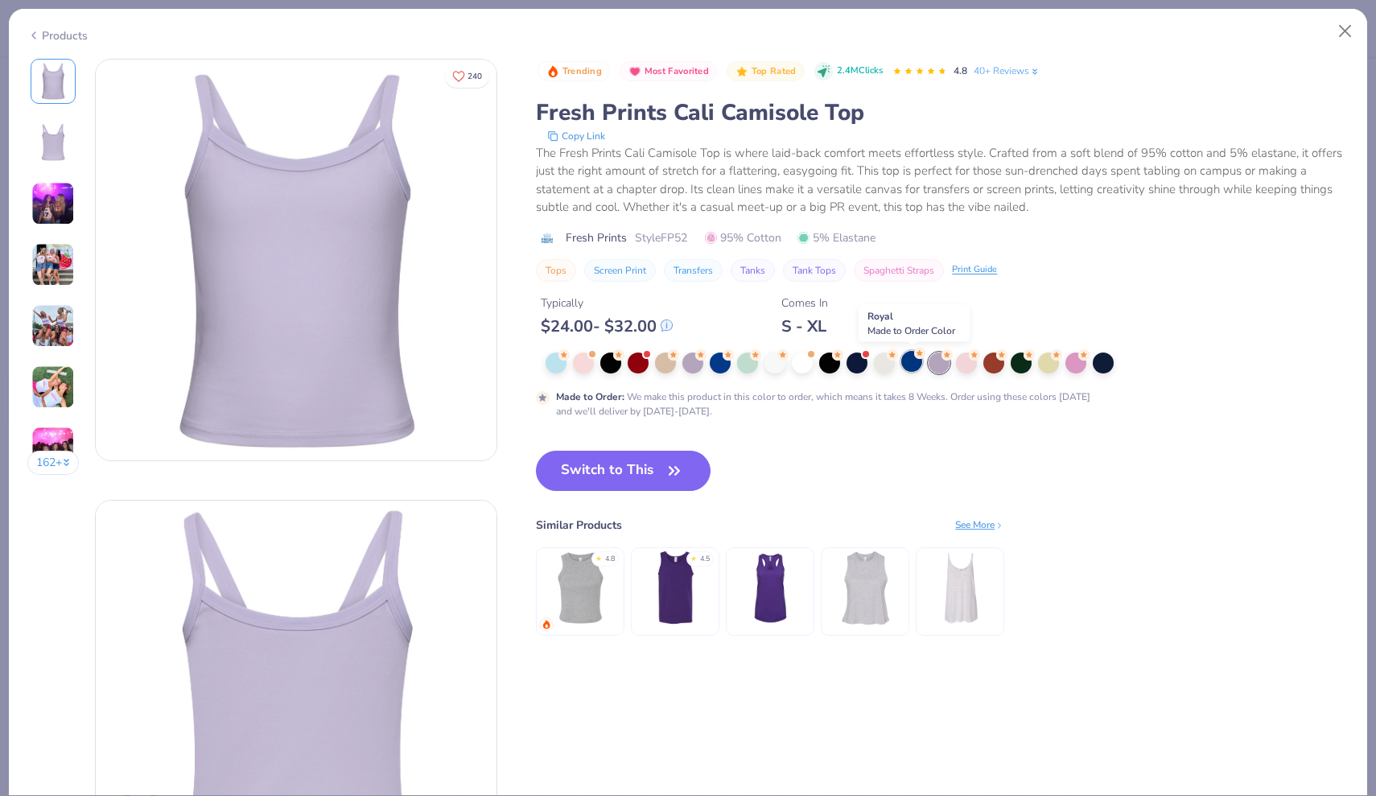
click at [909, 363] on div at bounding box center [911, 361] width 21 height 21
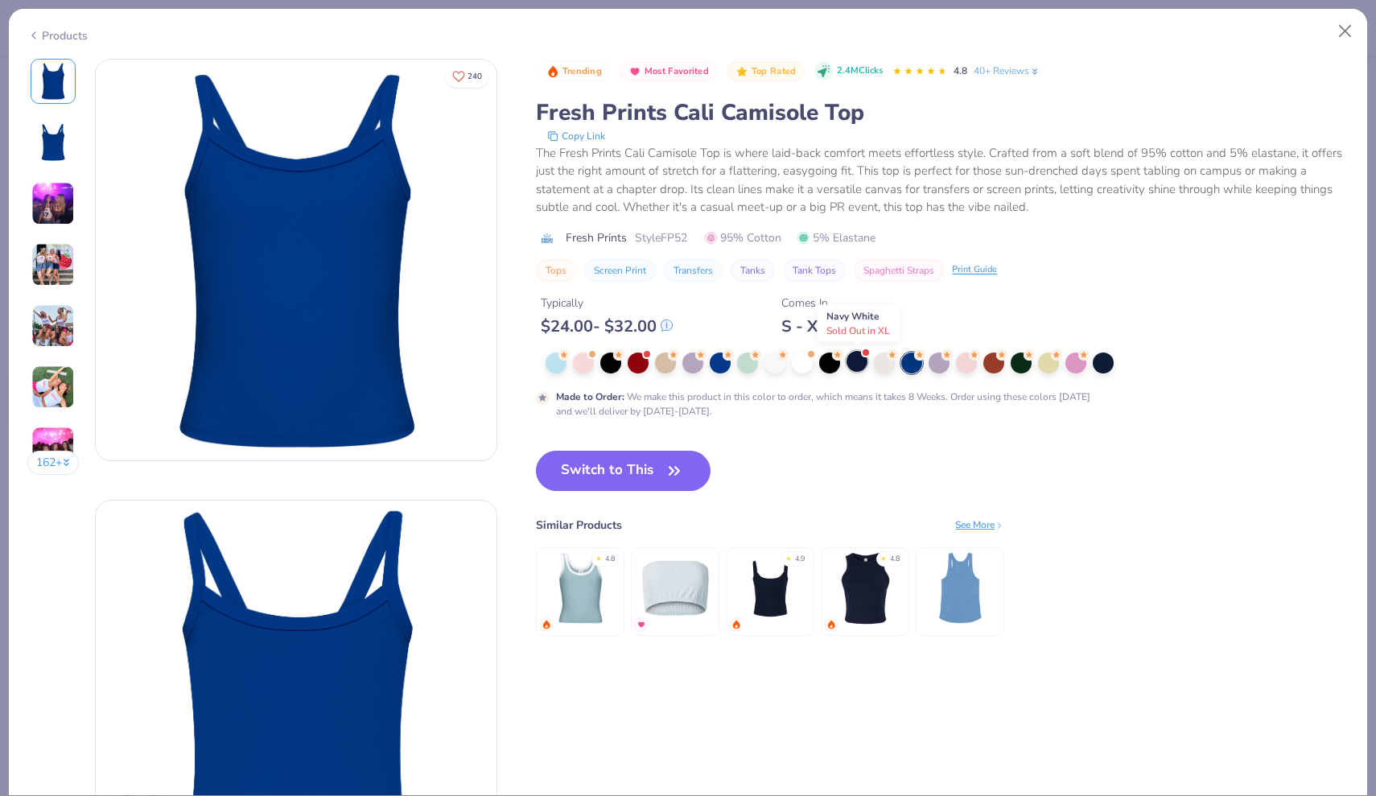
click at [863, 361] on div at bounding box center [857, 361] width 21 height 21
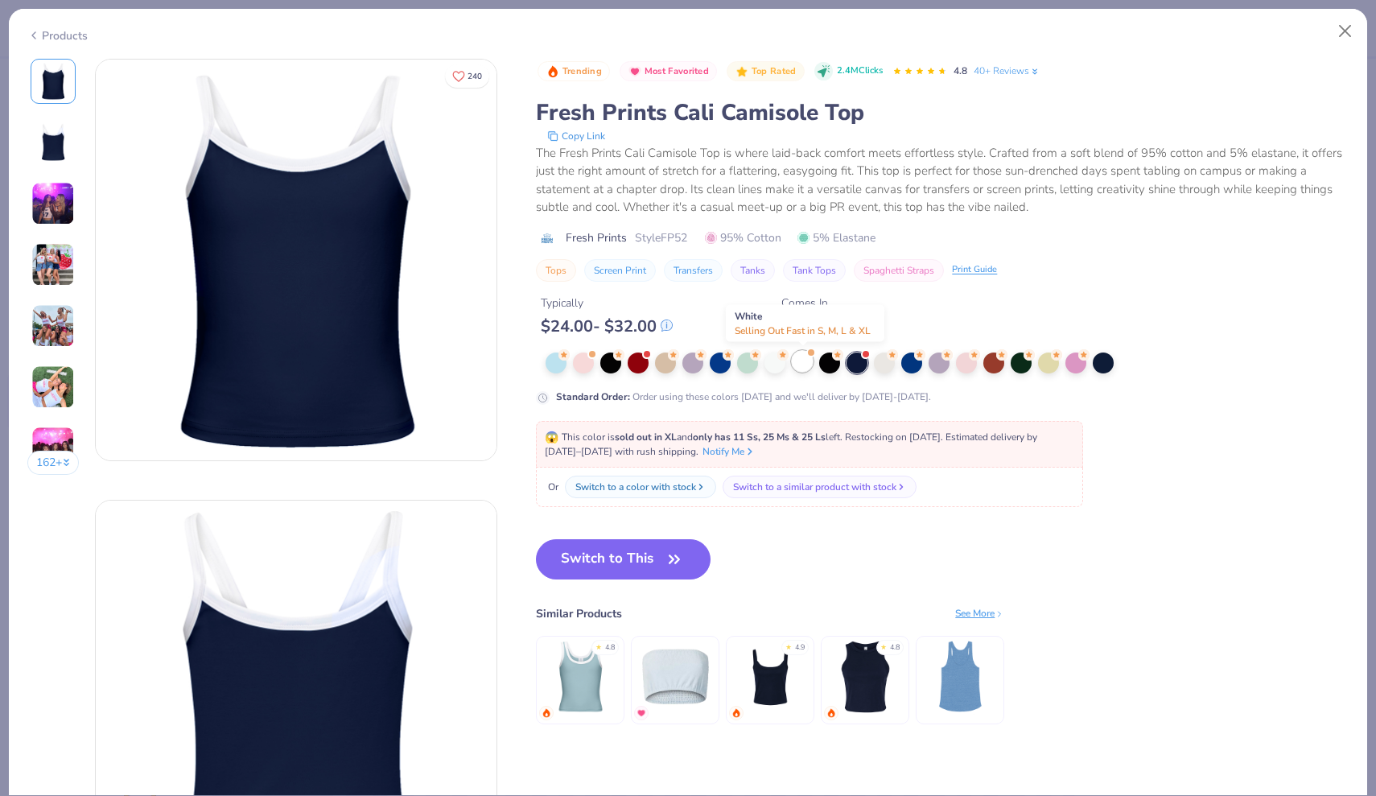
click at [806, 366] on div at bounding box center [802, 361] width 21 height 21
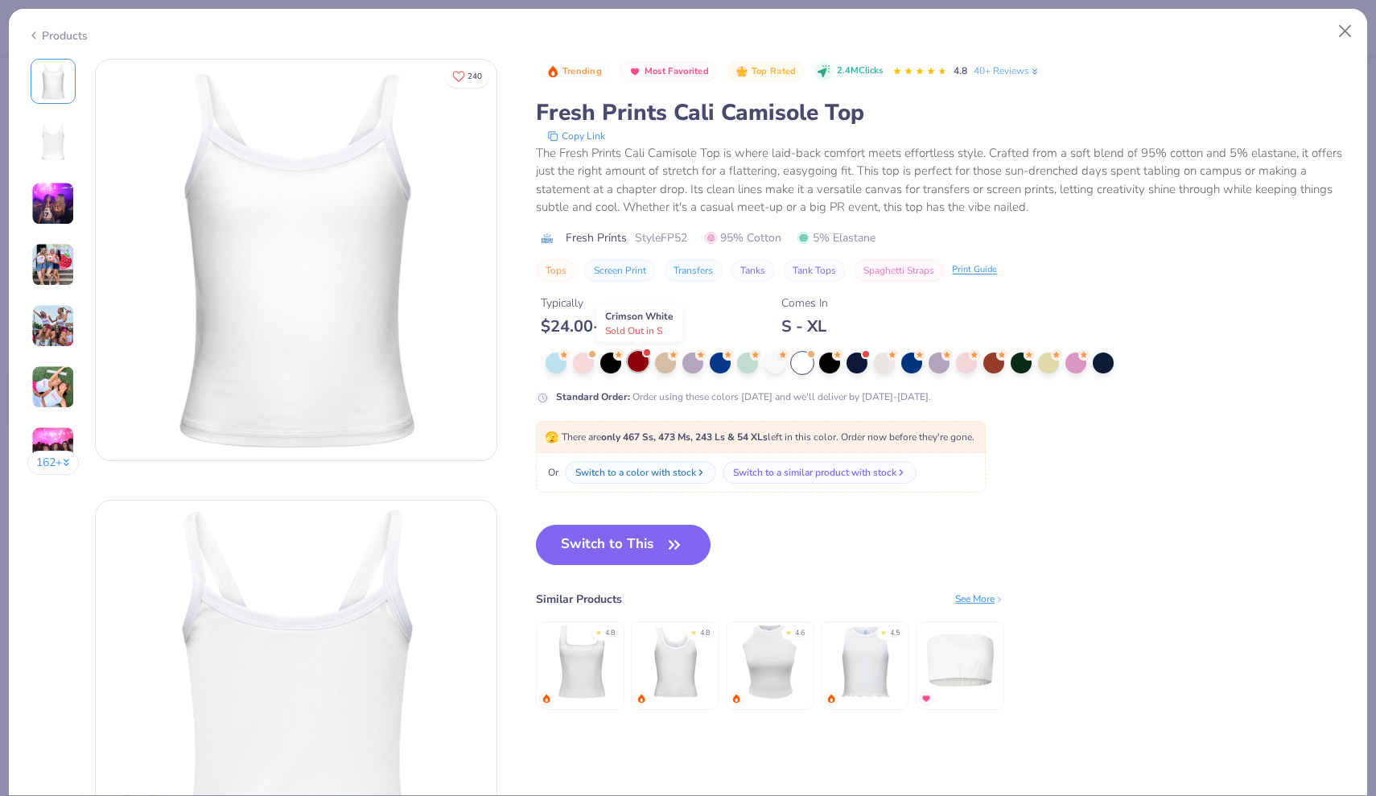
click at [641, 369] on div at bounding box center [638, 361] width 21 height 21
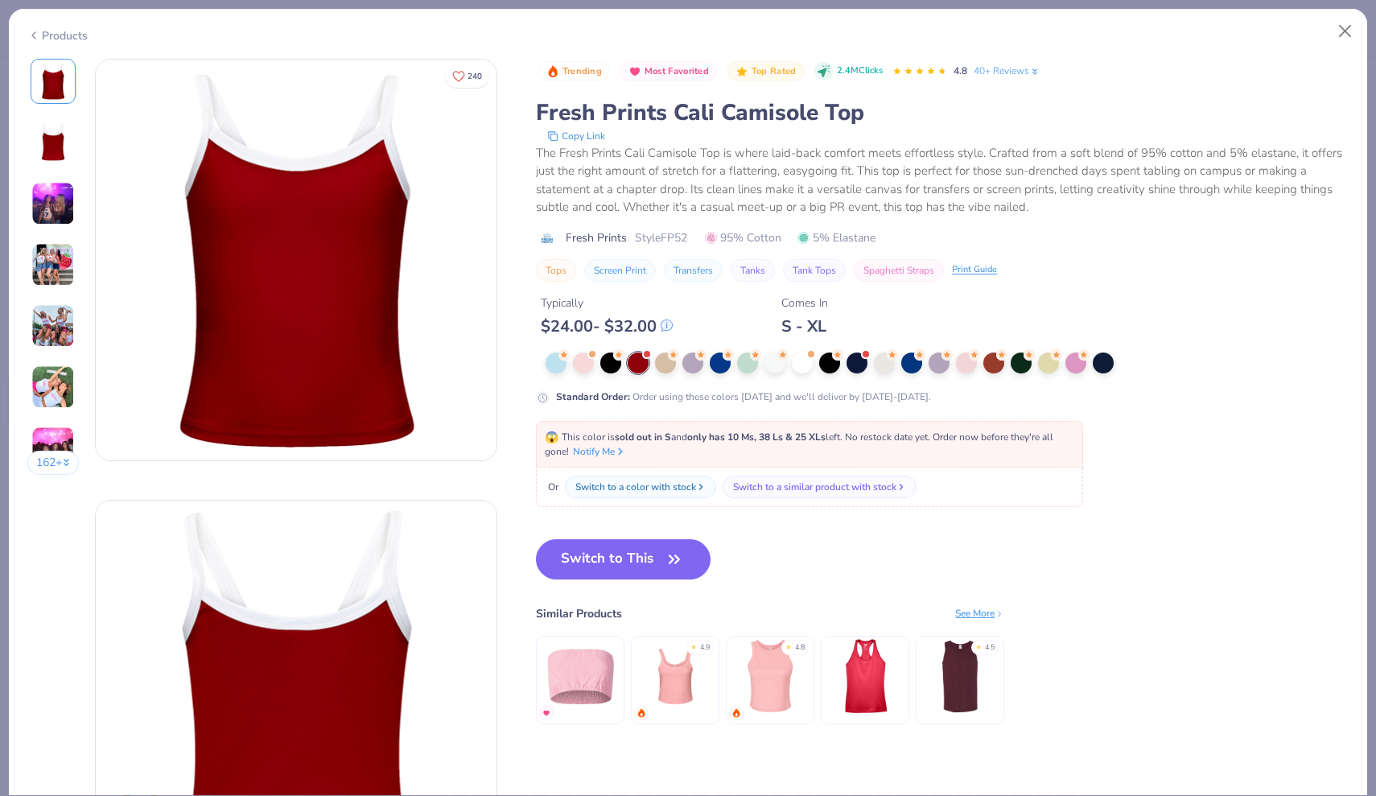
click at [678, 691] on img at bounding box center [675, 676] width 76 height 76
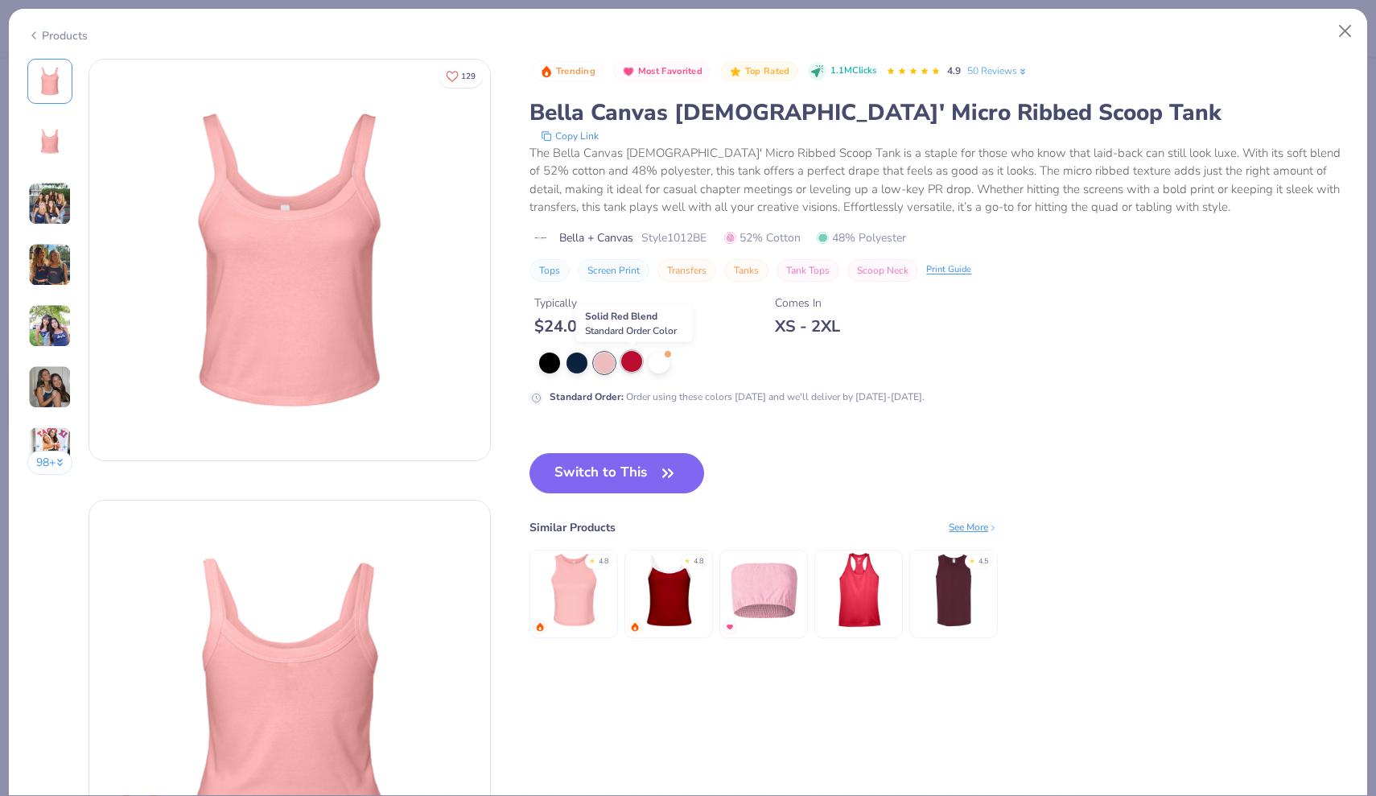
click at [628, 355] on div at bounding box center [631, 361] width 21 height 21
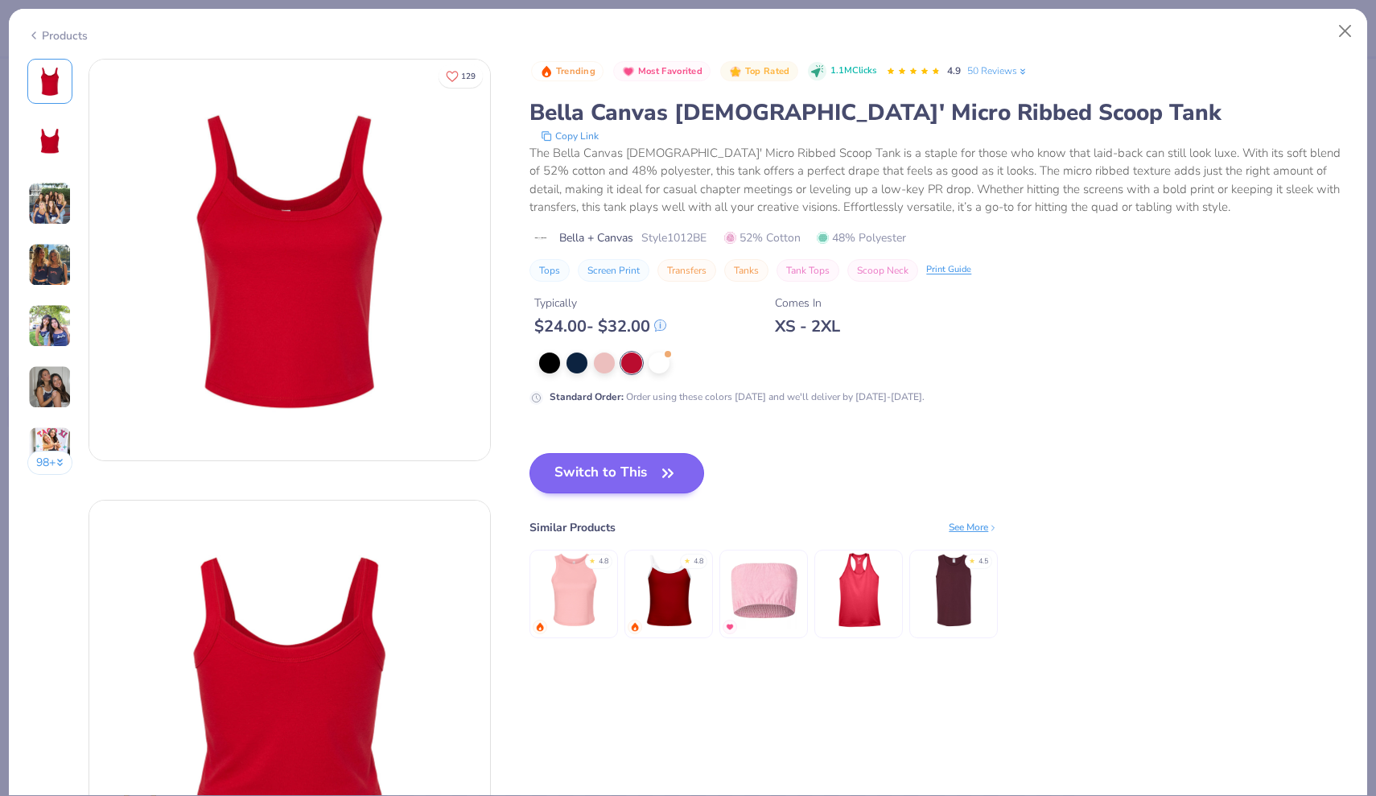
click at [629, 472] on button "Switch to This" at bounding box center [617, 473] width 175 height 40
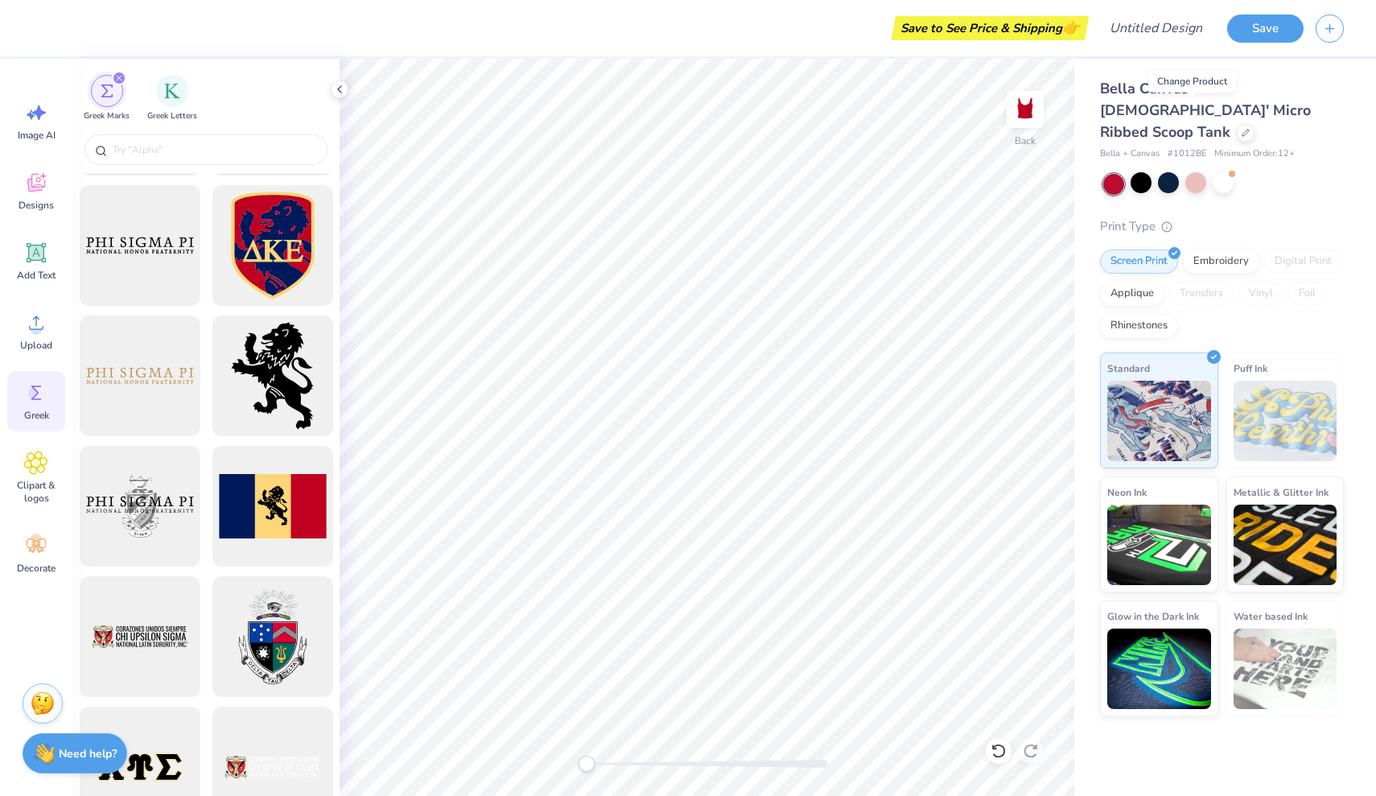
scroll to position [985, 0]
